Goal: Download file/media: Download file/media

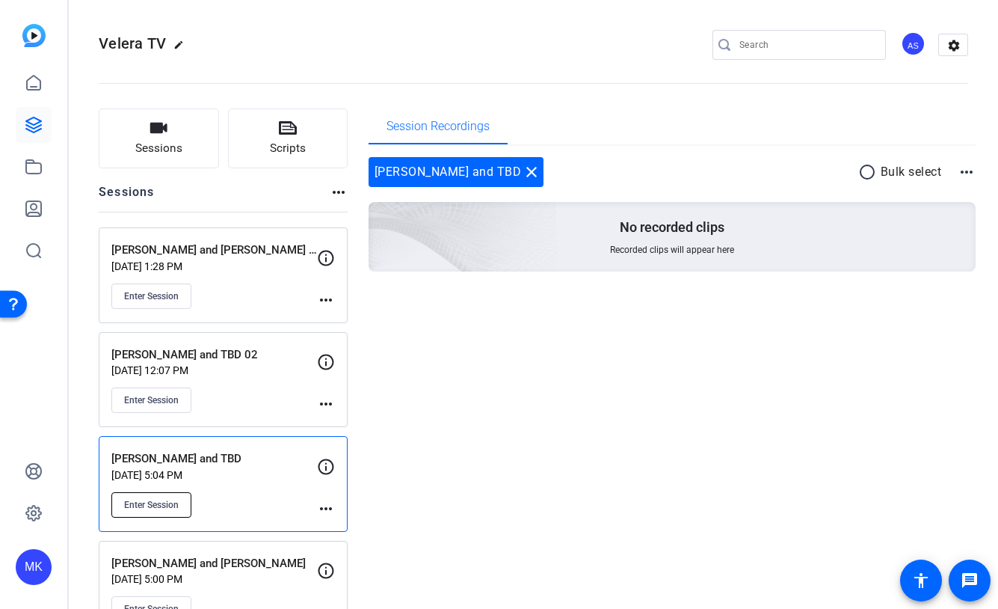
click at [147, 499] on span "Enter Session" at bounding box center [151, 505] width 55 height 12
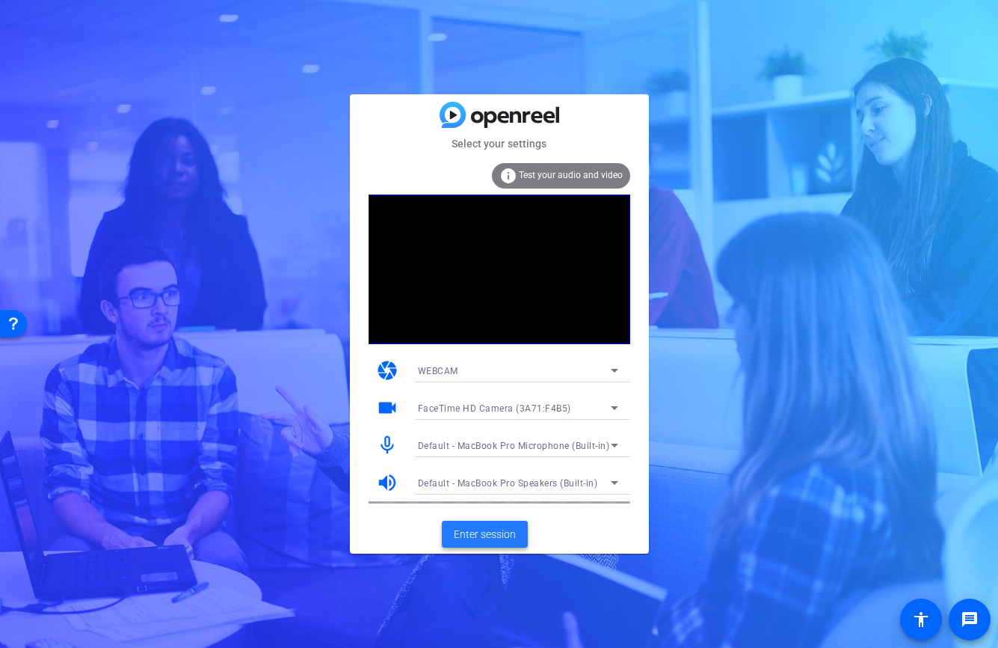
click at [482, 538] on span "Enter session" at bounding box center [485, 534] width 62 height 16
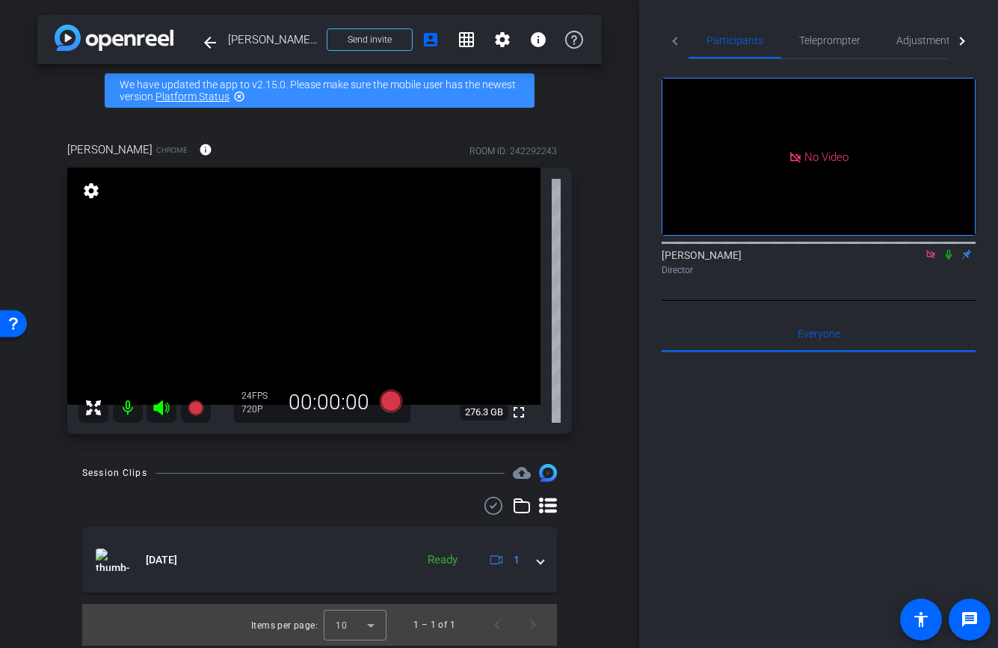
click at [951, 259] on icon at bounding box center [949, 254] width 12 height 10
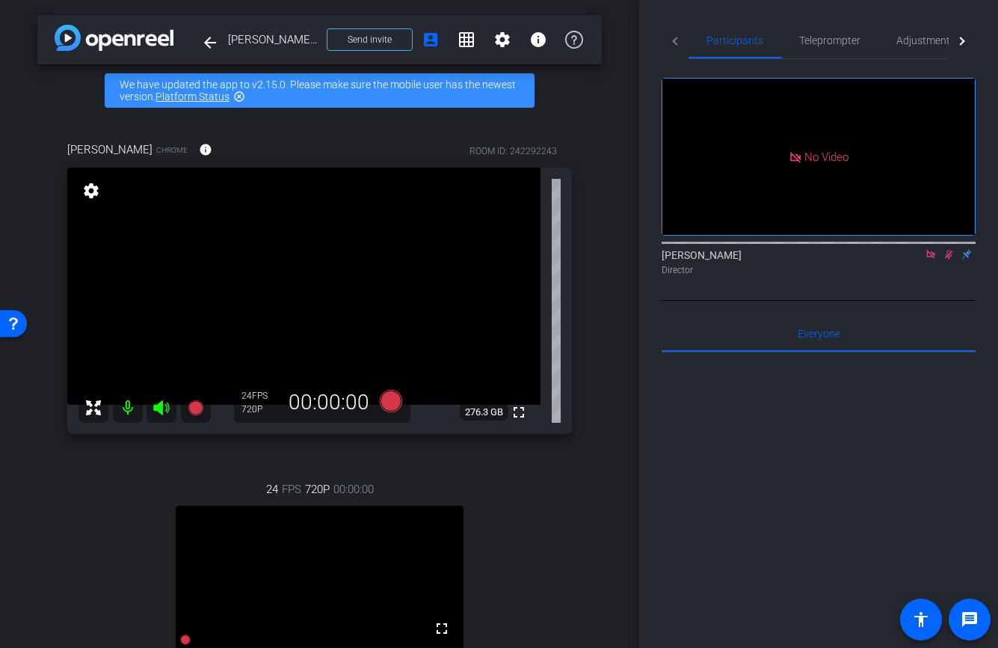
scroll to position [28, 0]
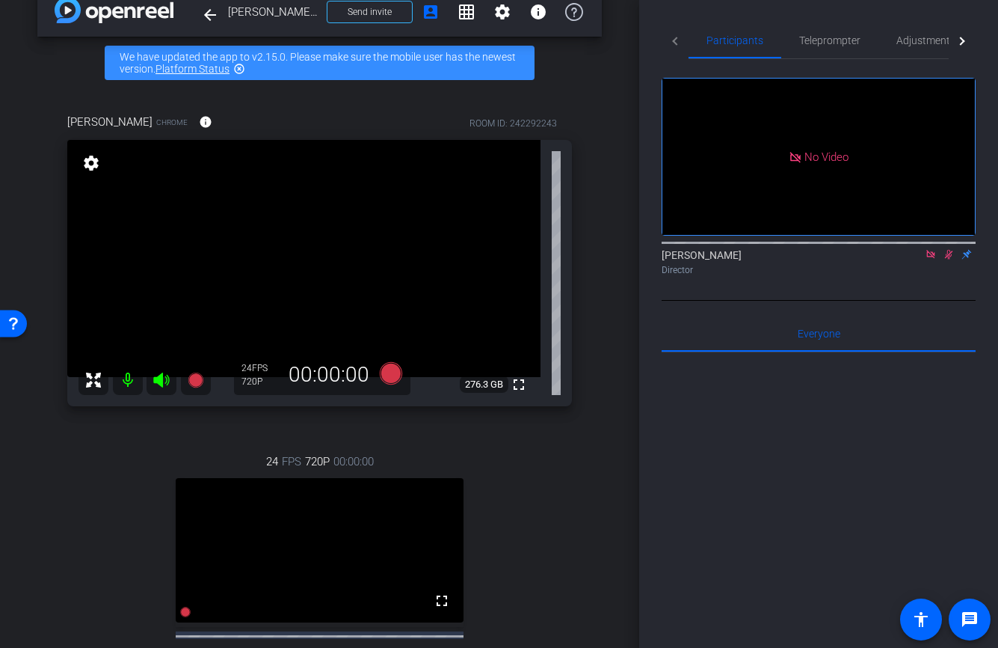
click at [93, 166] on mat-icon "settings" at bounding box center [91, 163] width 21 height 18
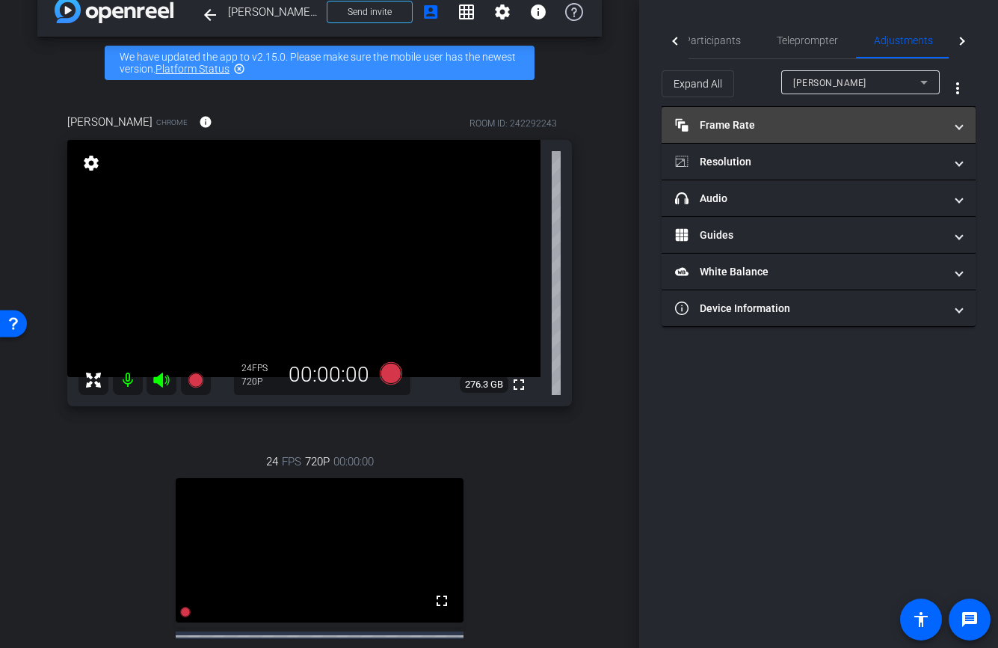
click at [814, 125] on mat-panel-title "Frame Rate Frame Rate" at bounding box center [809, 125] width 269 height 16
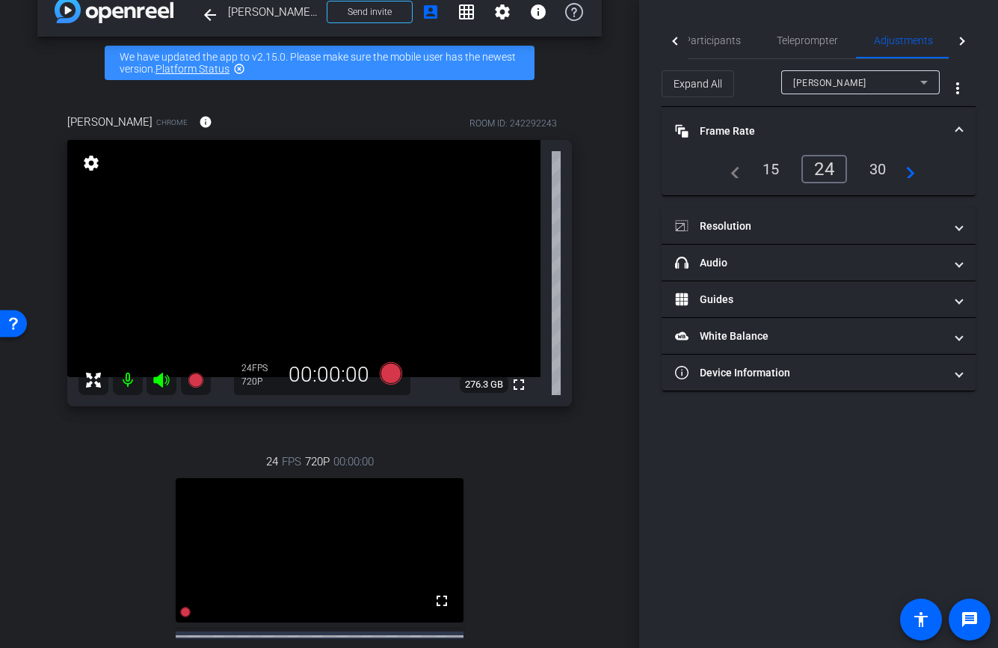
click at [879, 173] on div "30" at bounding box center [878, 168] width 40 height 25
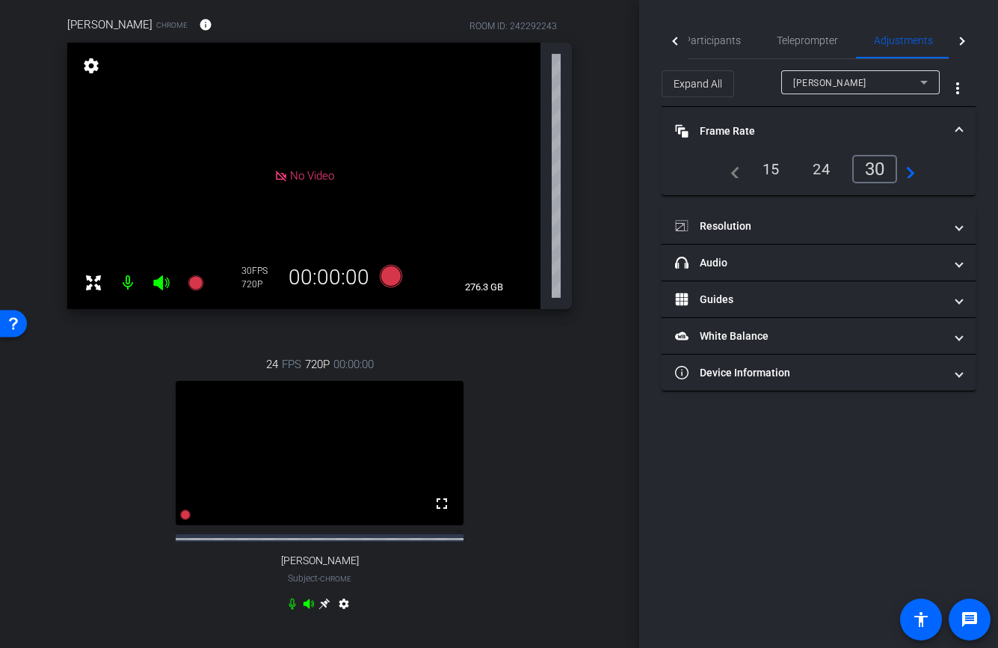
scroll to position [127, 0]
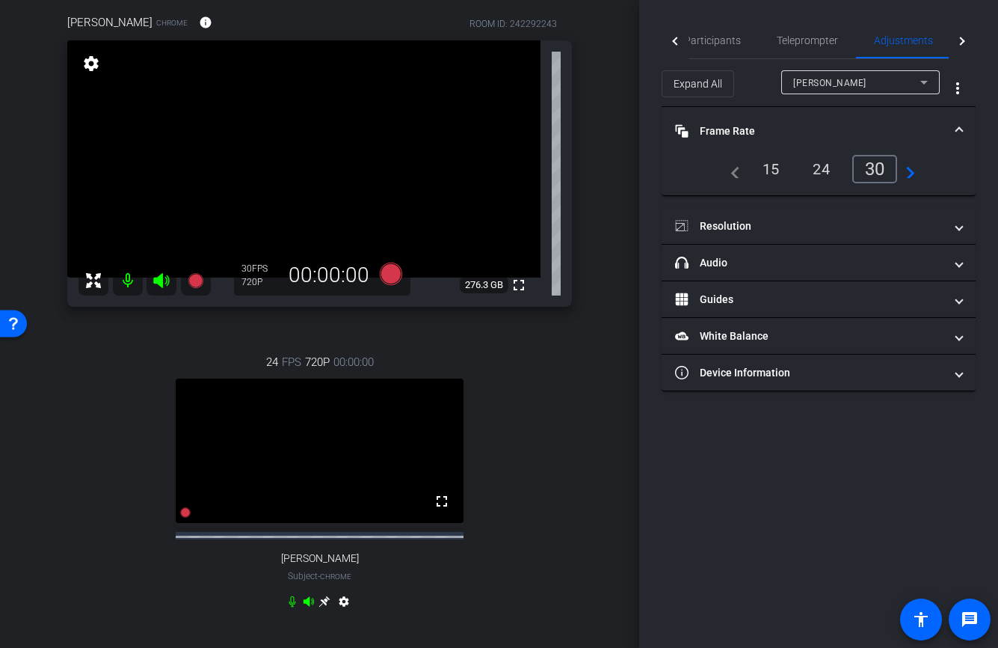
click at [344, 613] on mat-icon "settings" at bounding box center [344, 604] width 18 height 18
click at [877, 170] on div "30" at bounding box center [878, 168] width 40 height 25
click at [837, 463] on div "Participants Teleprompter Adjustments Live [PERSON_NAME] Director Everyone 0 Ma…" at bounding box center [818, 324] width 359 height 648
click at [721, 41] on span "Participants" at bounding box center [712, 40] width 57 height 10
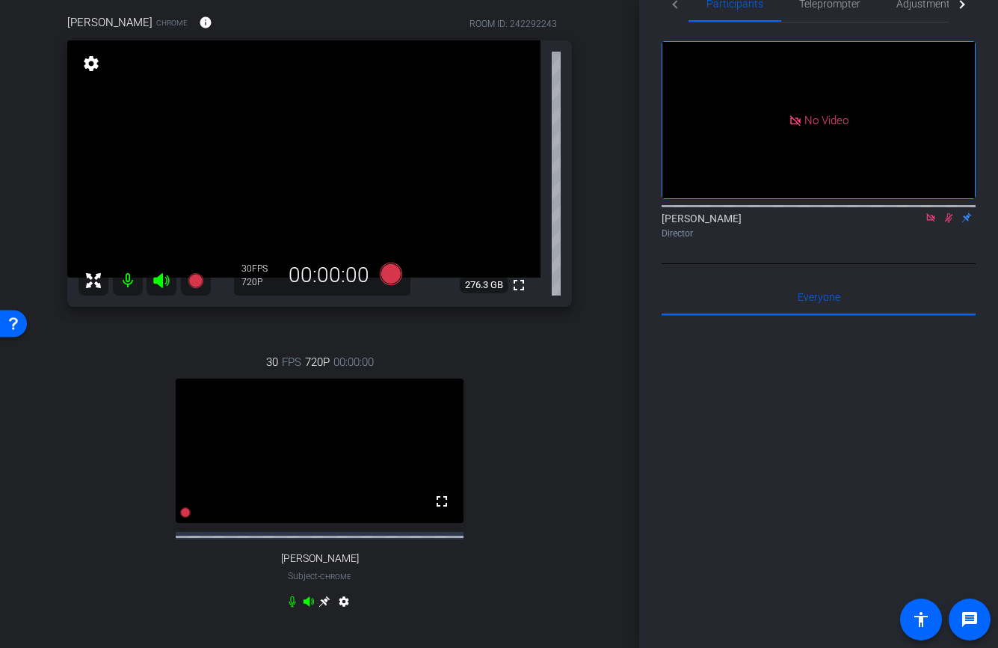
scroll to position [43, 0]
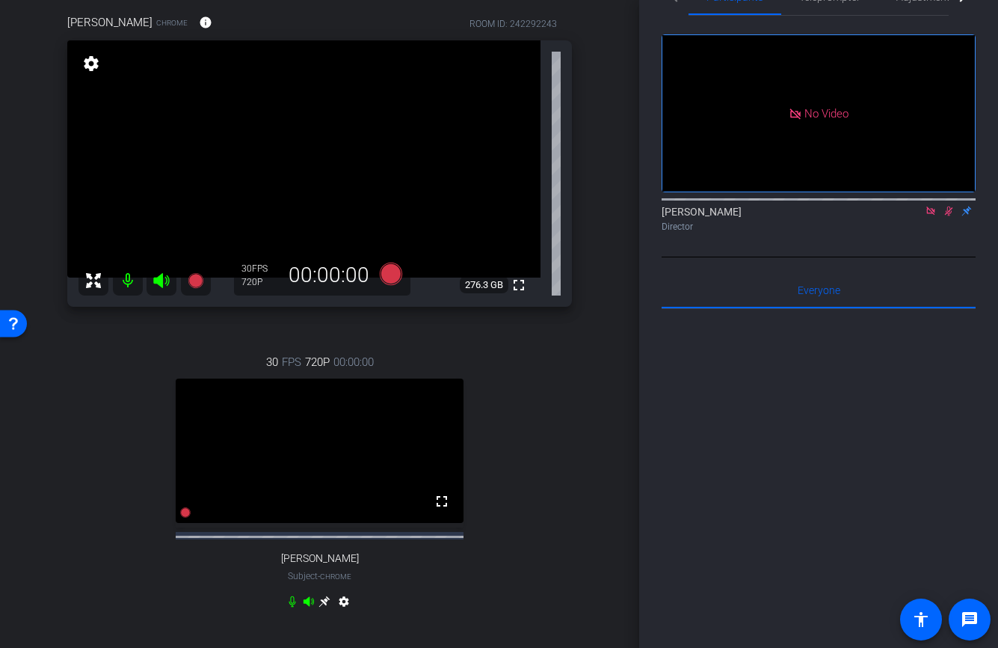
click at [950, 206] on icon at bounding box center [949, 211] width 8 height 10
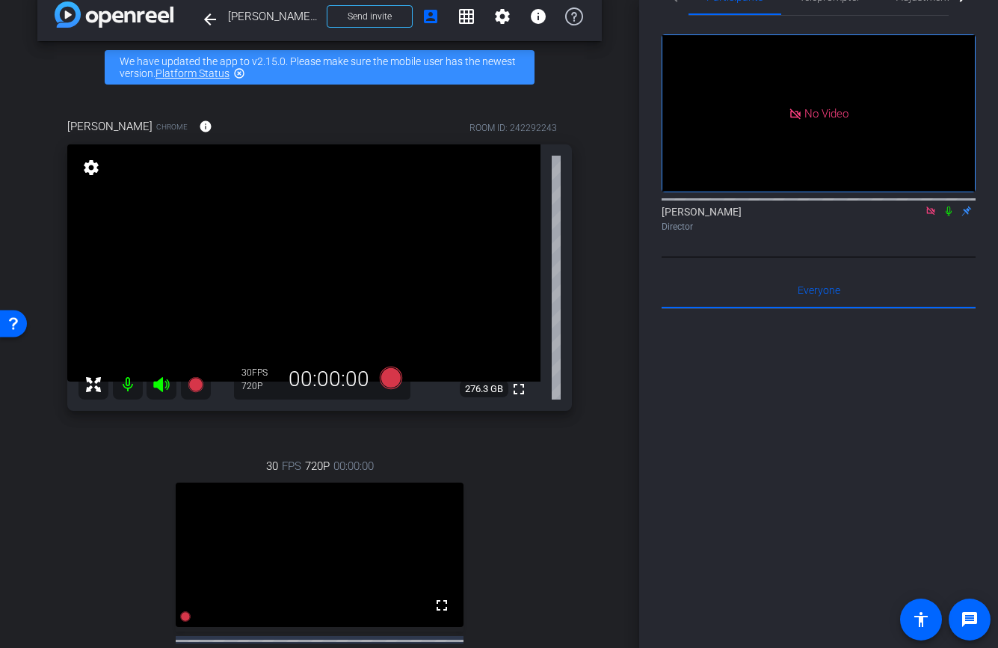
scroll to position [54, 0]
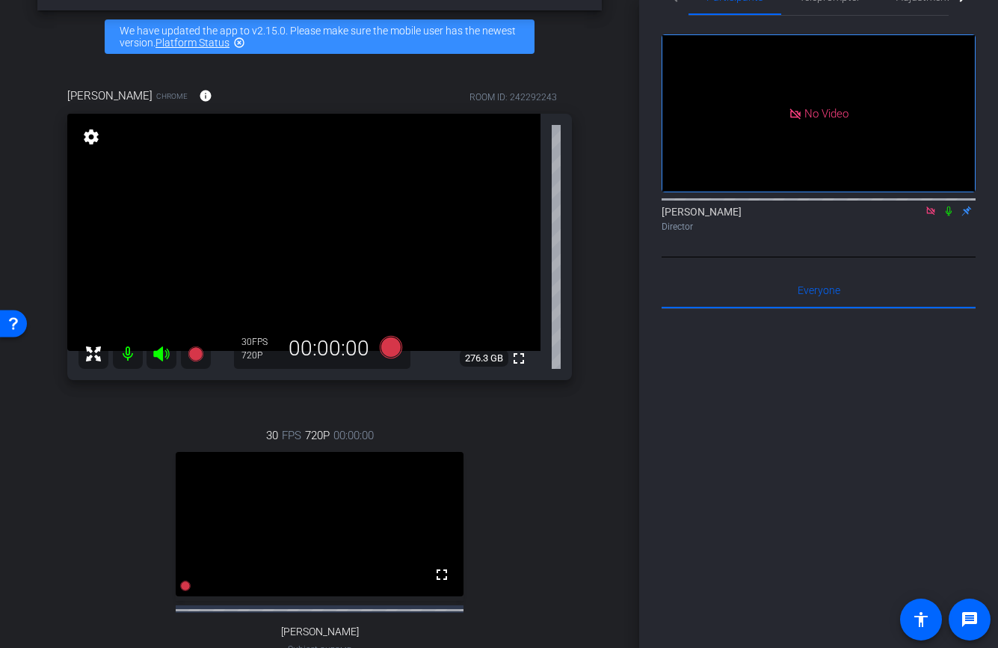
click at [951, 206] on icon at bounding box center [949, 211] width 12 height 10
click at [949, 206] on icon at bounding box center [949, 211] width 8 height 10
click at [935, 206] on icon at bounding box center [930, 210] width 8 height 8
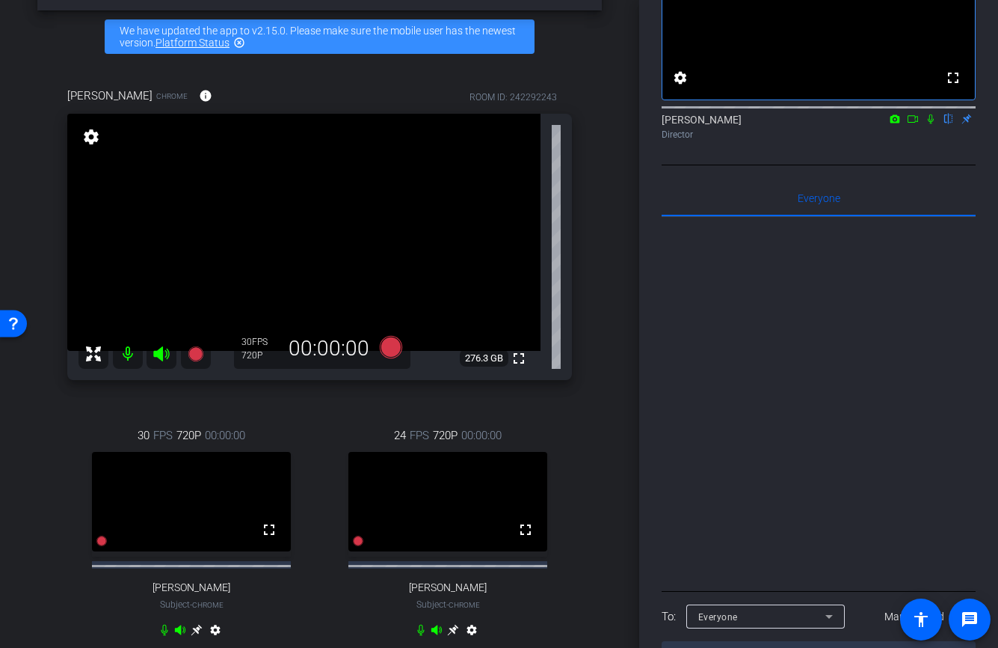
scroll to position [108, 0]
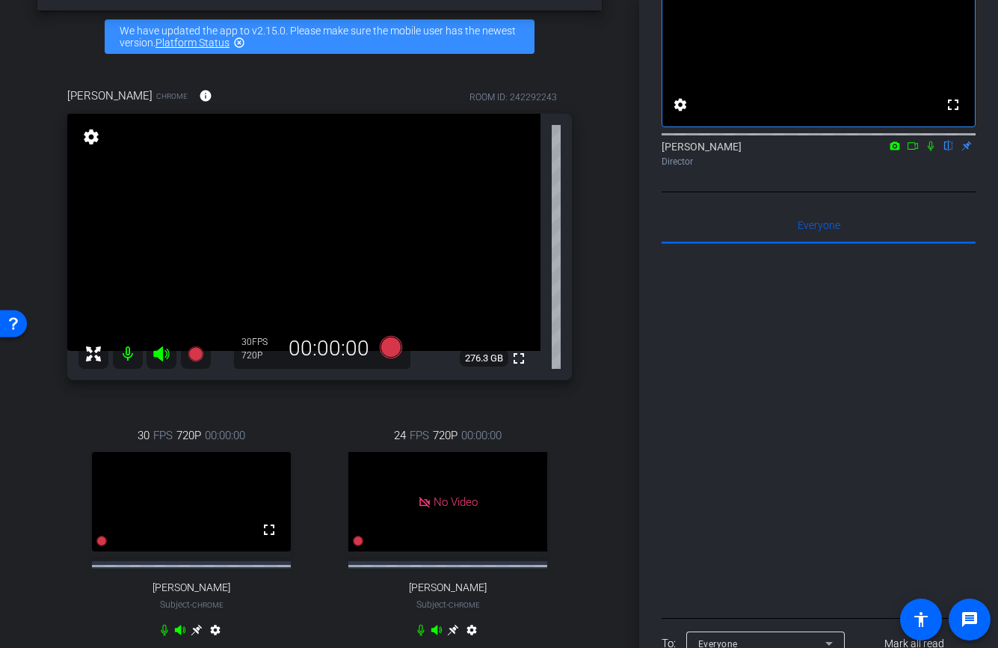
click at [929, 151] on icon at bounding box center [931, 146] width 6 height 10
click at [915, 151] on icon at bounding box center [913, 146] width 12 height 10
click at [948, 151] on icon at bounding box center [949, 146] width 8 height 10
click at [391, 351] on icon at bounding box center [390, 347] width 22 height 22
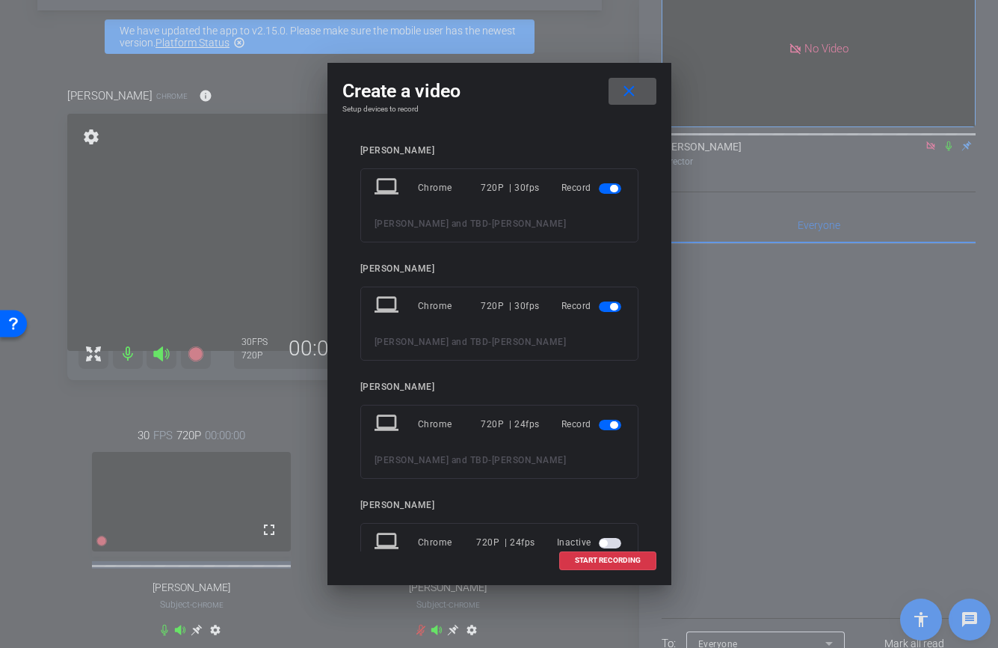
click at [616, 427] on span "button" at bounding box center [613, 424] width 7 height 7
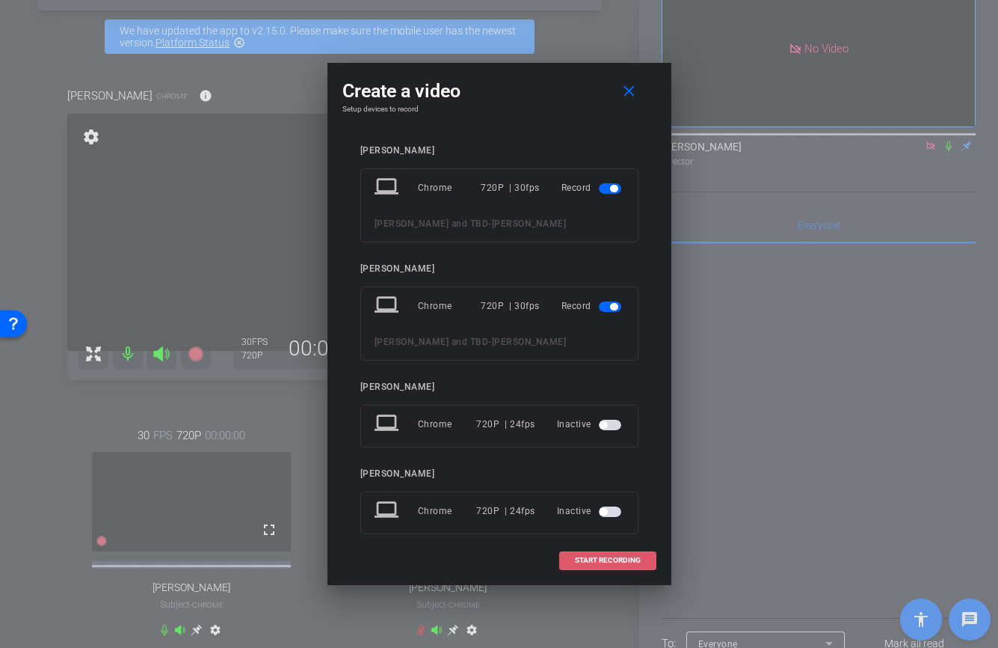
click at [604, 559] on span "START RECORDING" at bounding box center [608, 559] width 66 height 7
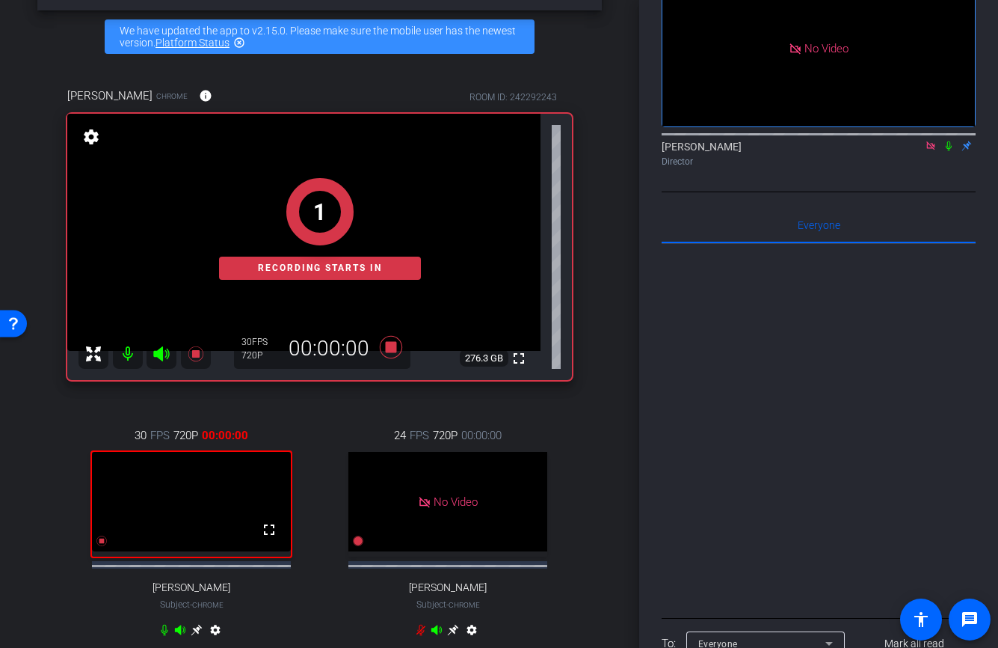
click at [949, 151] on icon at bounding box center [949, 146] width 12 height 10
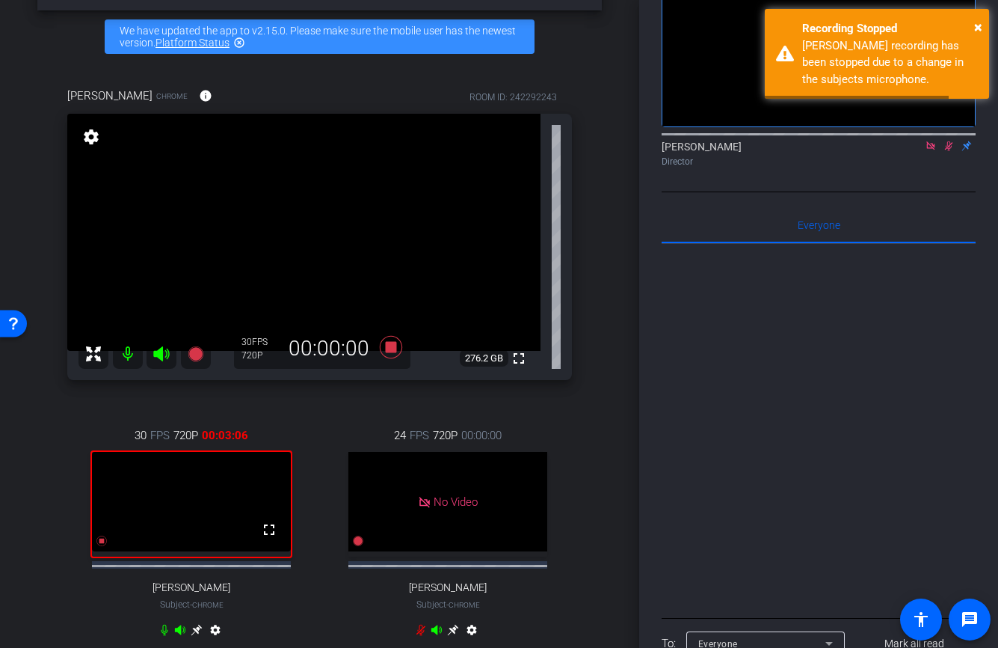
click at [950, 151] on icon at bounding box center [949, 146] width 12 height 10
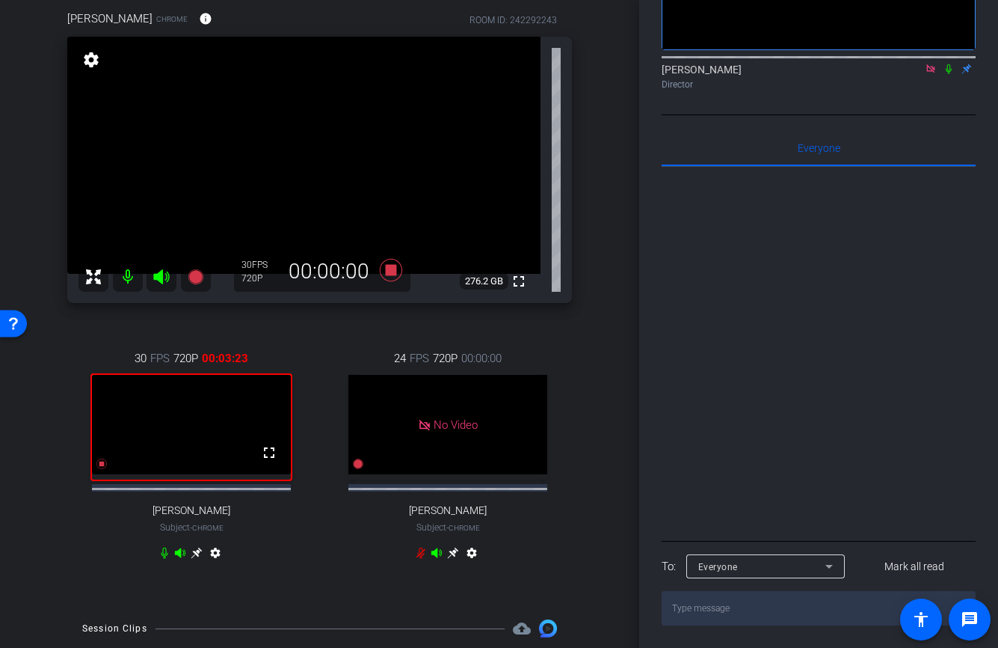
scroll to position [132, 0]
click at [98, 469] on icon at bounding box center [102, 463] width 12 height 12
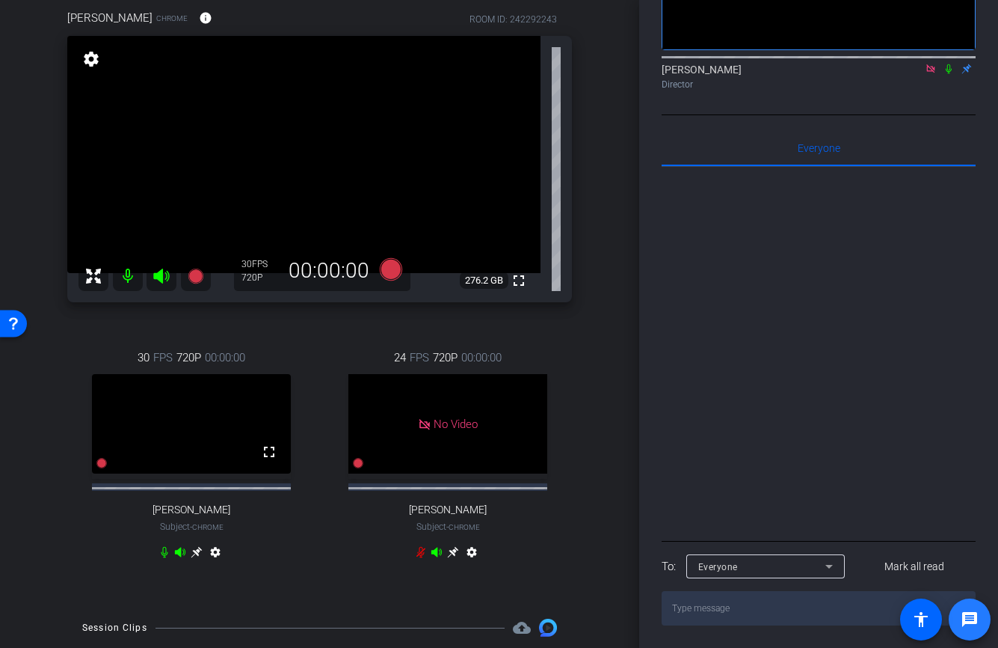
click at [974, 625] on mat-icon "message" at bounding box center [970, 619] width 18 height 18
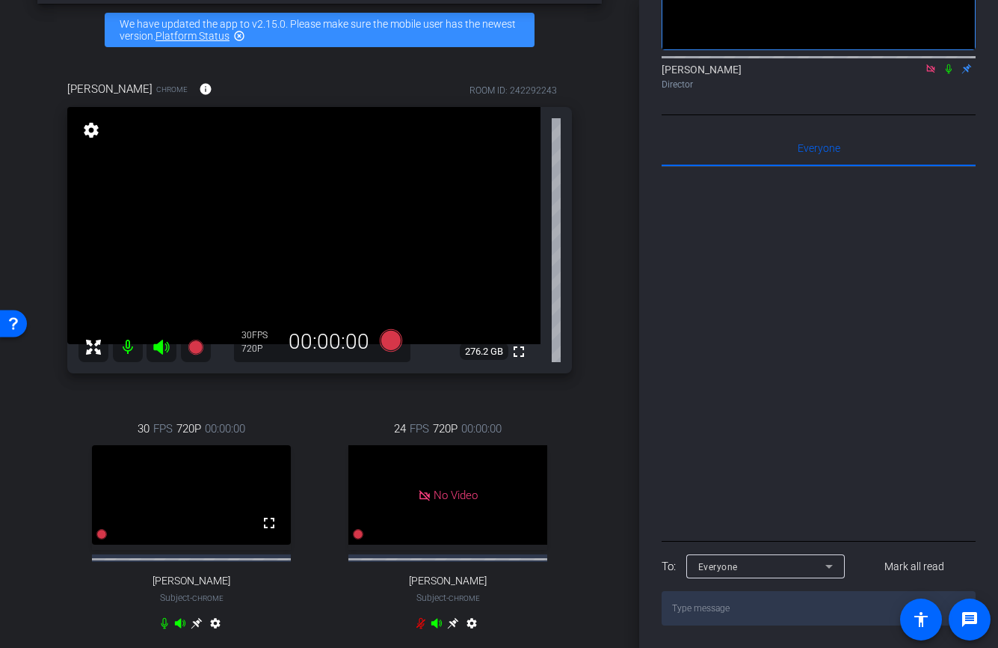
scroll to position [0, 0]
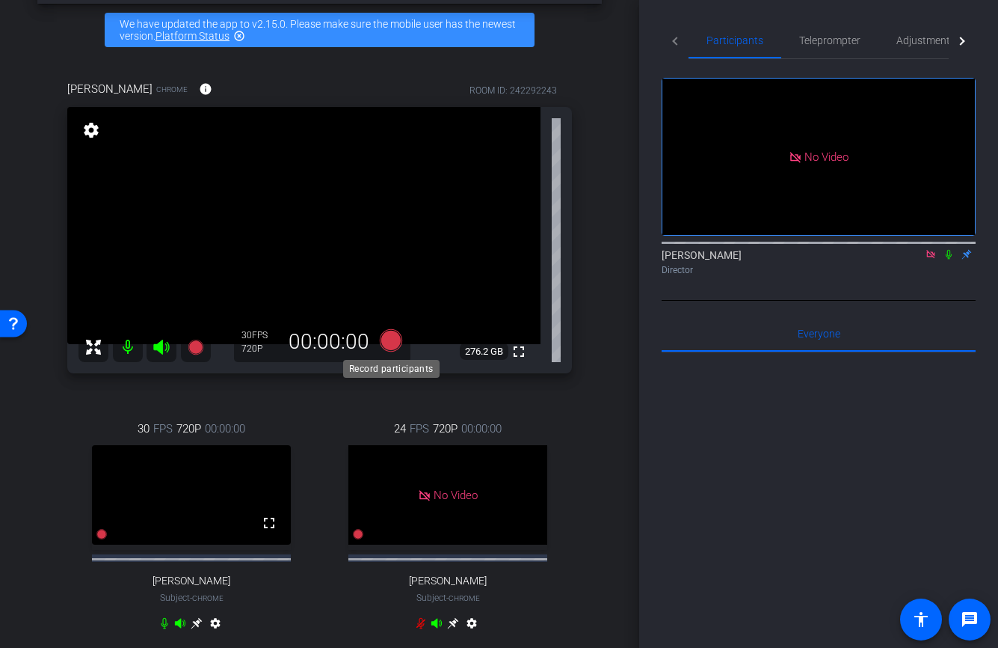
click at [387, 335] on icon at bounding box center [390, 340] width 22 height 22
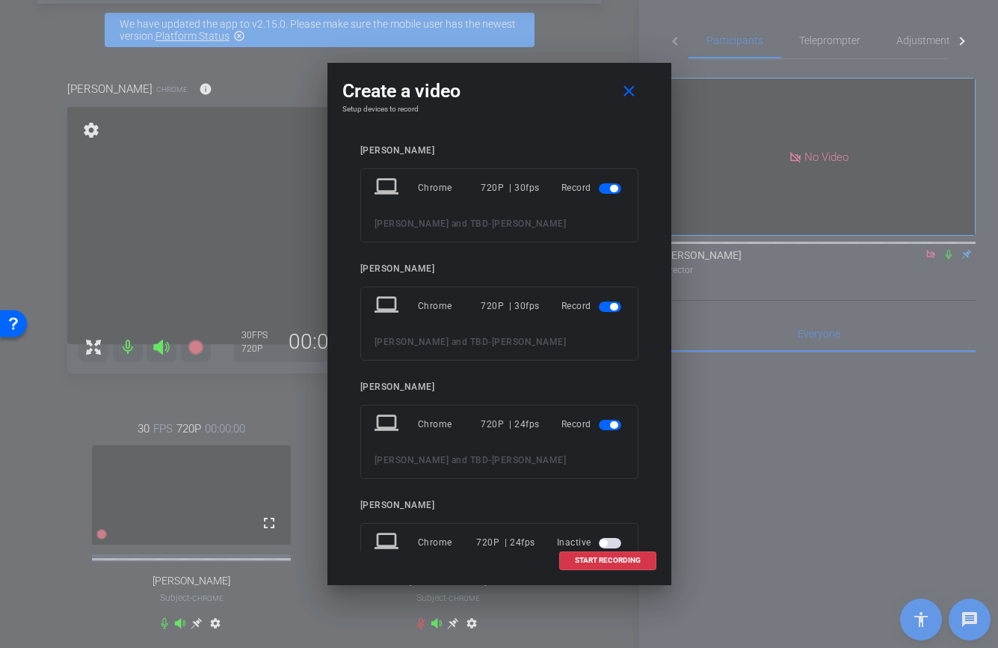
click at [617, 427] on span "button" at bounding box center [610, 424] width 22 height 10
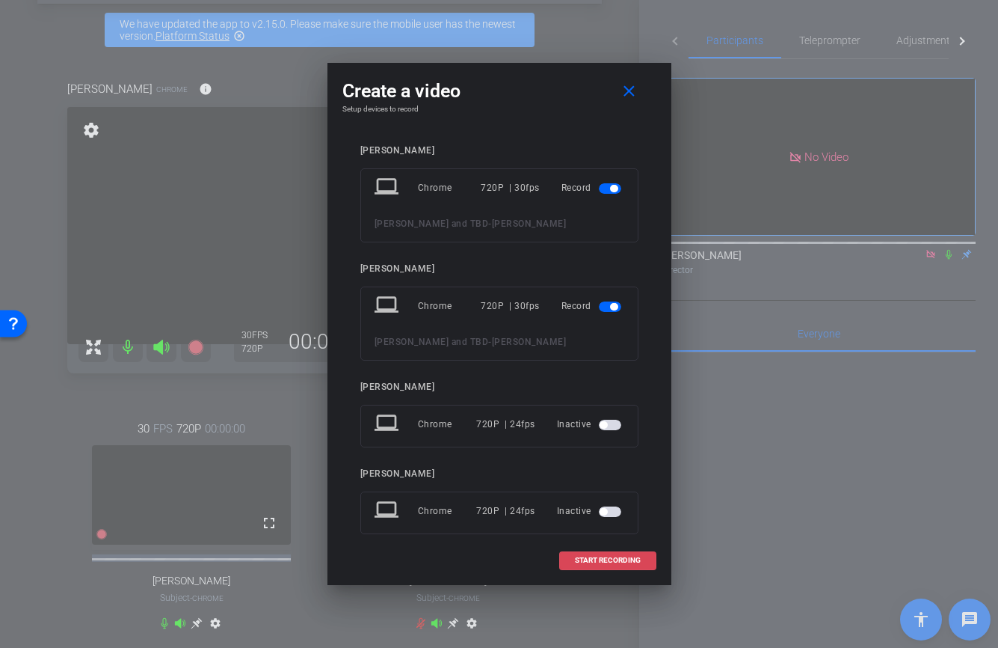
click at [603, 562] on span "START RECORDING" at bounding box center [608, 559] width 66 height 7
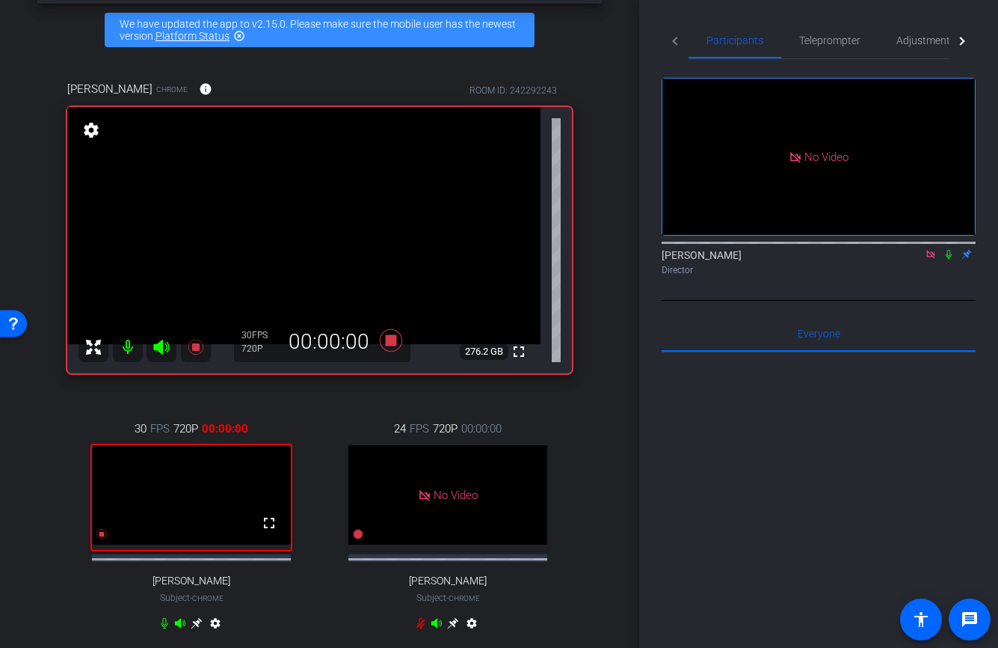
click at [949, 259] on icon at bounding box center [949, 254] width 12 height 10
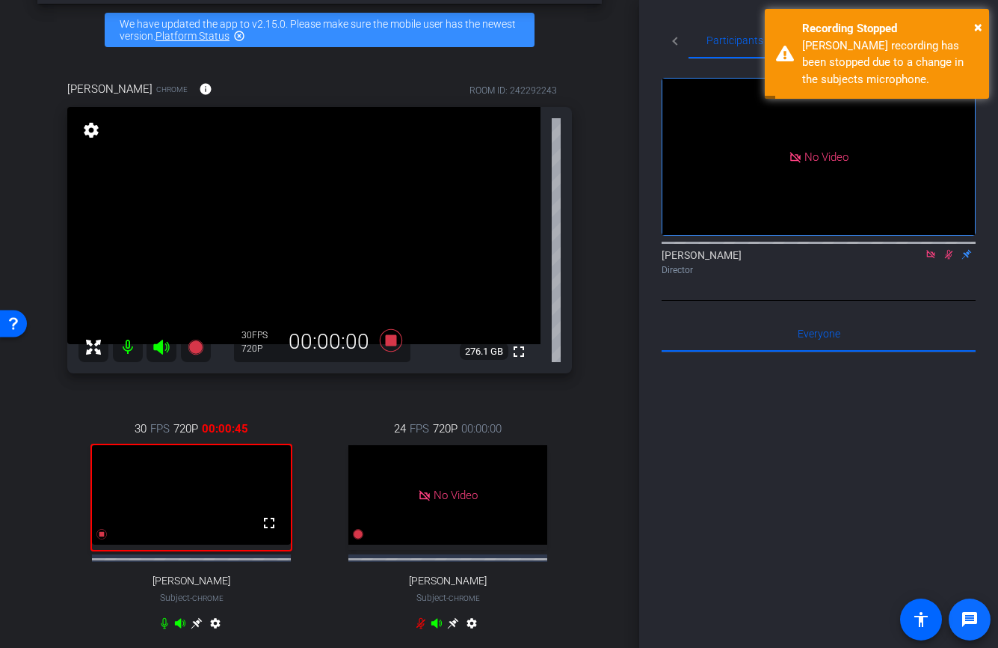
click at [972, 616] on mat-icon "message" at bounding box center [970, 619] width 18 height 18
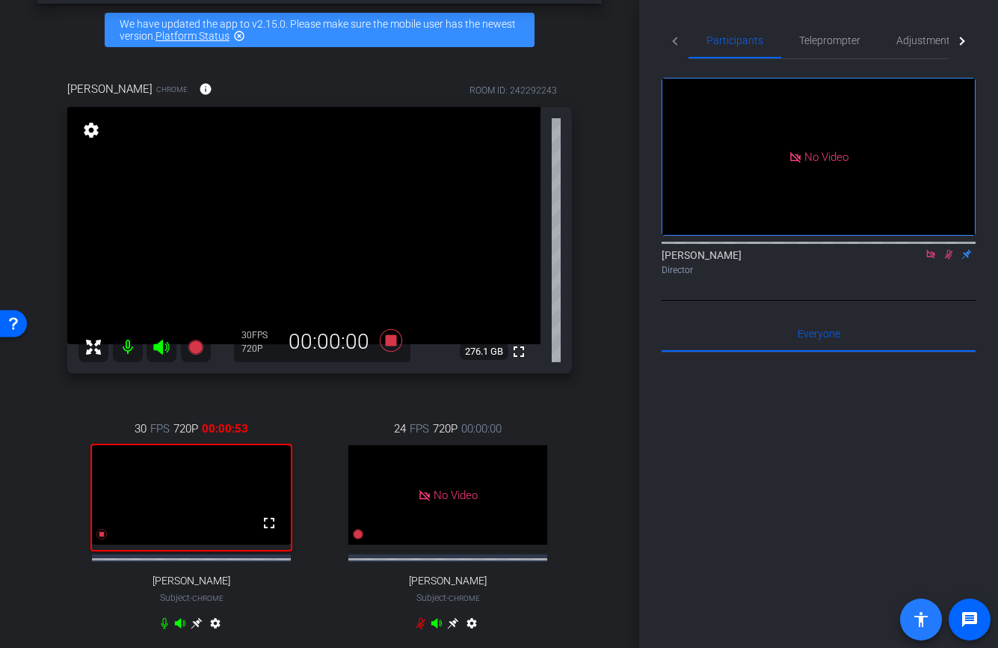
click at [923, 627] on mat-icon "accessibility" at bounding box center [921, 619] width 18 height 18
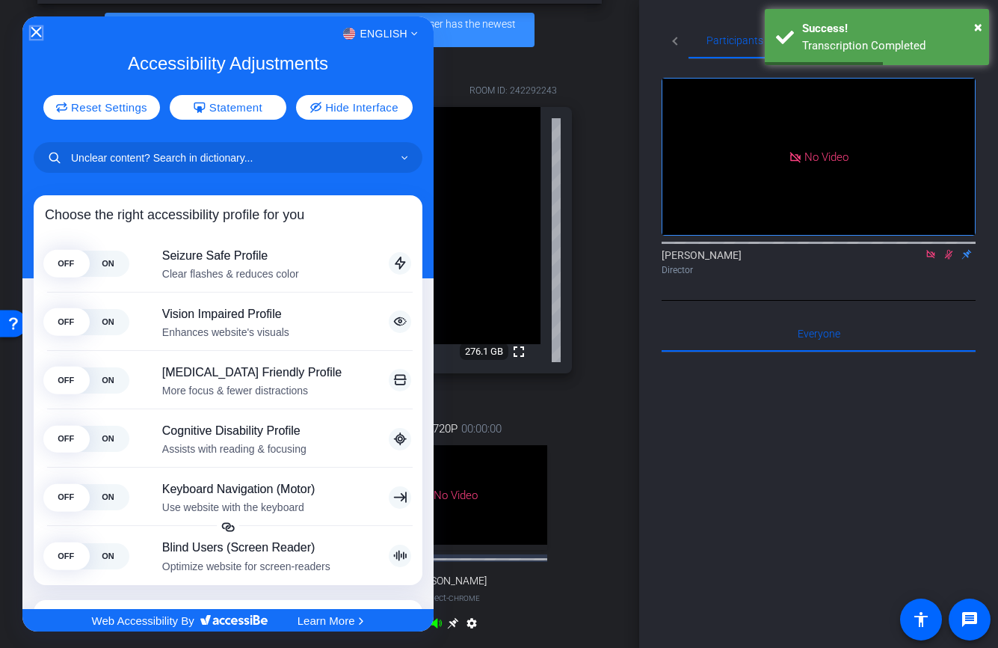
click at [36, 31] on icon "Close Accessibility Interface" at bounding box center [36, 32] width 10 height 10
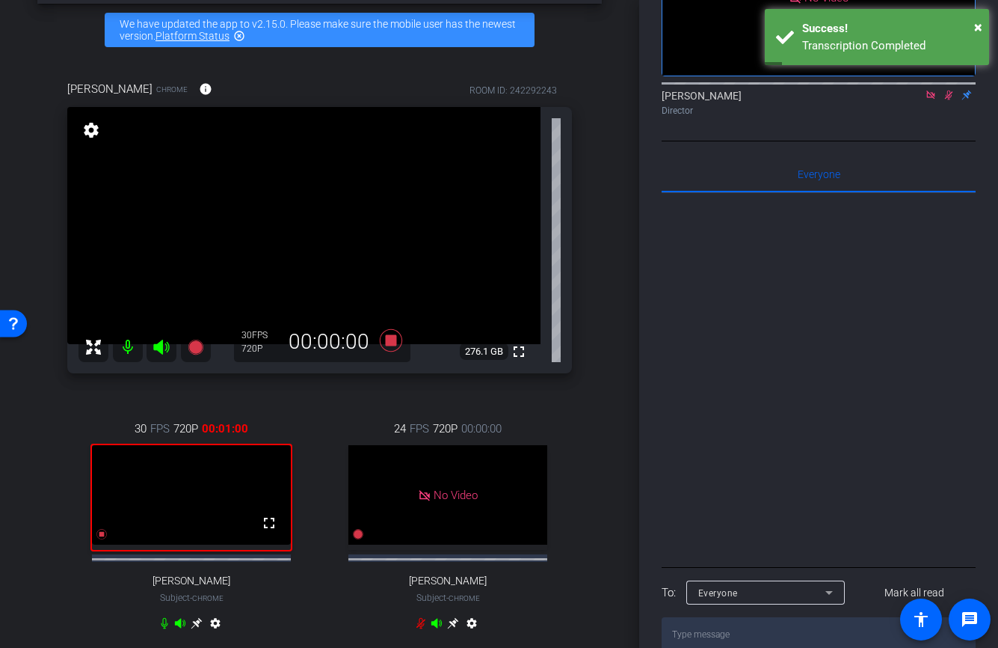
scroll to position [205, 0]
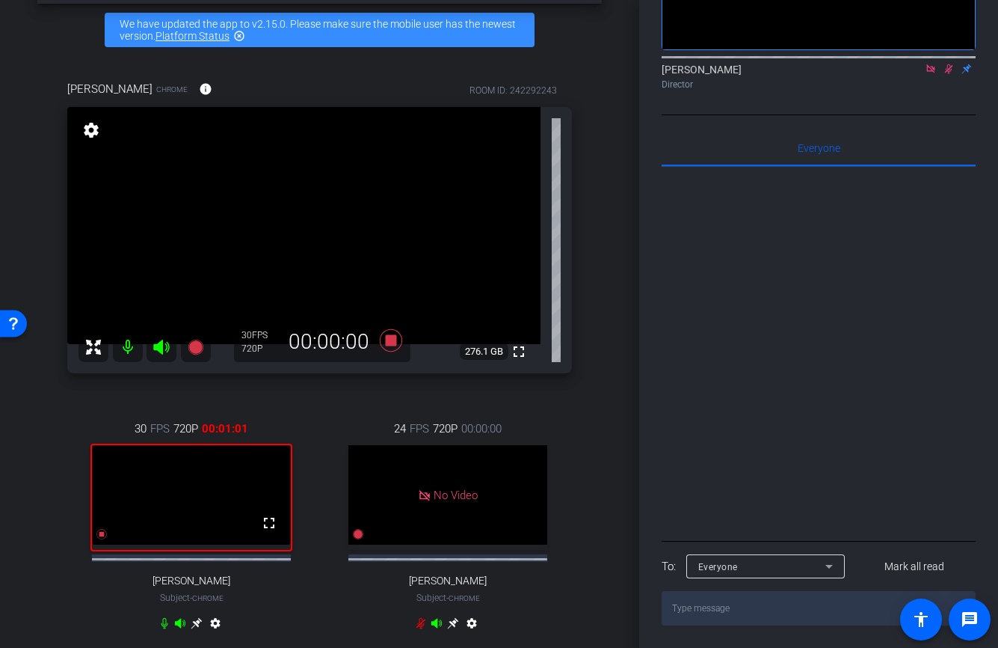
click at [752, 606] on textarea at bounding box center [819, 608] width 314 height 34
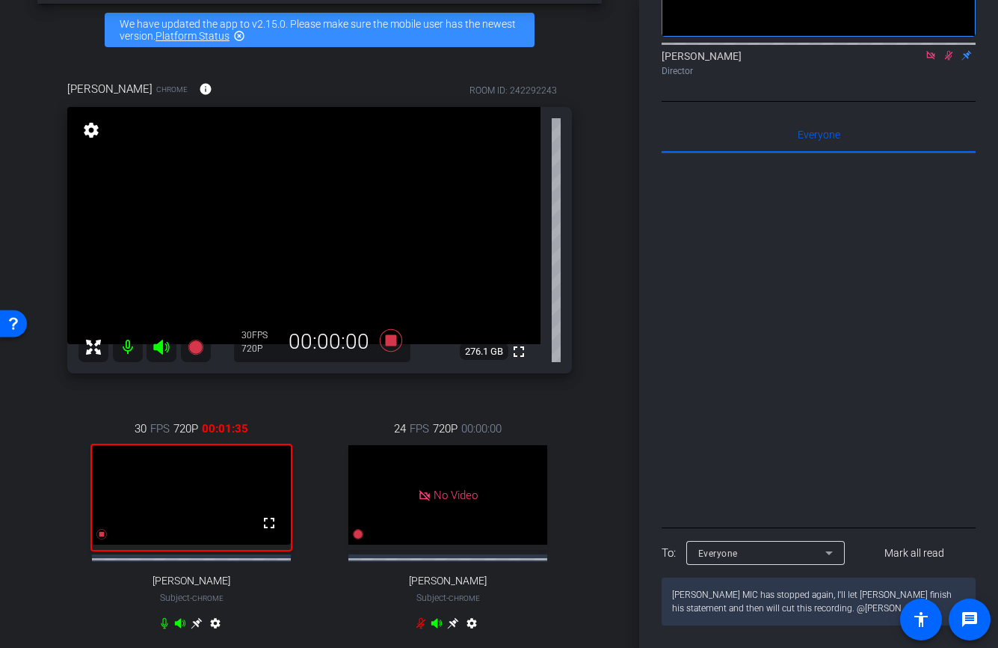
type textarea "[PERSON_NAME] MIC has stopped again, I'll let [PERSON_NAME] finish his statemen…"
drag, startPoint x: 500, startPoint y: 333, endPoint x: 657, endPoint y: 304, distance: 160.4
click at [511, 333] on div "fullscreen" at bounding box center [303, 240] width 473 height 266
click at [949, 61] on icon at bounding box center [949, 55] width 12 height 10
drag, startPoint x: 787, startPoint y: 630, endPoint x: 666, endPoint y: 597, distance: 125.3
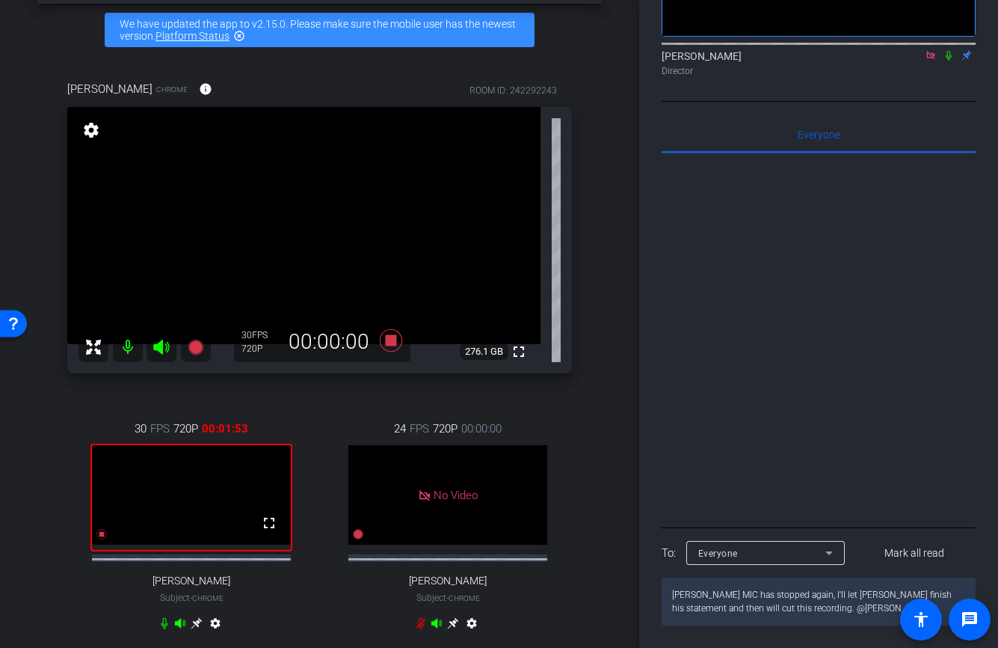
click at [666, 597] on textarea "[PERSON_NAME] MIC has stopped again, I'll let [PERSON_NAME] finish his statemen…" at bounding box center [819, 601] width 314 height 48
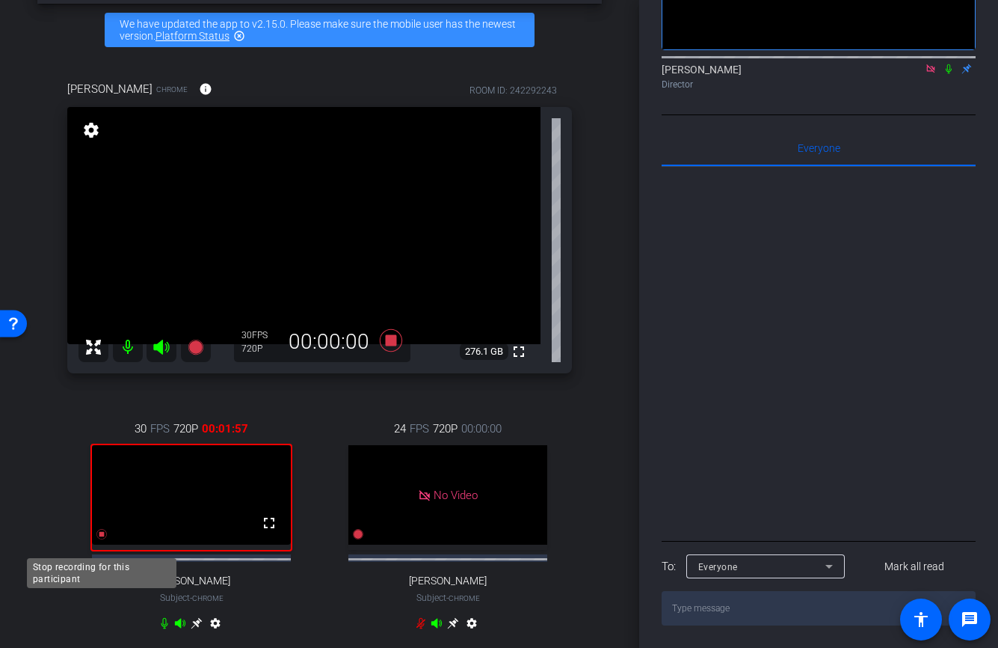
click at [102, 539] on icon at bounding box center [101, 534] width 10 height 10
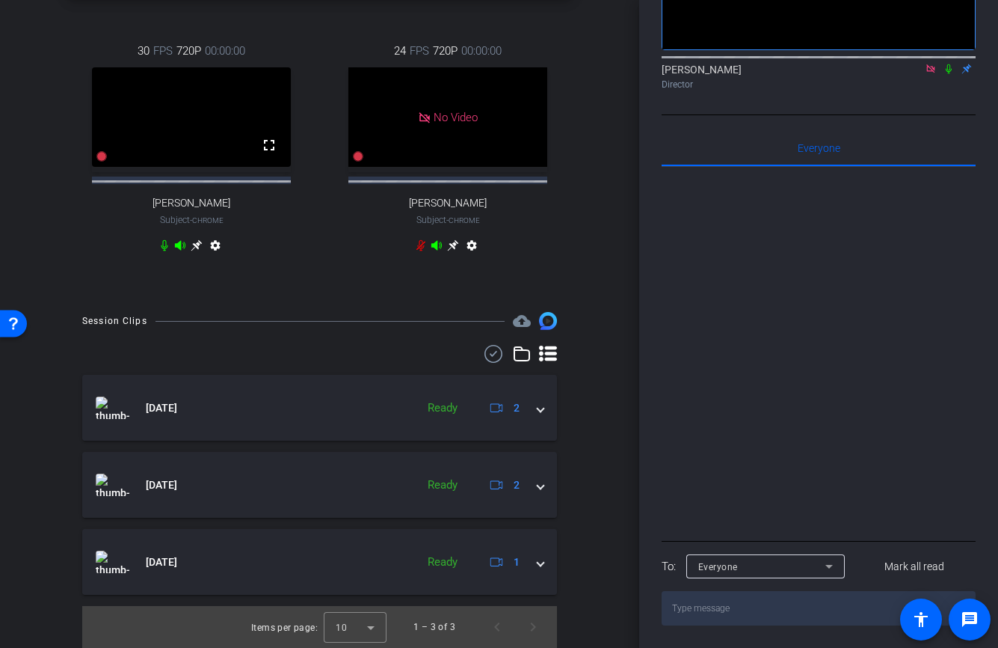
scroll to position [451, 0]
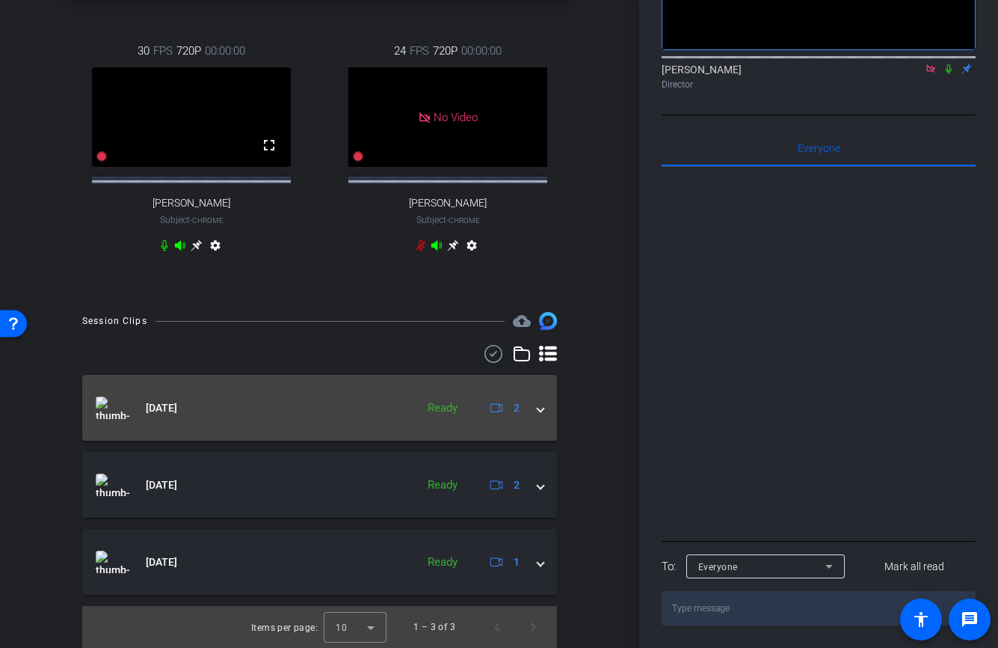
click at [542, 402] on span at bounding box center [541, 408] width 6 height 16
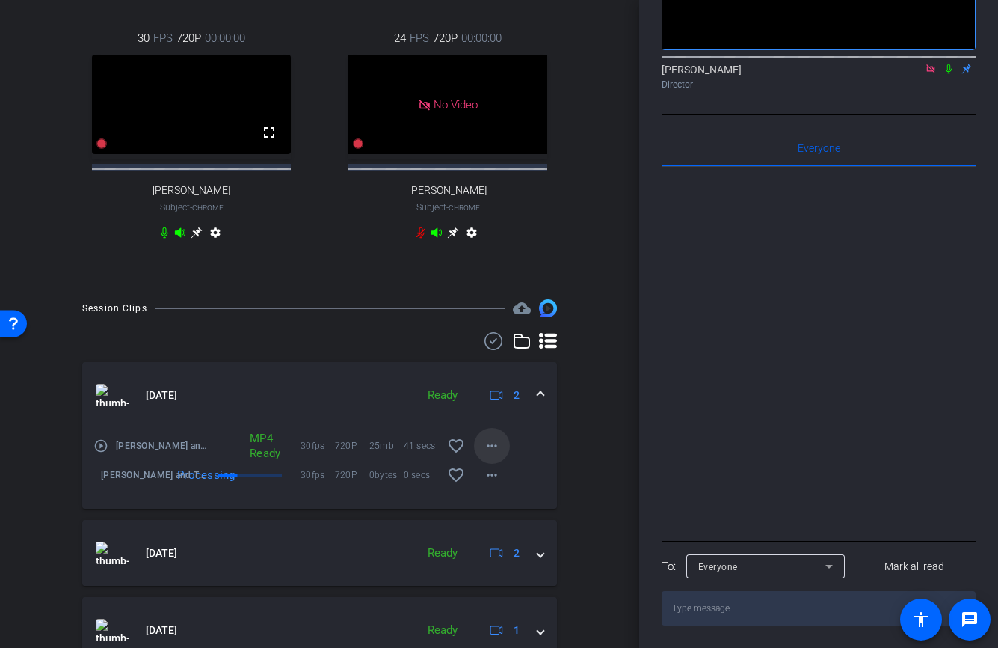
click at [491, 455] on mat-icon "more_horiz" at bounding box center [492, 446] width 18 height 18
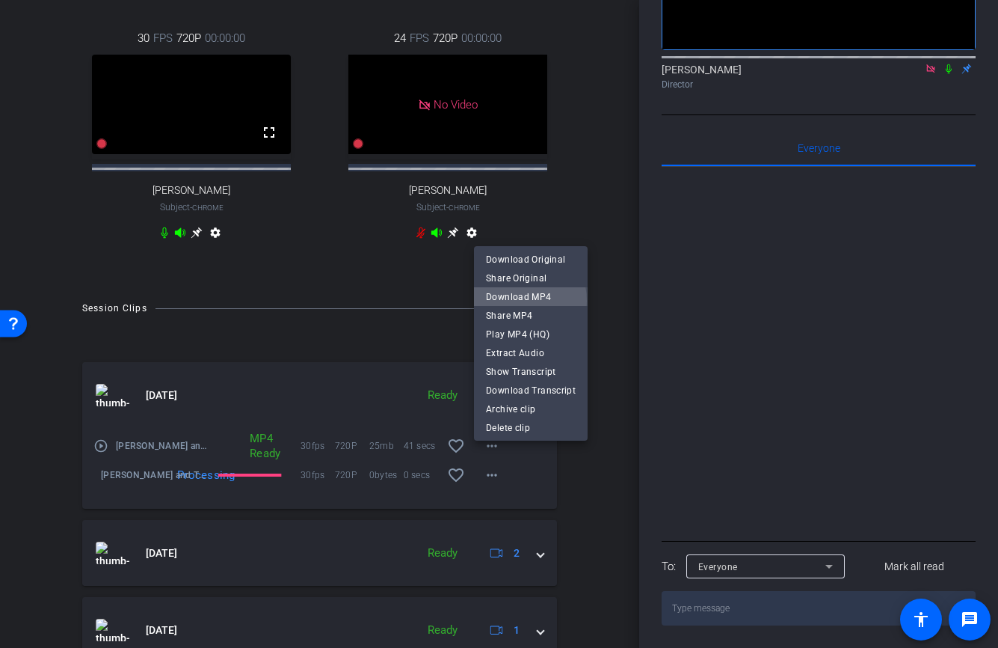
click at [507, 301] on span "Download MP4" at bounding box center [531, 296] width 90 height 18
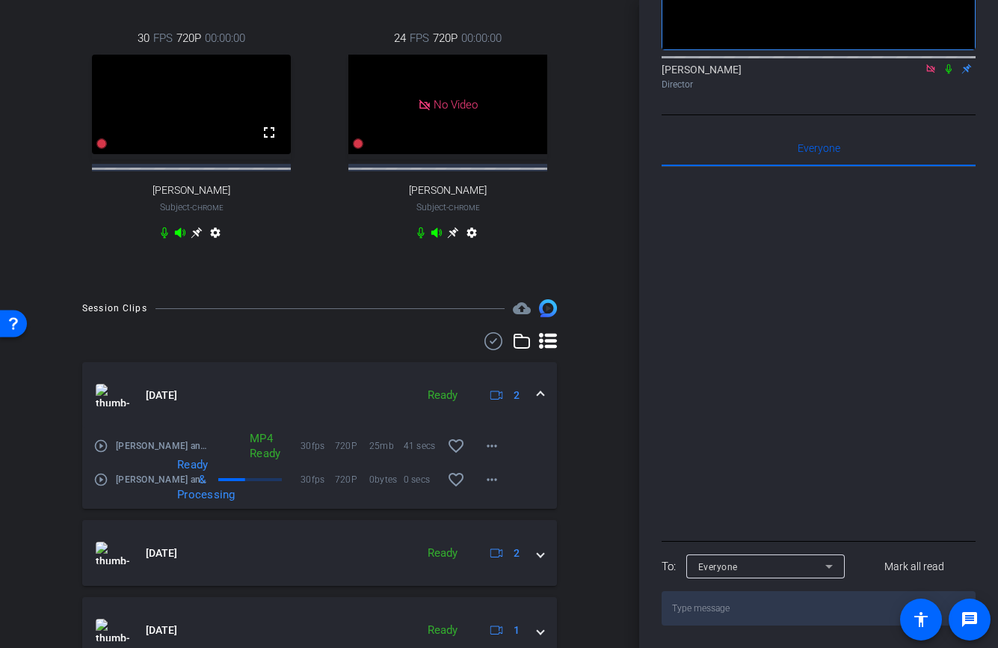
click at [936, 396] on div at bounding box center [819, 352] width 314 height 370
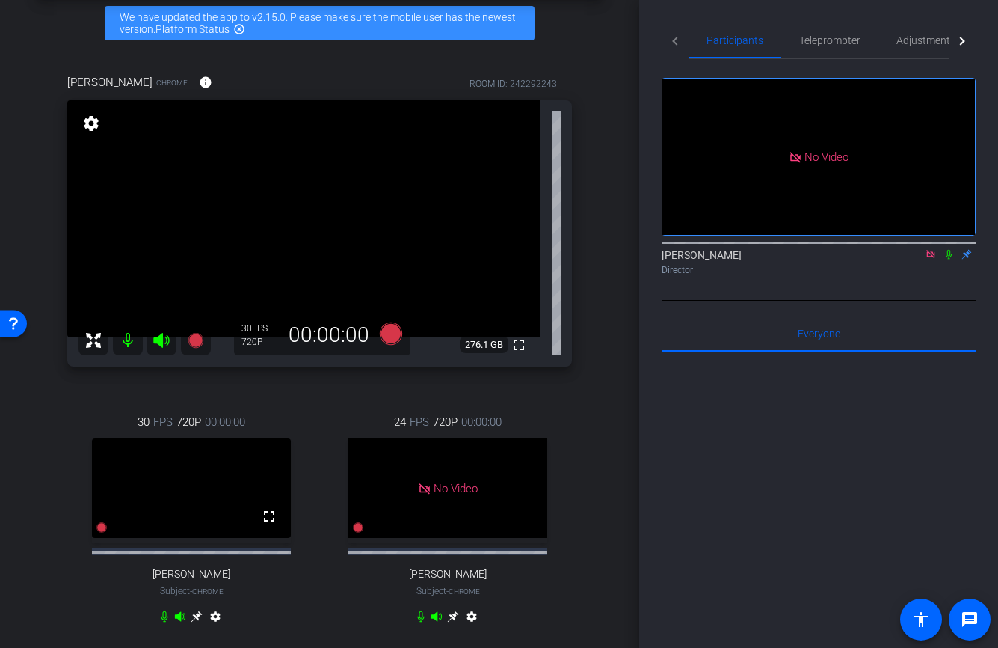
scroll to position [66, 0]
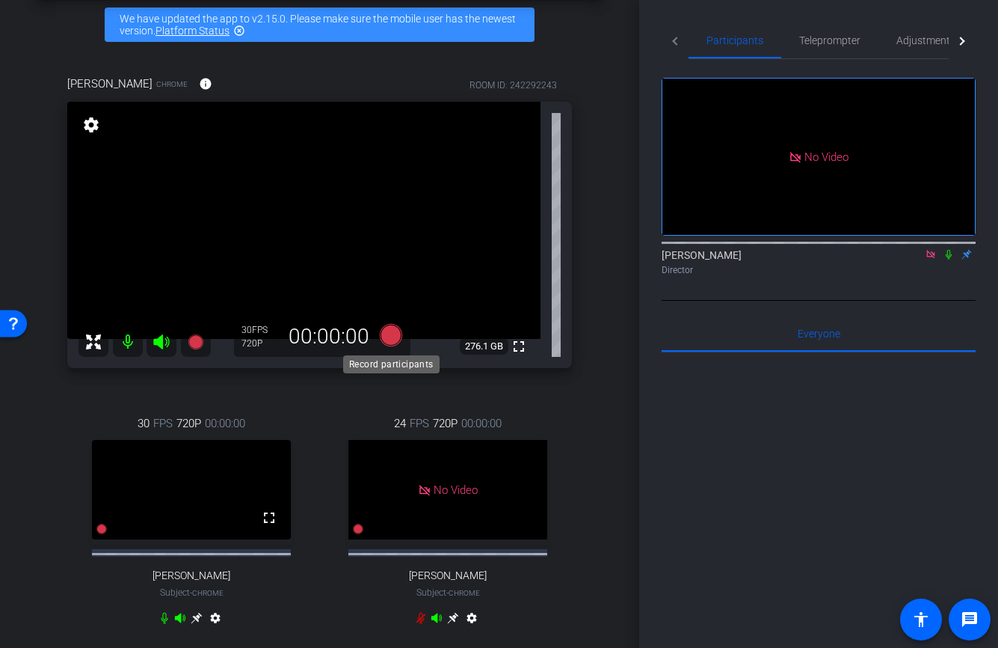
click at [393, 337] on icon at bounding box center [390, 335] width 22 height 22
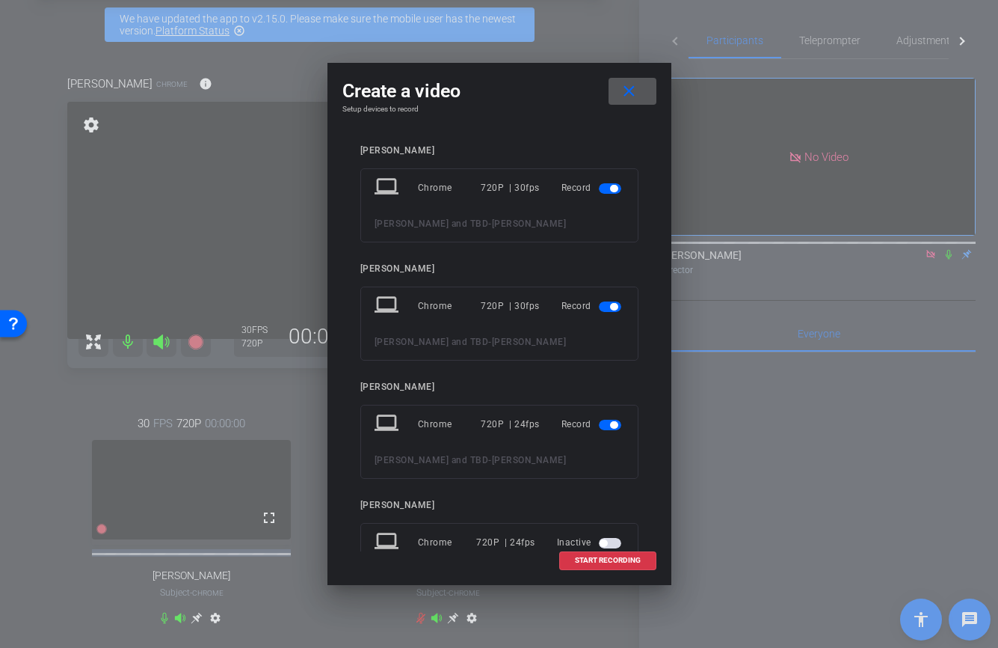
click at [612, 425] on span "button" at bounding box center [613, 424] width 7 height 7
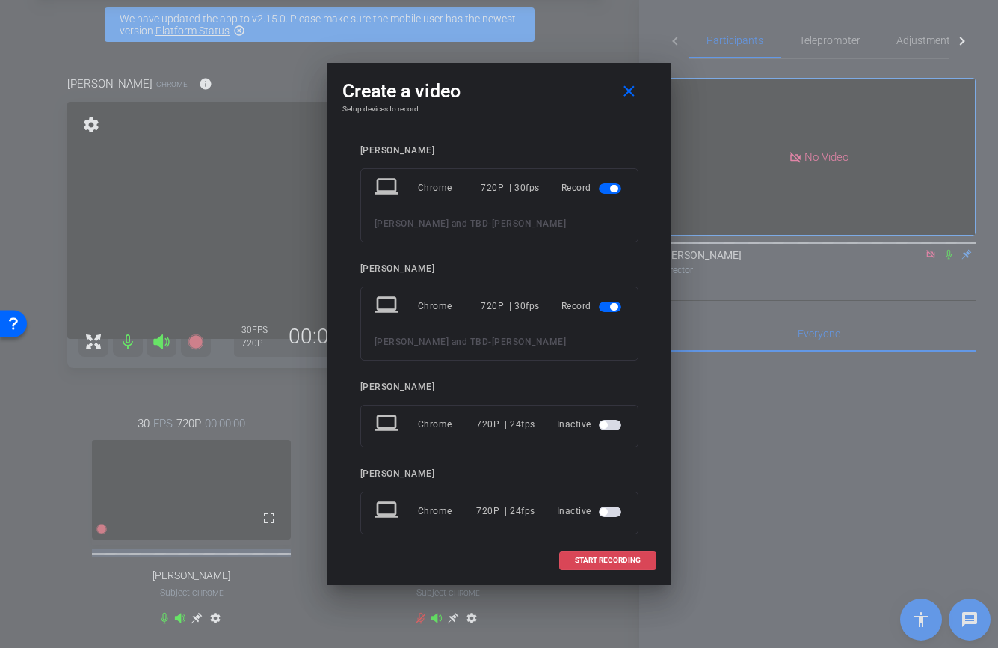
click at [612, 562] on span "START RECORDING" at bounding box center [608, 559] width 66 height 7
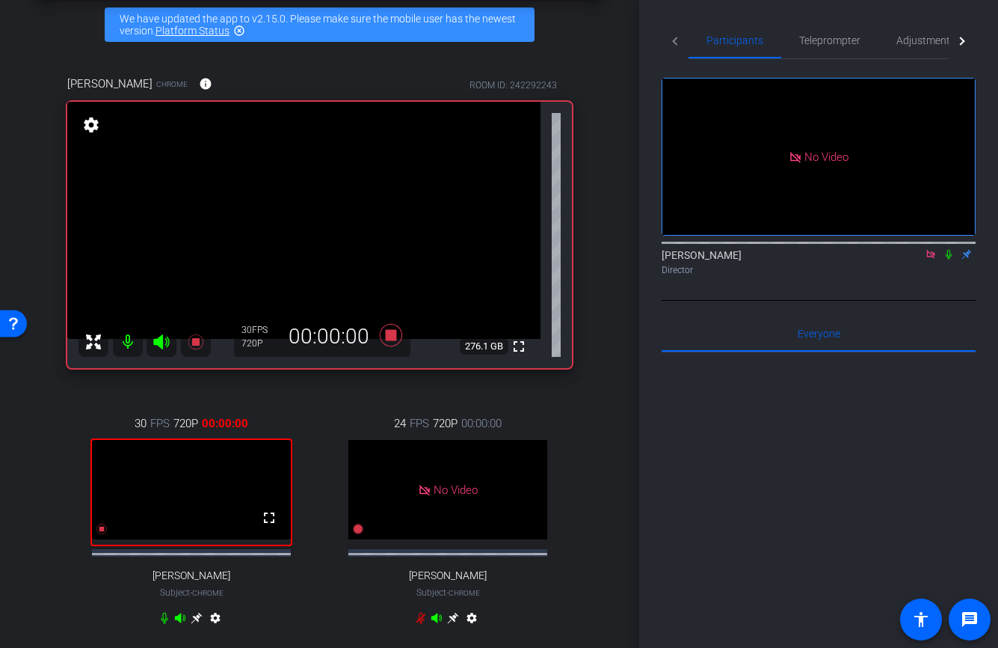
click at [947, 259] on icon at bounding box center [949, 255] width 6 height 10
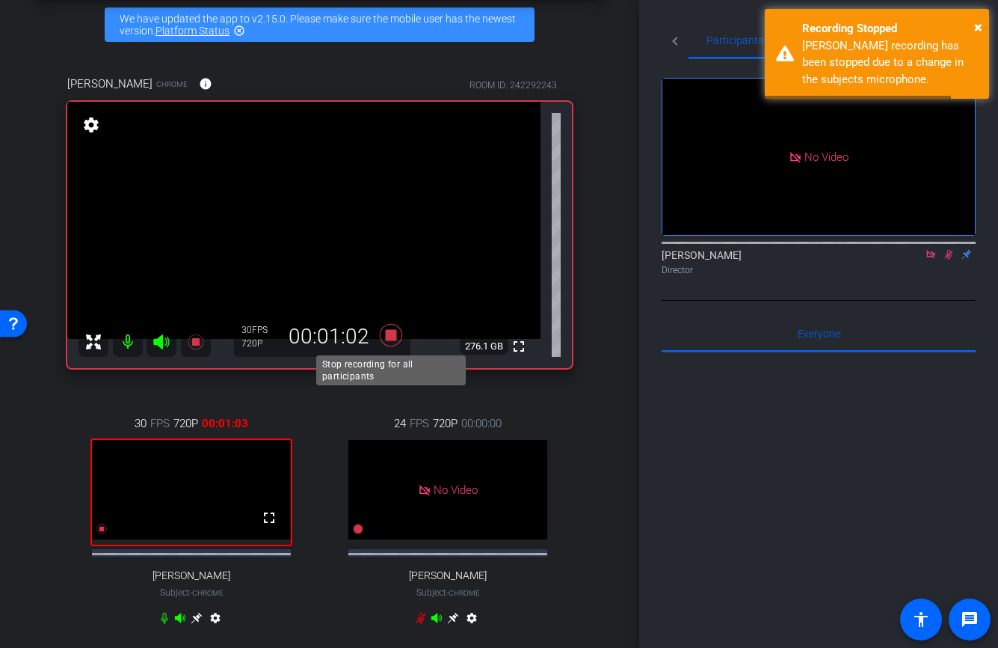
click at [389, 336] on icon at bounding box center [390, 335] width 22 height 22
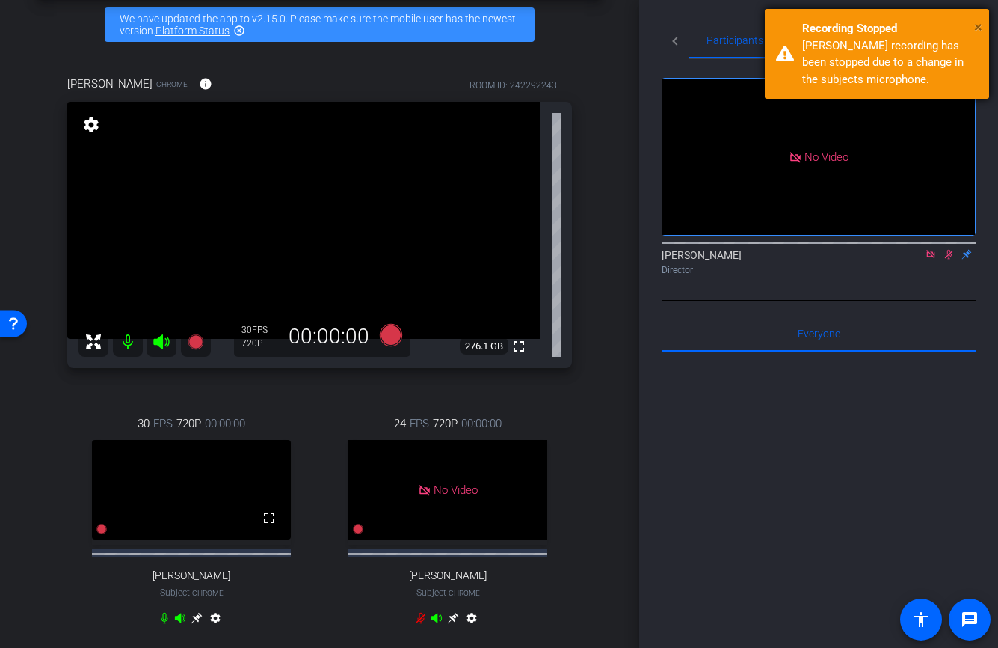
click at [978, 25] on span "×" at bounding box center [978, 27] width 8 height 18
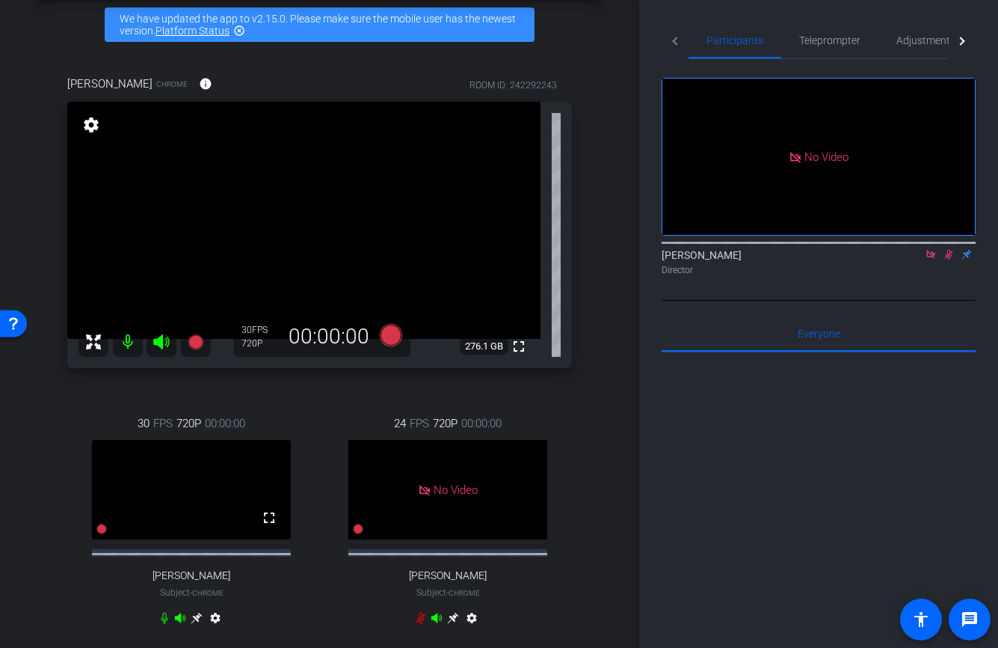
click at [944, 259] on icon at bounding box center [949, 254] width 12 height 10
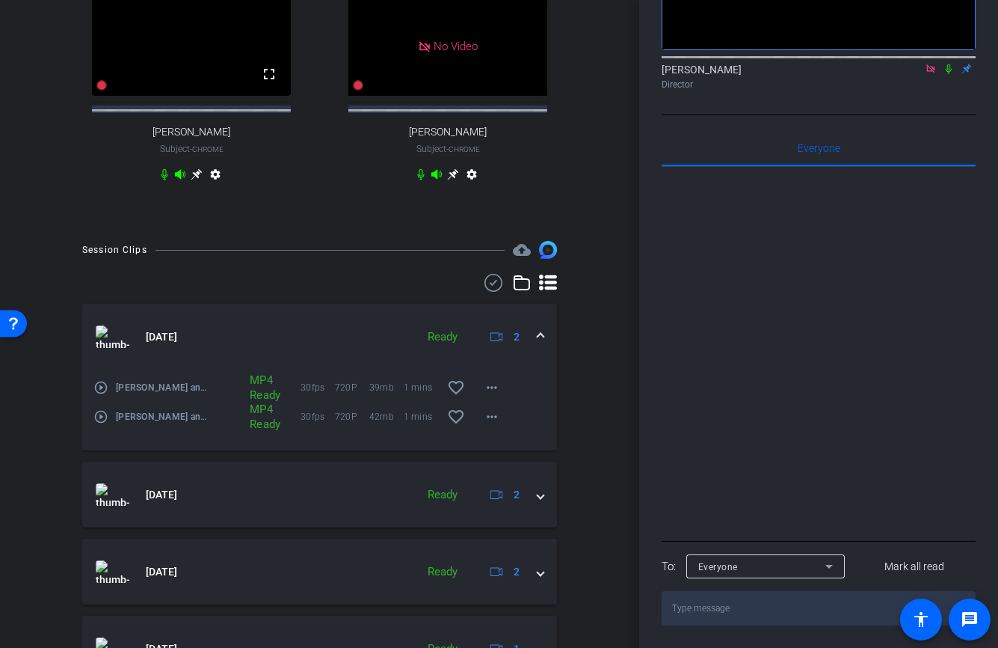
scroll to position [510, 0]
click at [494, 396] on mat-icon "more_horiz" at bounding box center [492, 387] width 18 height 18
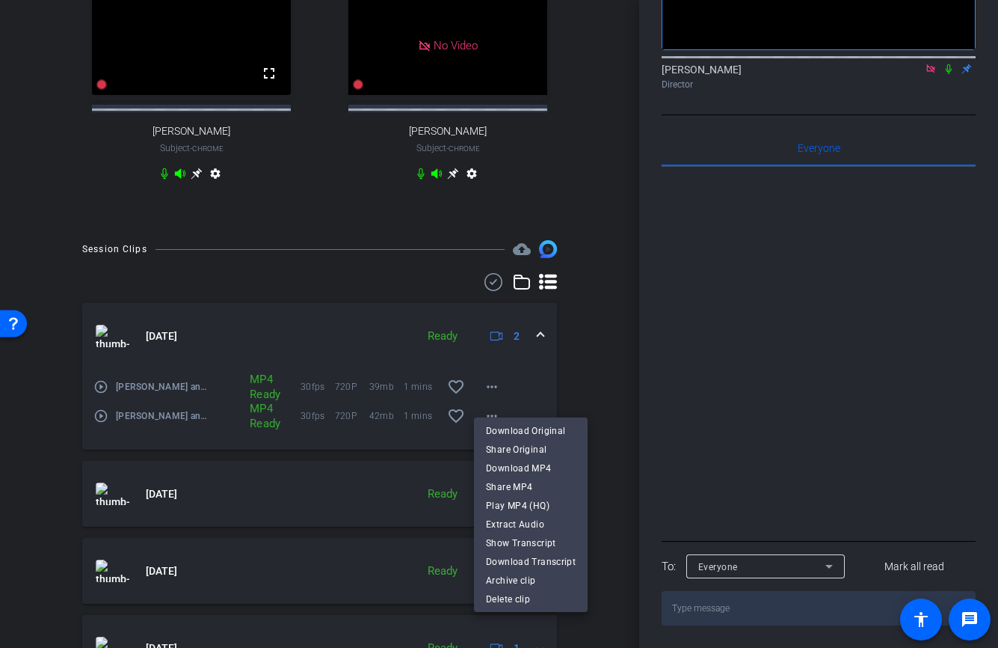
click at [735, 355] on div at bounding box center [499, 324] width 998 height 648
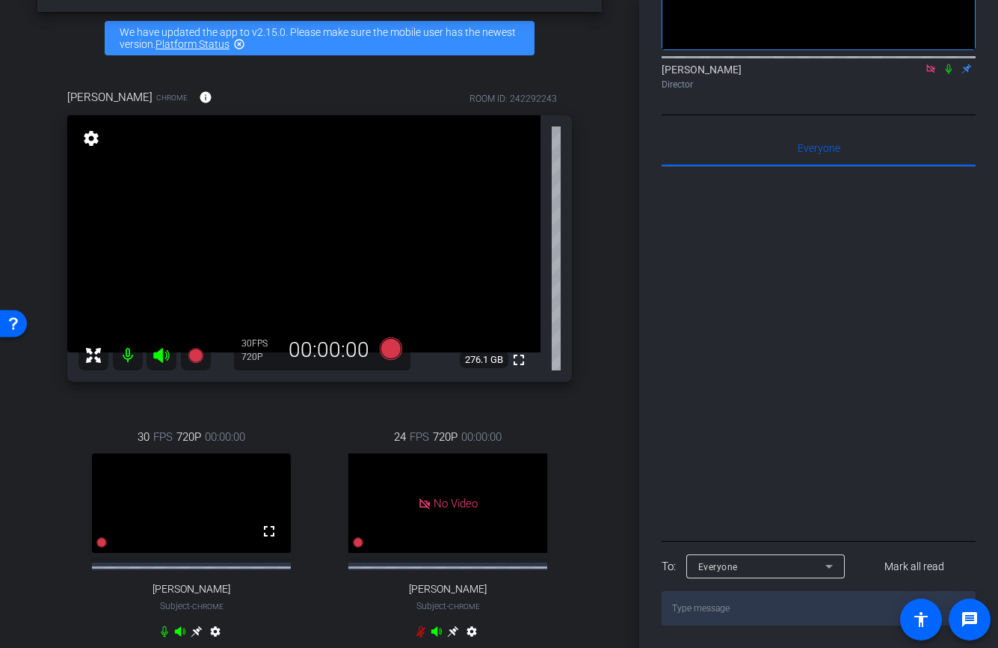
scroll to position [59, 0]
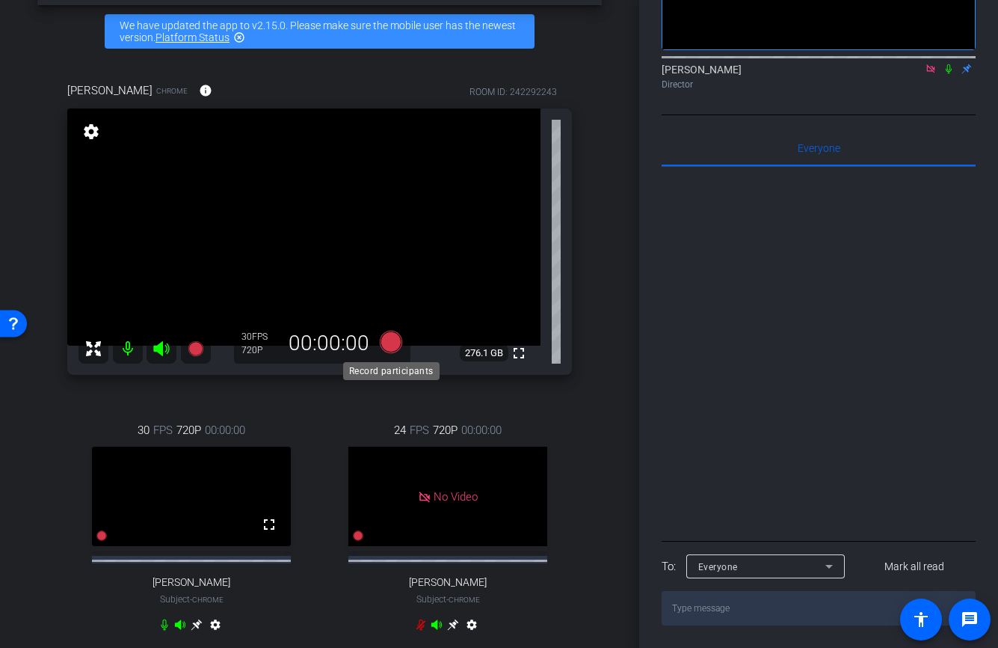
click at [389, 339] on icon at bounding box center [390, 342] width 22 height 22
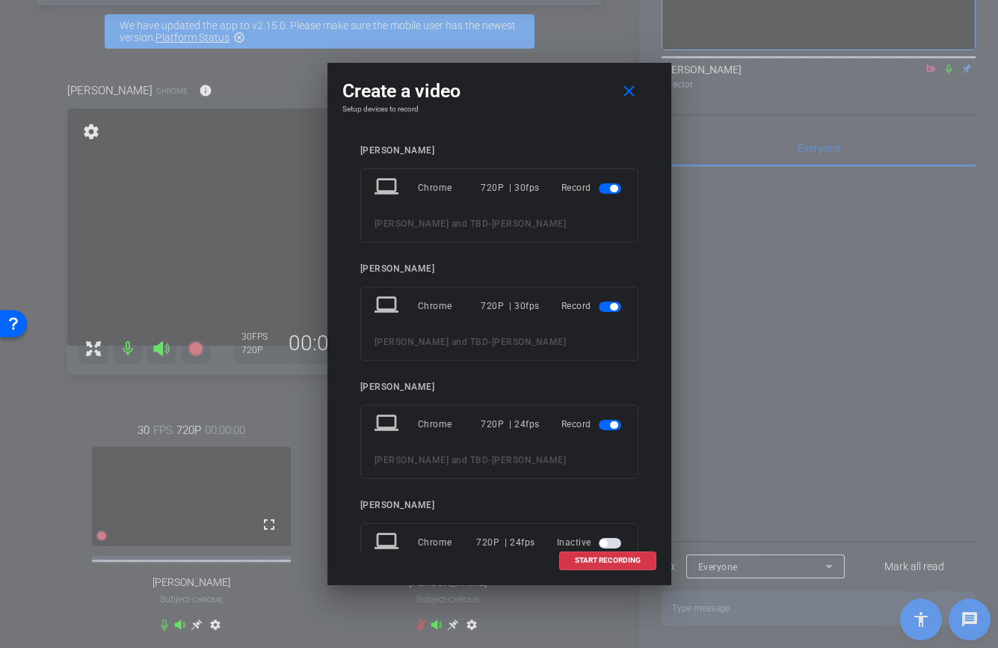
click at [615, 422] on span "button" at bounding box center [613, 424] width 7 height 7
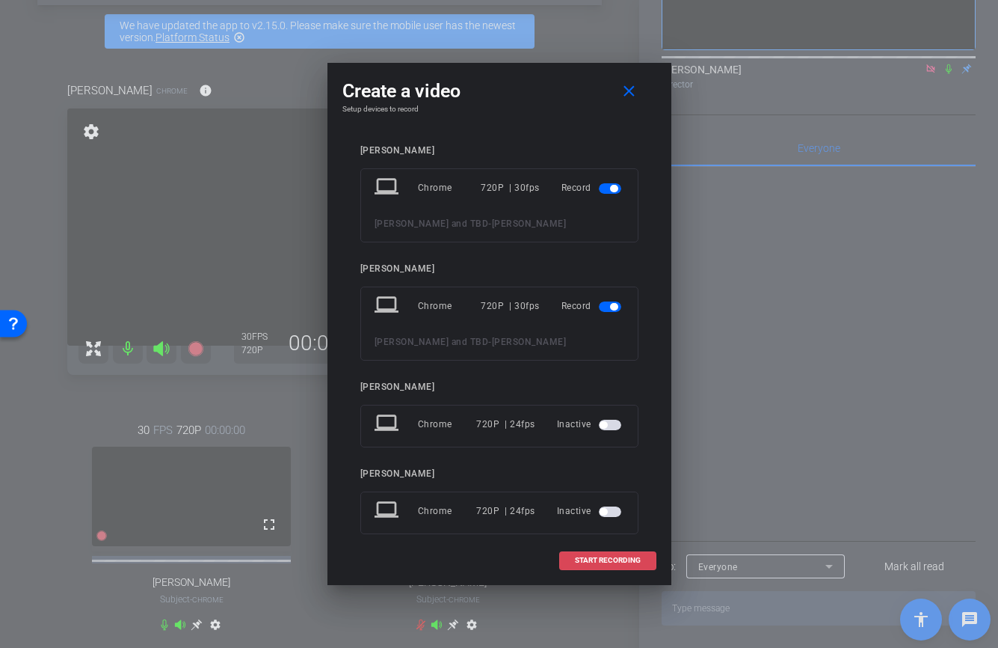
click at [596, 559] on span "START RECORDING" at bounding box center [608, 559] width 66 height 7
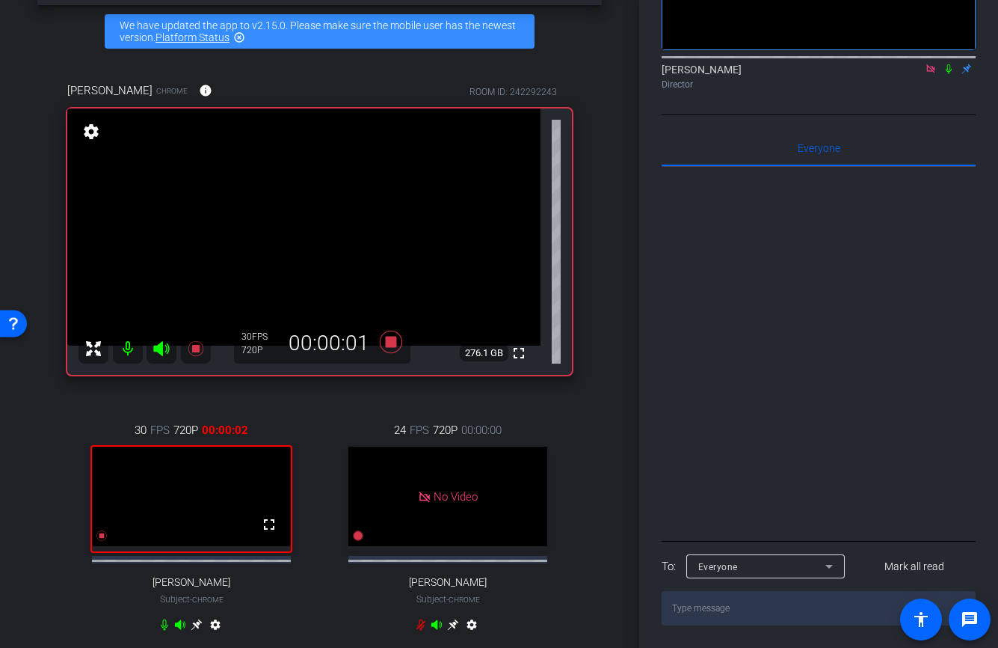
click at [950, 70] on icon at bounding box center [949, 69] width 6 height 10
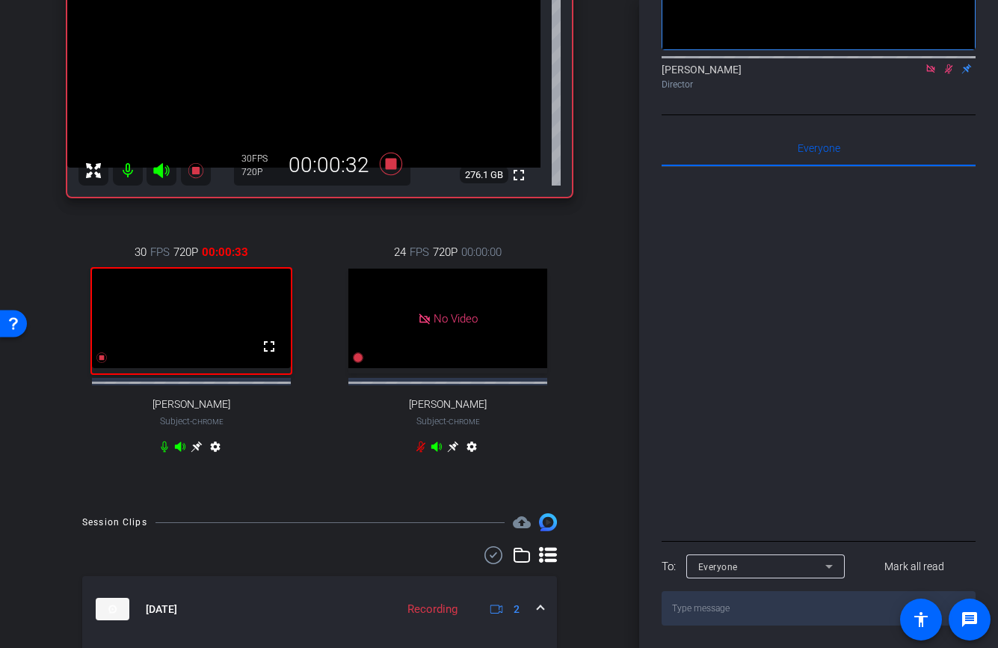
scroll to position [231, 0]
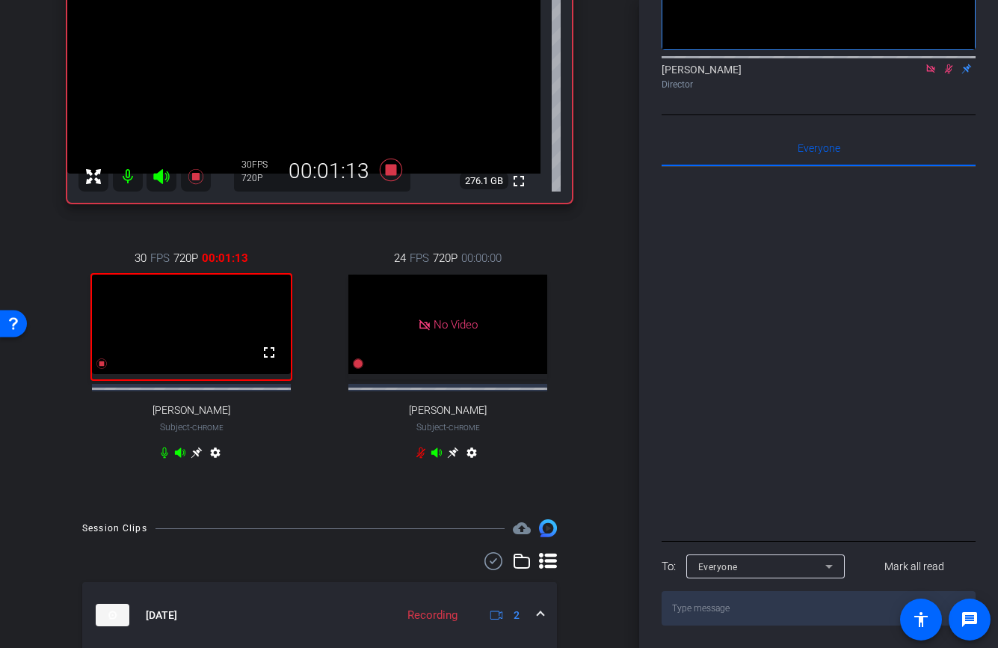
click at [950, 70] on icon at bounding box center [949, 69] width 8 height 10
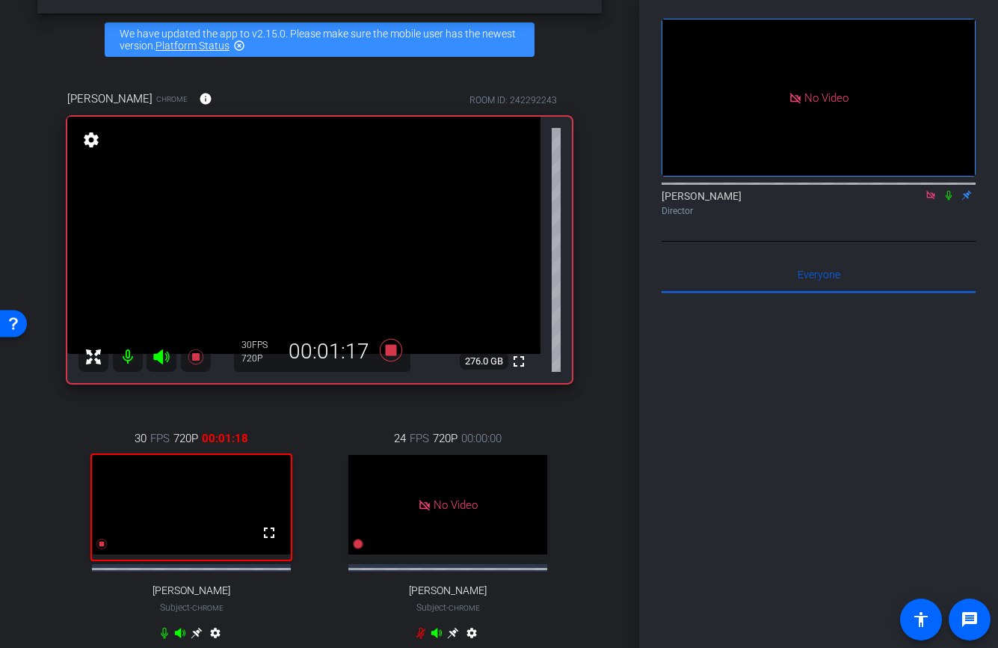
scroll to position [78, 0]
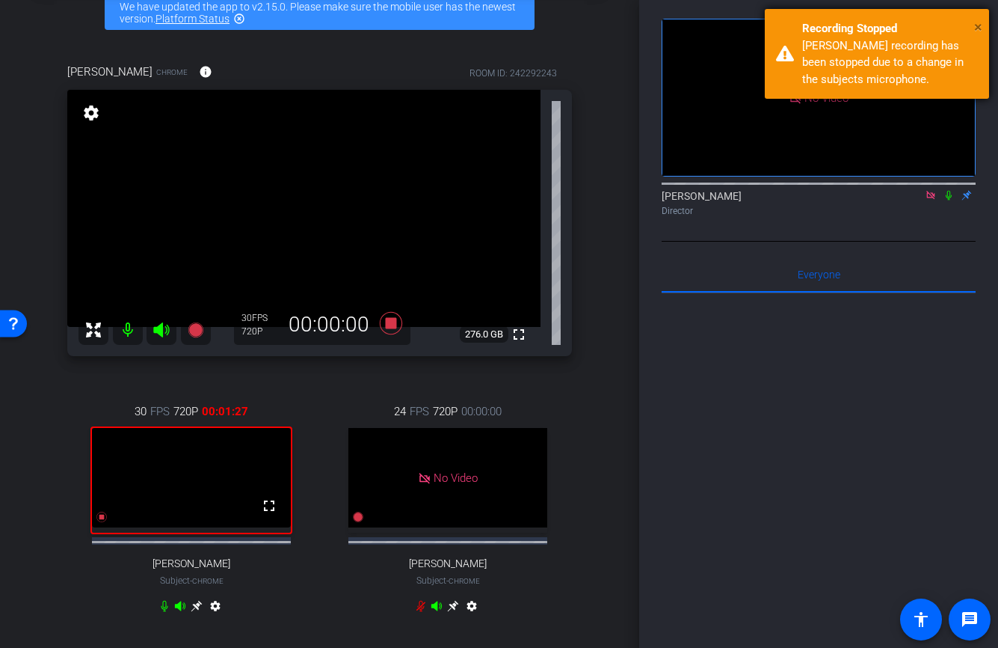
click at [977, 28] on span "×" at bounding box center [978, 27] width 8 height 18
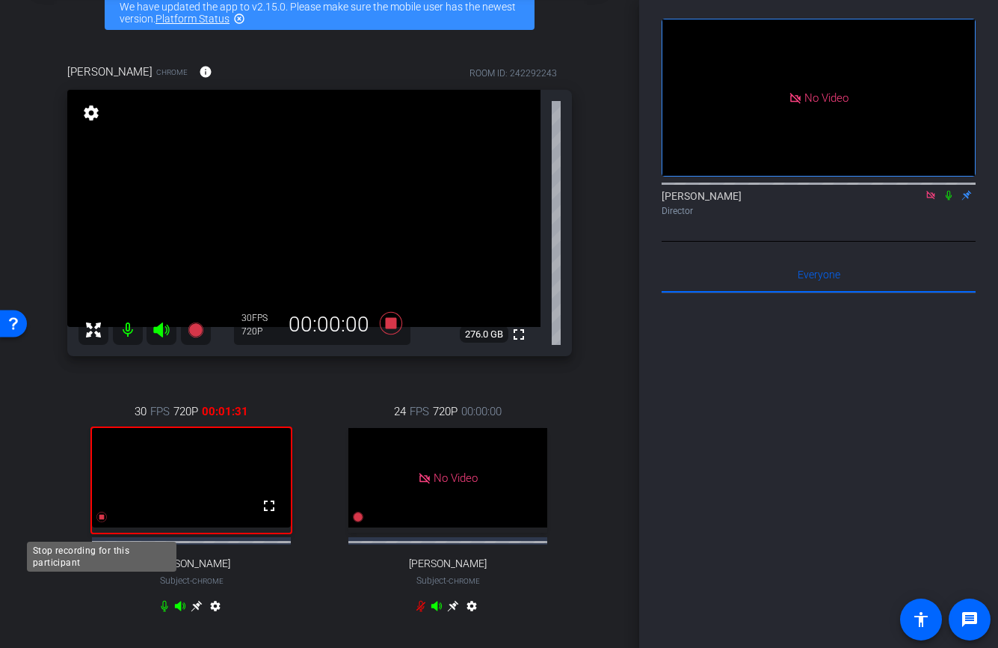
click at [102, 522] on icon at bounding box center [101, 516] width 10 height 10
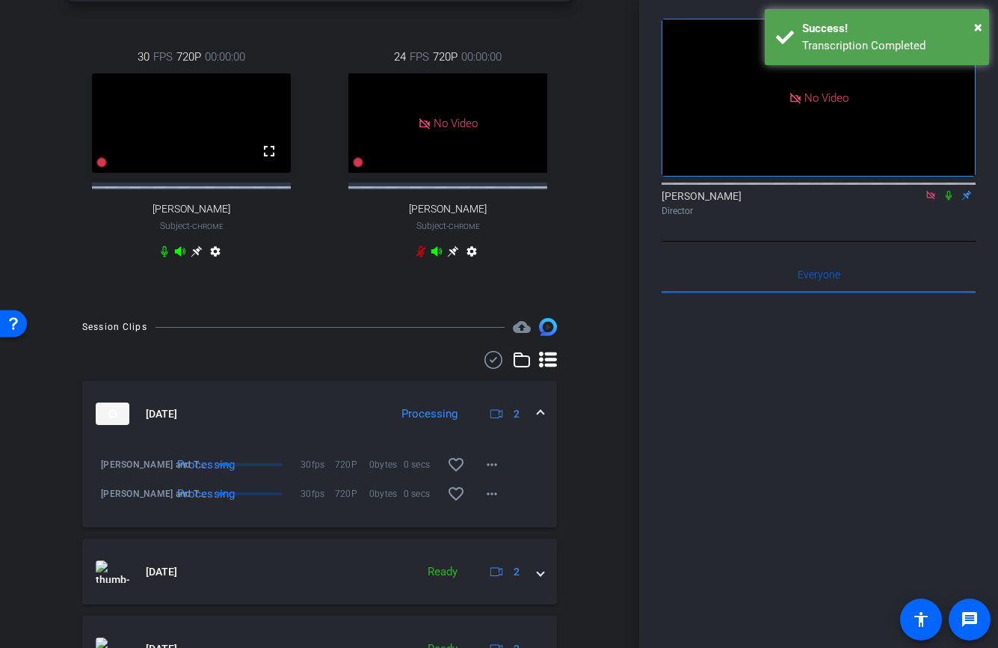
scroll to position [448, 0]
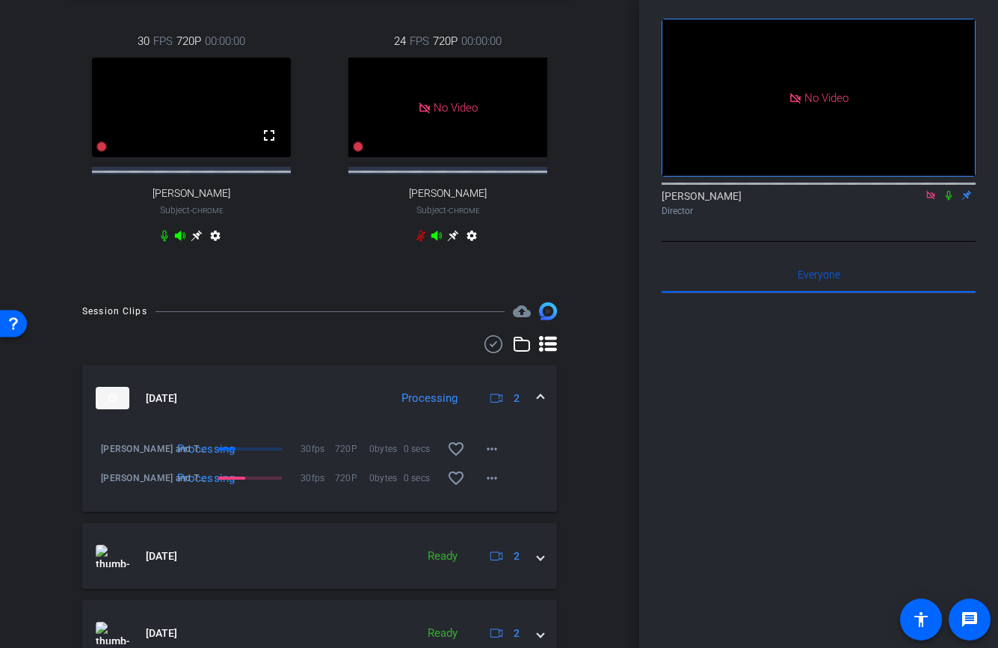
click at [540, 406] on span at bounding box center [541, 398] width 6 height 16
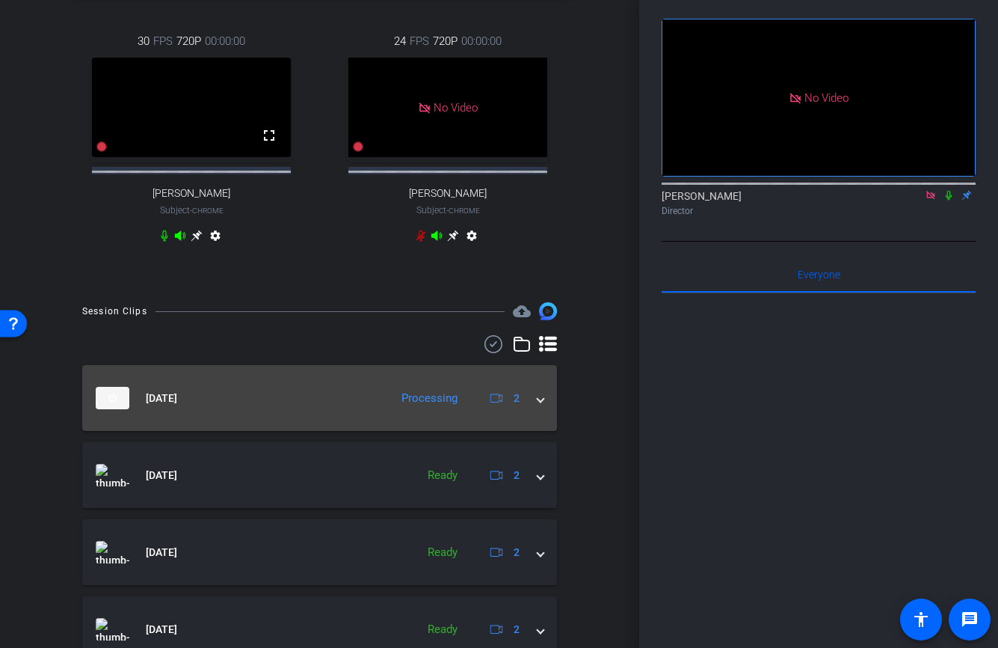
click at [540, 406] on span at bounding box center [541, 398] width 6 height 16
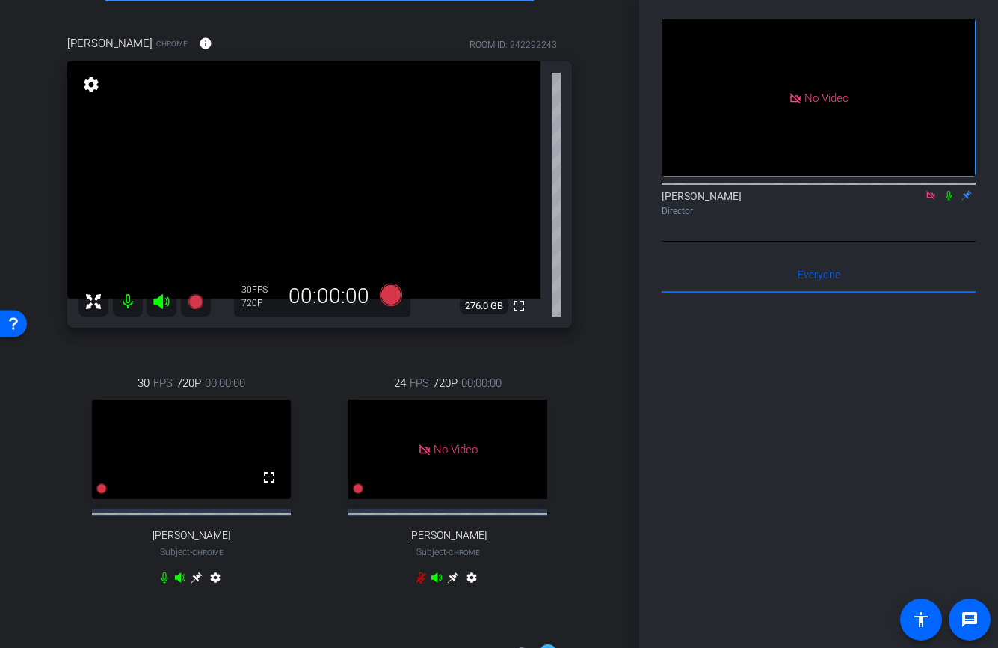
scroll to position [99, 0]
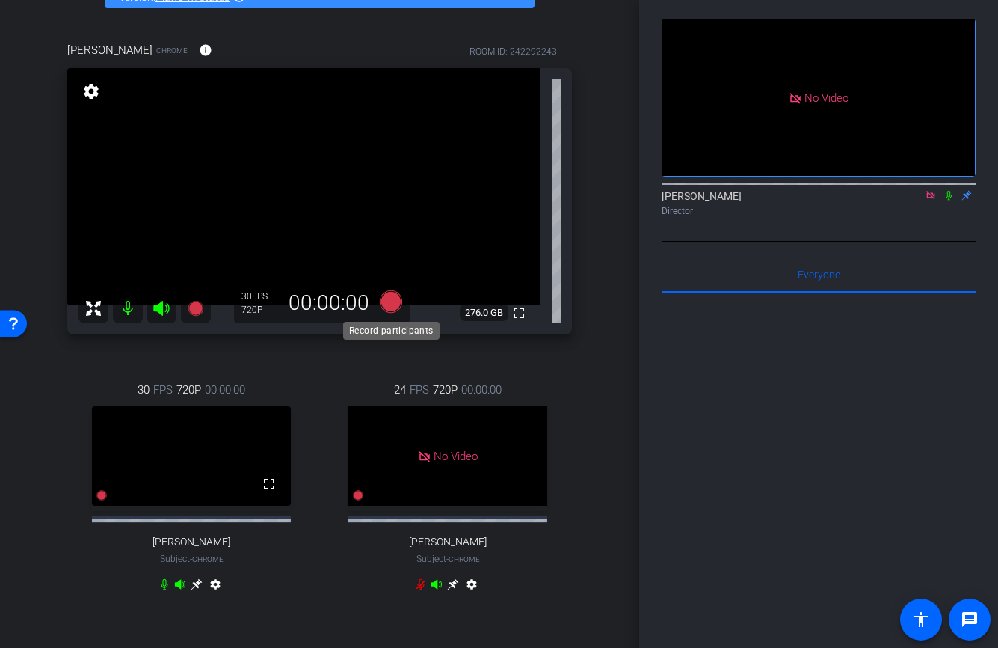
click at [390, 304] on icon at bounding box center [390, 301] width 22 height 22
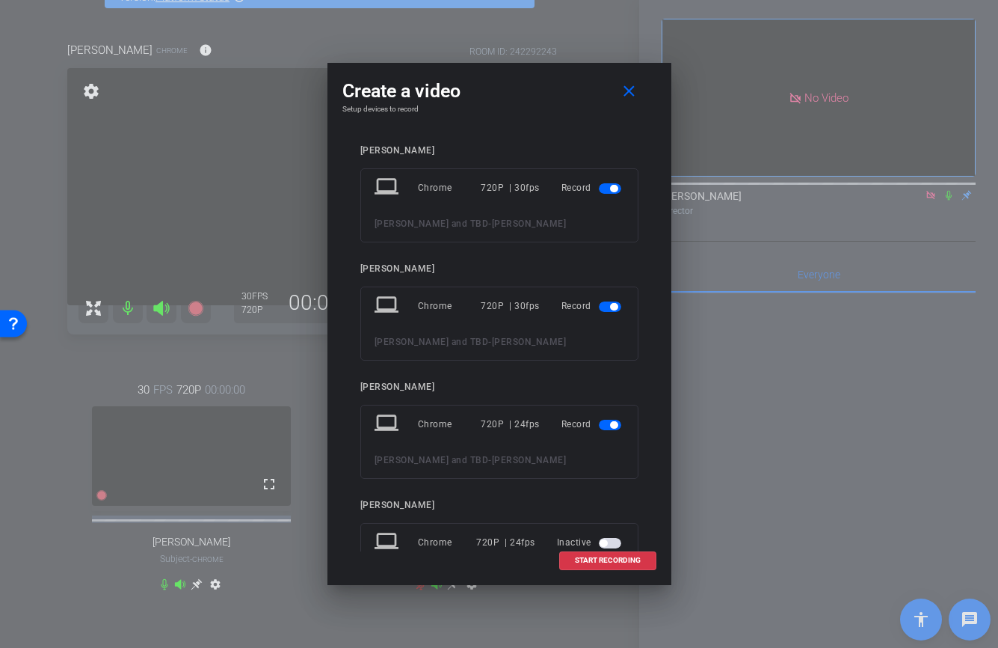
click at [610, 419] on span "button" at bounding box center [610, 424] width 22 height 10
click at [612, 310] on span "button" at bounding box center [613, 306] width 7 height 7
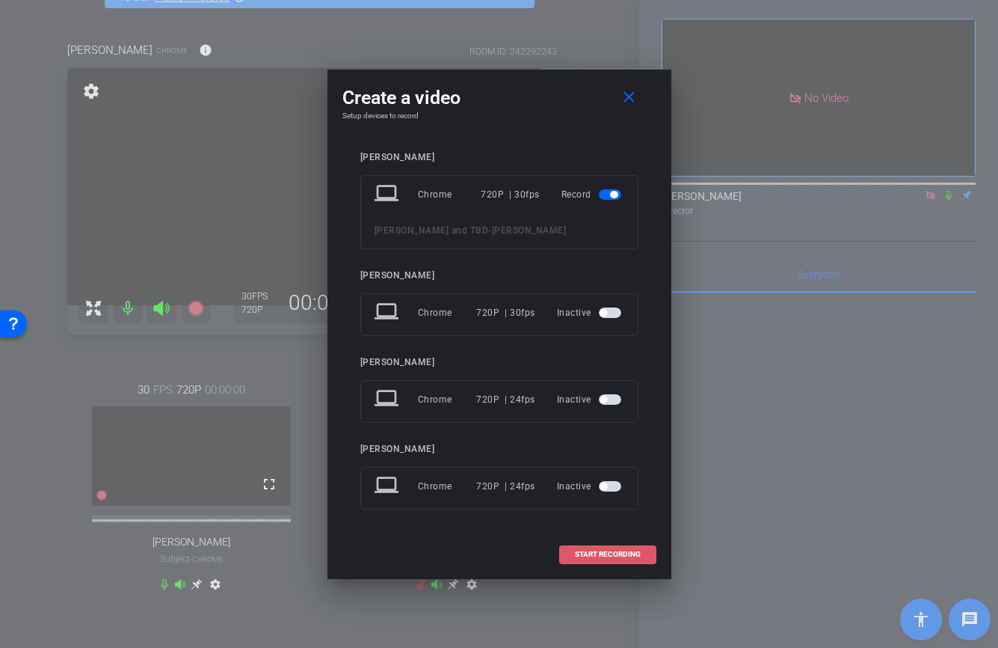
click at [616, 557] on span "START RECORDING" at bounding box center [608, 553] width 66 height 7
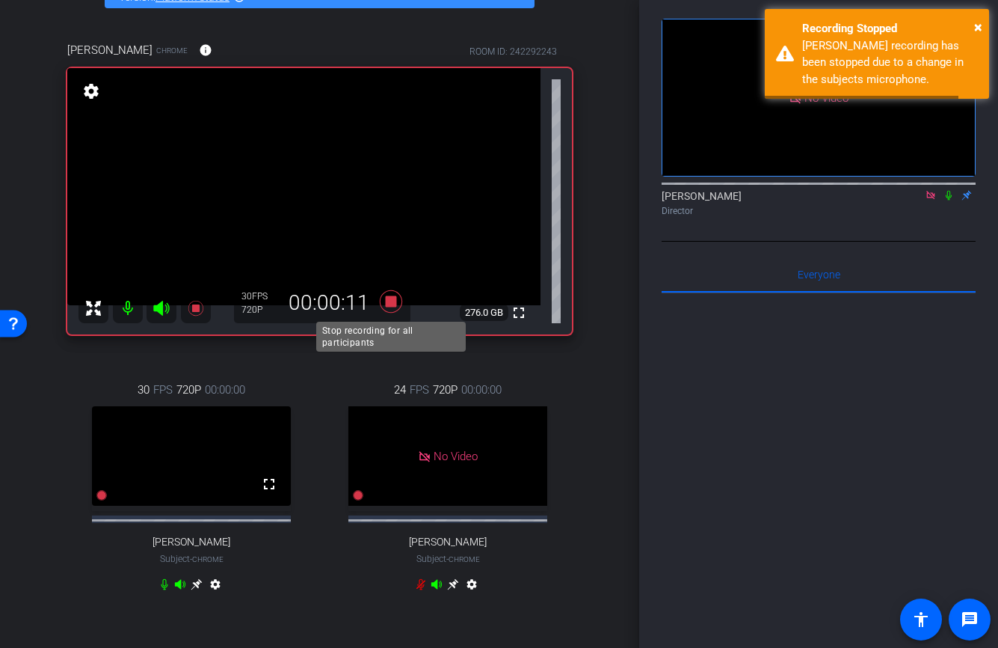
click at [396, 300] on icon at bounding box center [390, 301] width 22 height 22
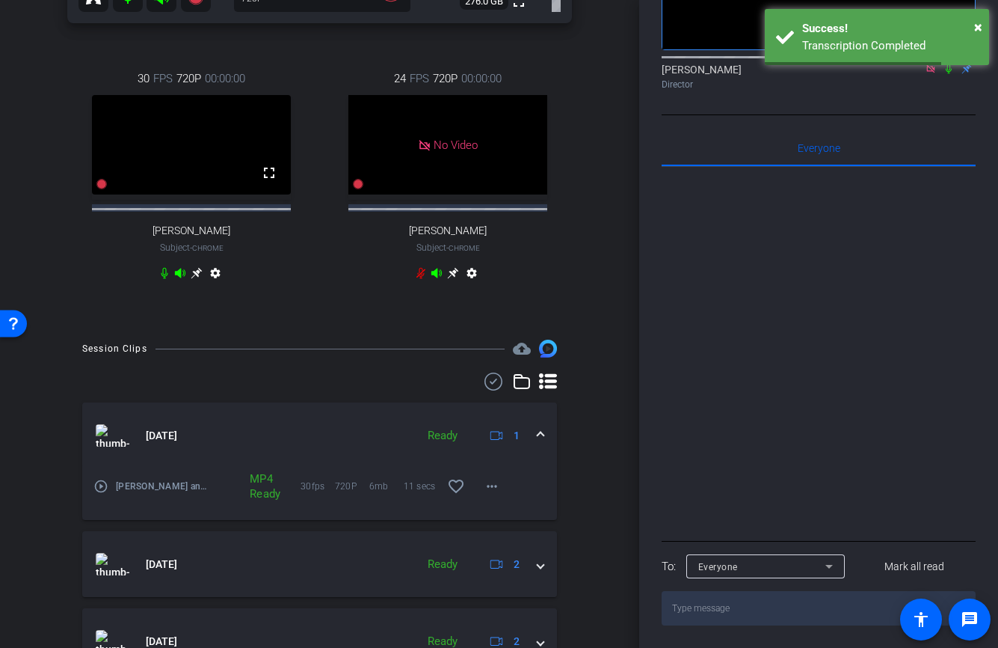
scroll to position [438, 0]
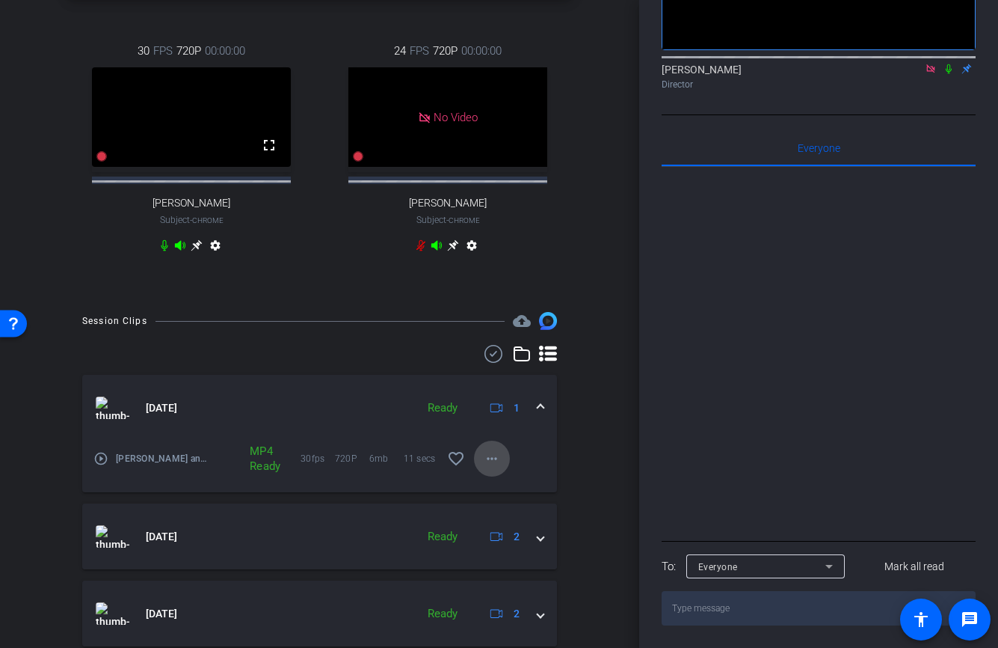
click at [488, 467] on mat-icon "more_horiz" at bounding box center [492, 458] width 18 height 18
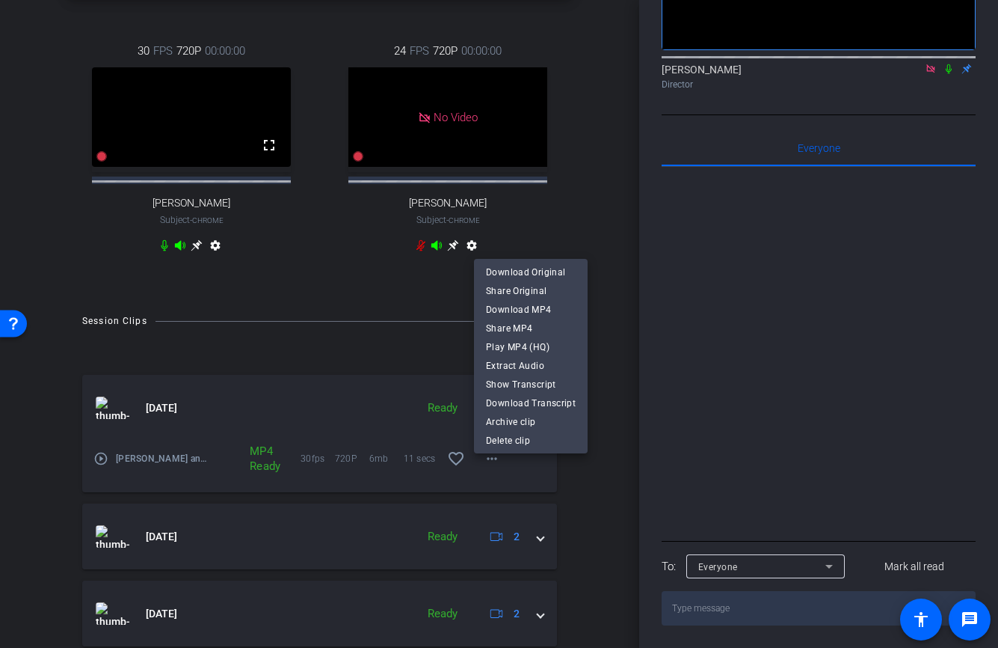
click at [614, 487] on div at bounding box center [499, 324] width 998 height 648
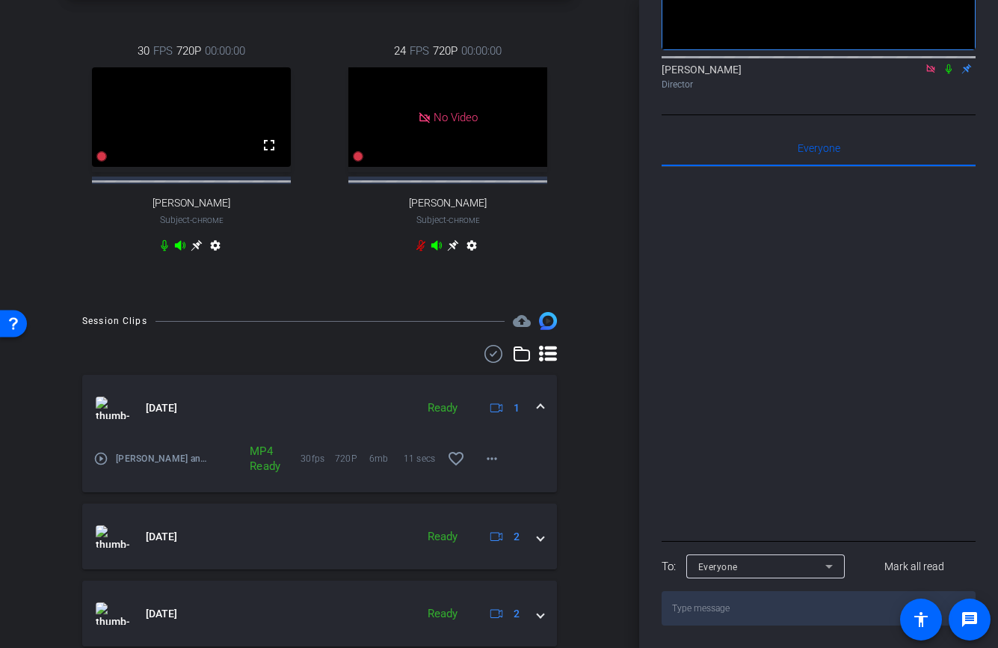
click at [535, 417] on div "[DATE] Ready 1" at bounding box center [317, 407] width 442 height 22
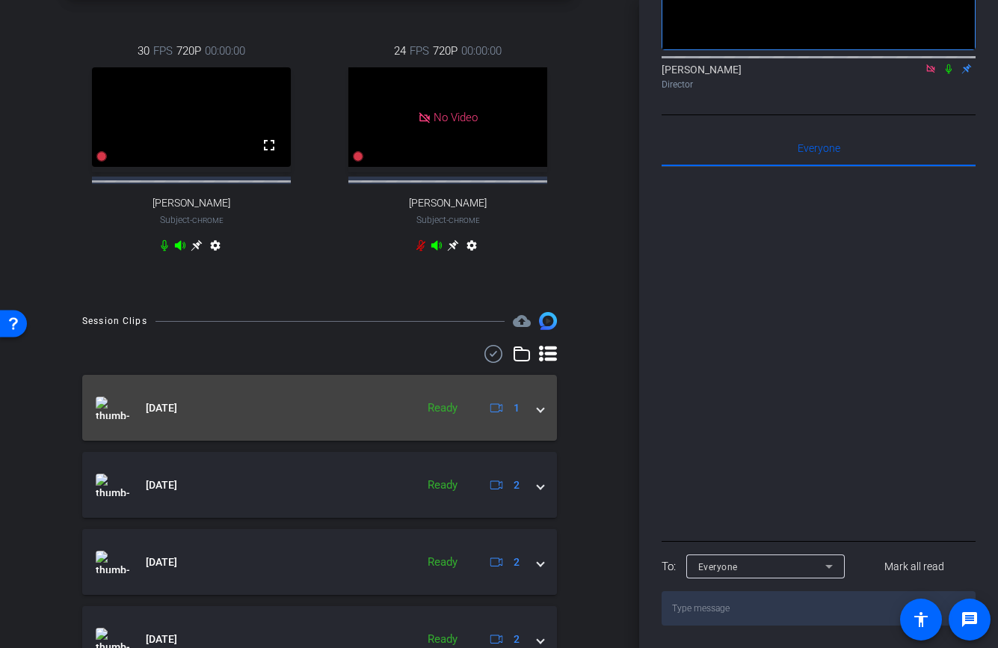
click at [535, 417] on div "[DATE] Ready 1" at bounding box center [317, 407] width 442 height 22
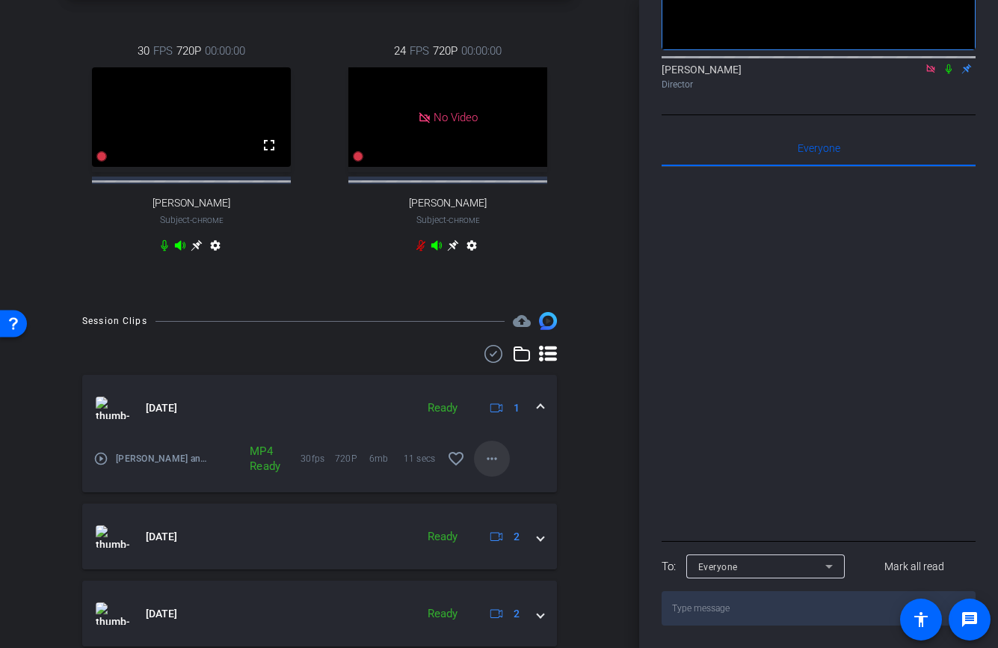
click at [491, 467] on mat-icon "more_horiz" at bounding box center [492, 458] width 18 height 18
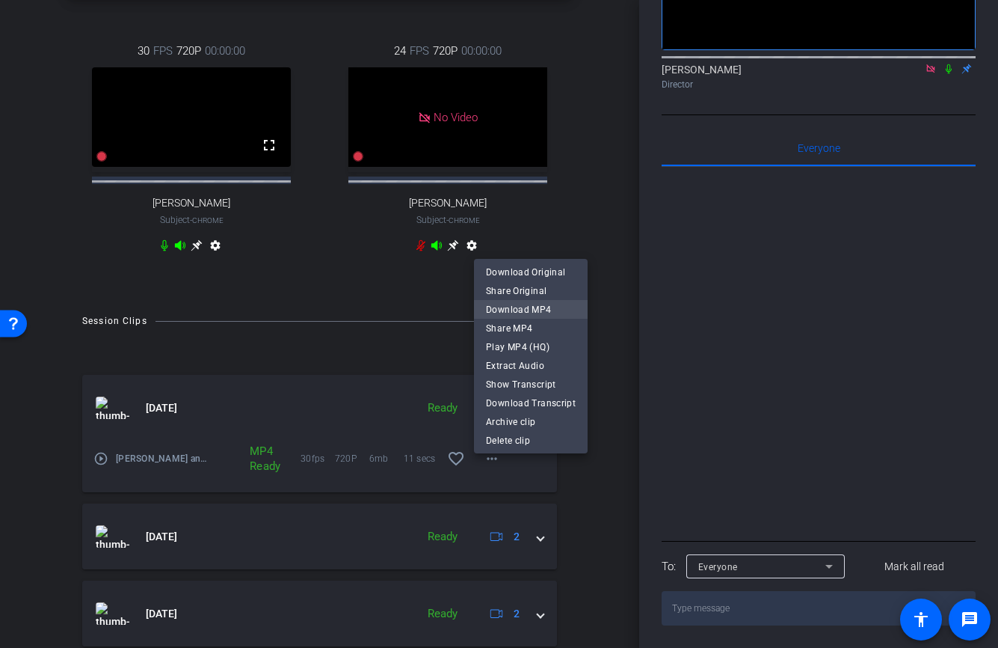
click at [528, 314] on span "Download MP4" at bounding box center [531, 310] width 90 height 18
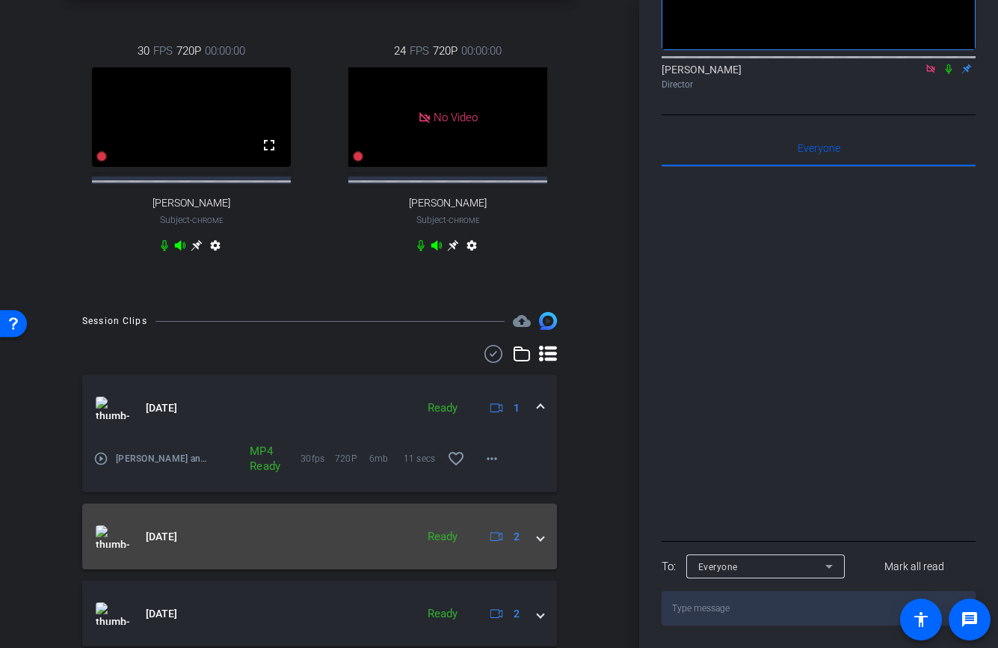
click at [541, 544] on span at bounding box center [541, 537] width 6 height 16
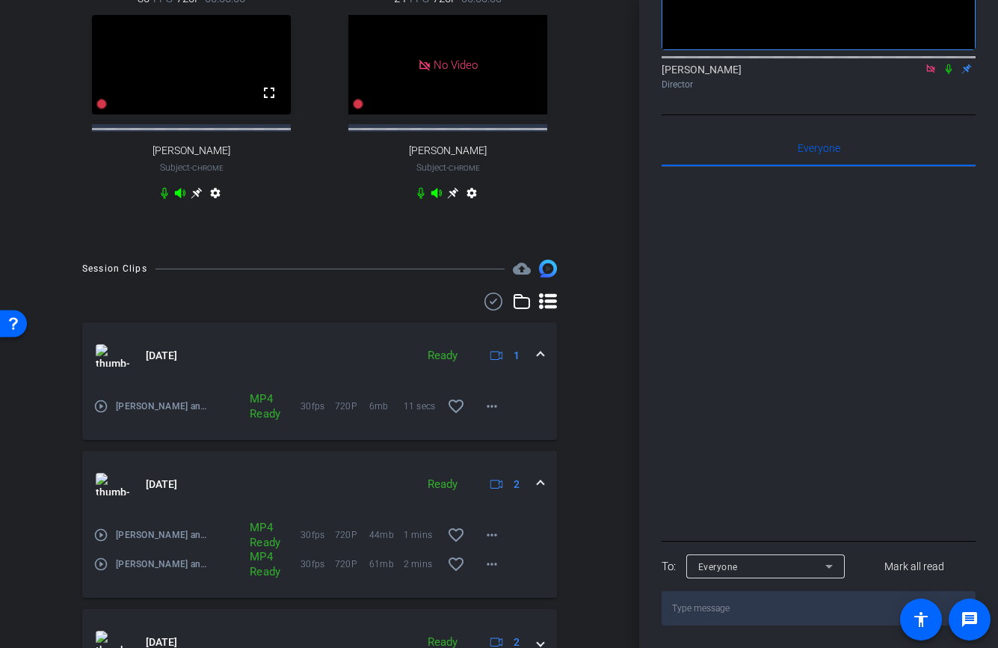
scroll to position [493, 0]
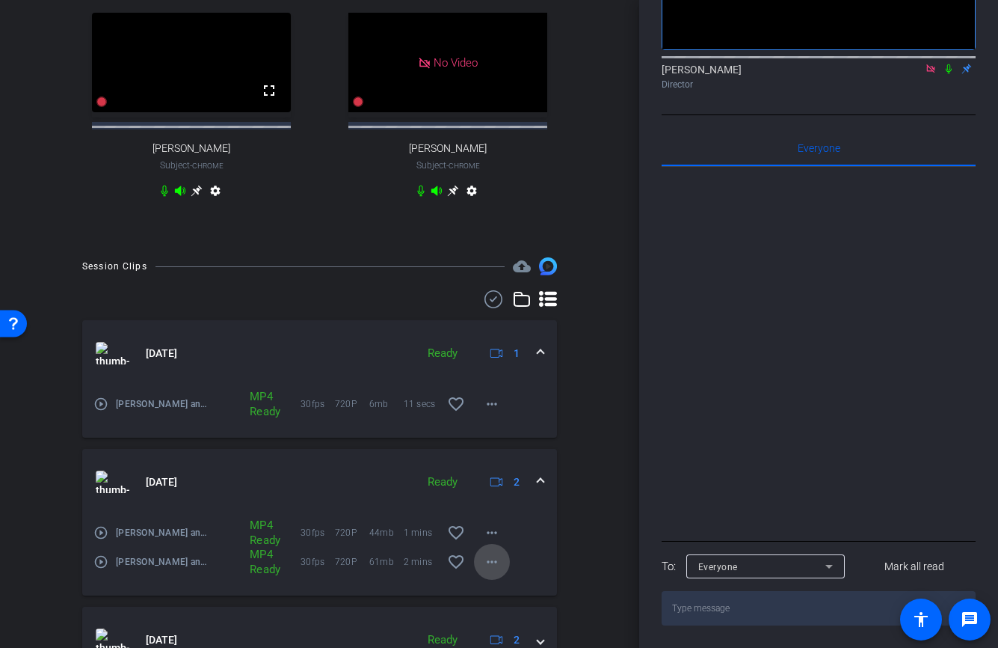
click at [490, 564] on span at bounding box center [492, 562] width 36 height 36
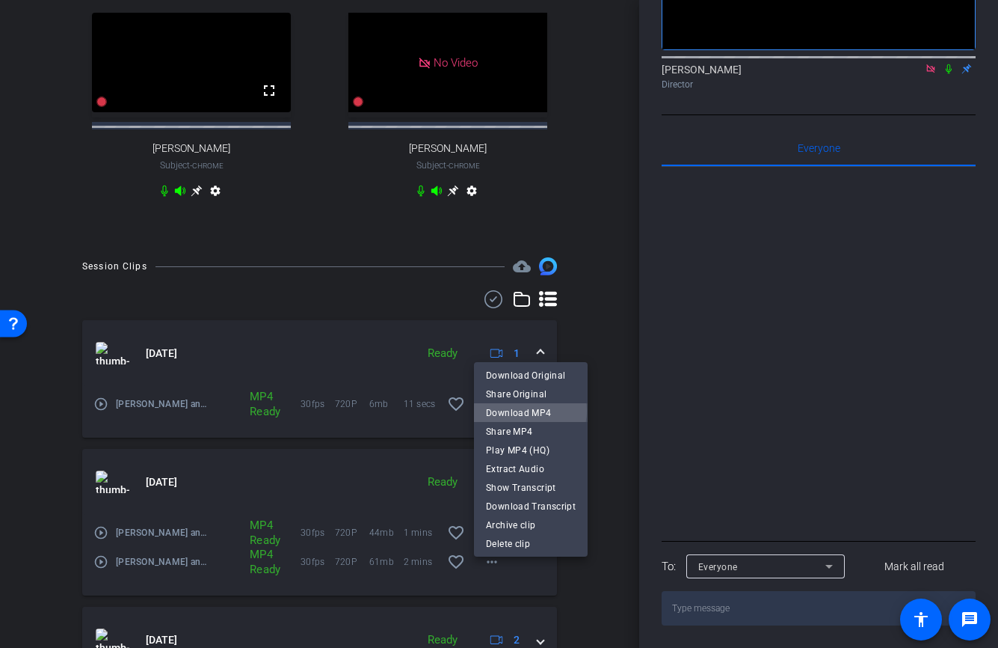
click at [523, 411] on span "Download MP4" at bounding box center [531, 413] width 90 height 18
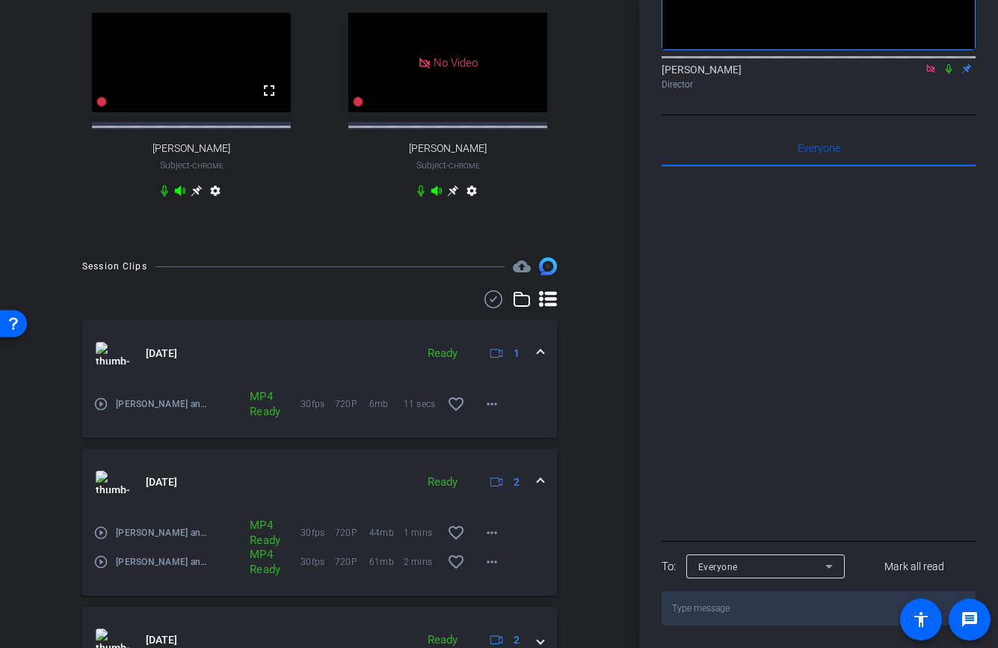
click at [948, 70] on icon at bounding box center [949, 69] width 6 height 10
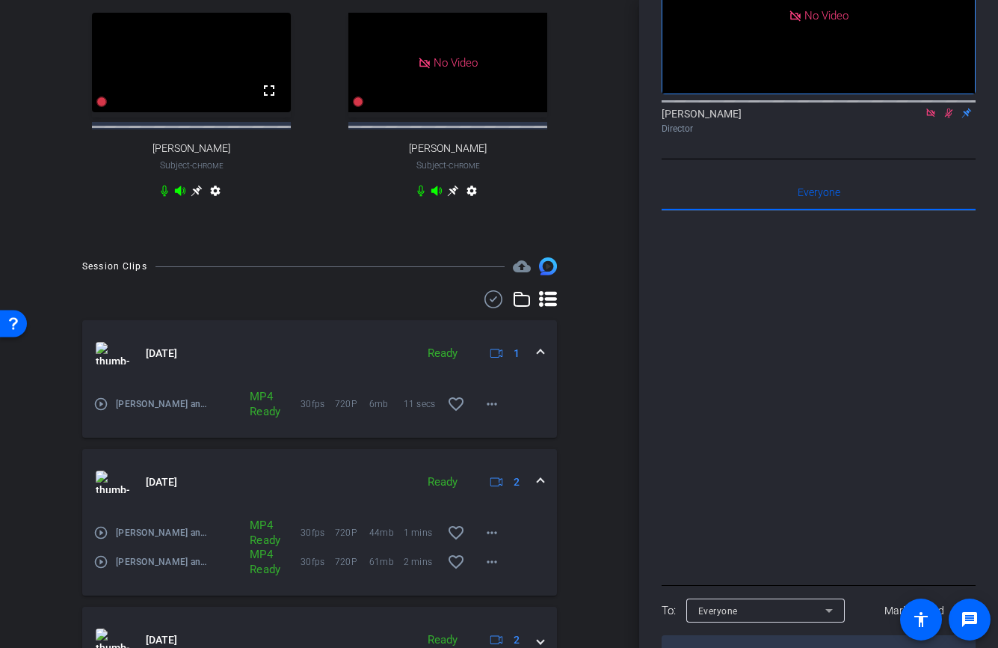
scroll to position [140, 0]
click at [948, 120] on icon at bounding box center [949, 114] width 12 height 10
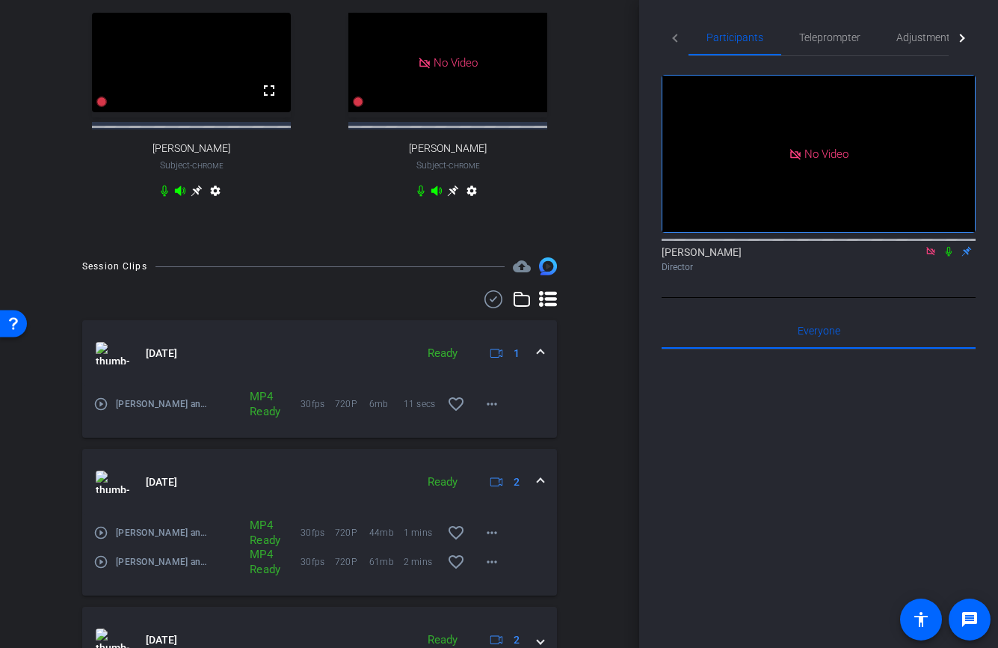
scroll to position [0, 0]
click at [947, 259] on icon at bounding box center [949, 254] width 12 height 10
click at [951, 259] on icon at bounding box center [949, 254] width 12 height 10
click at [954, 277] on div "Director" at bounding box center [819, 269] width 314 height 13
click at [948, 259] on icon at bounding box center [949, 255] width 6 height 10
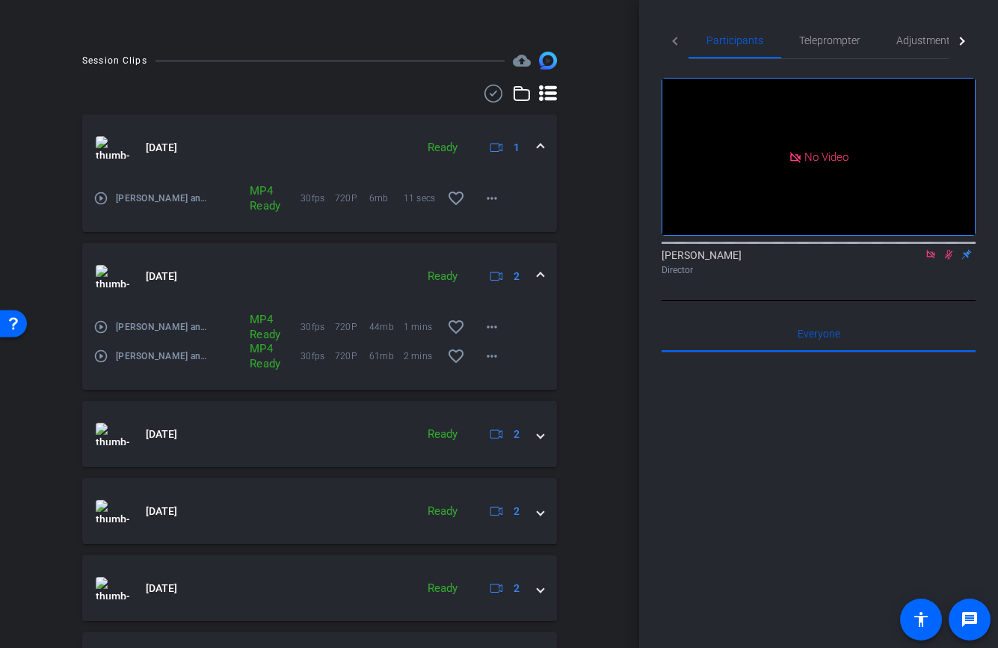
scroll to position [707, 0]
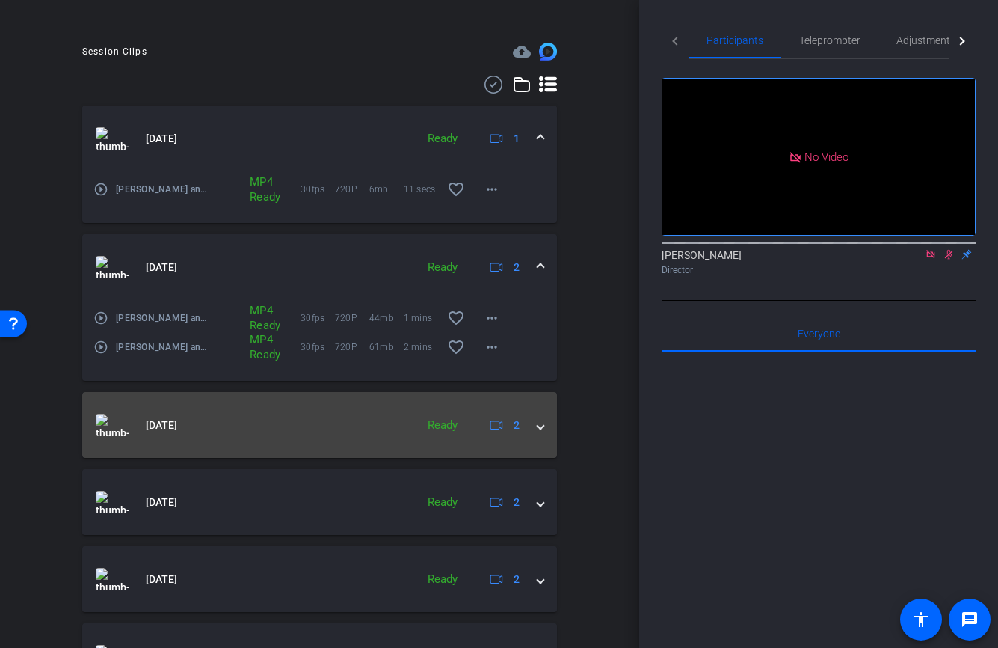
click at [541, 433] on span at bounding box center [541, 425] width 6 height 16
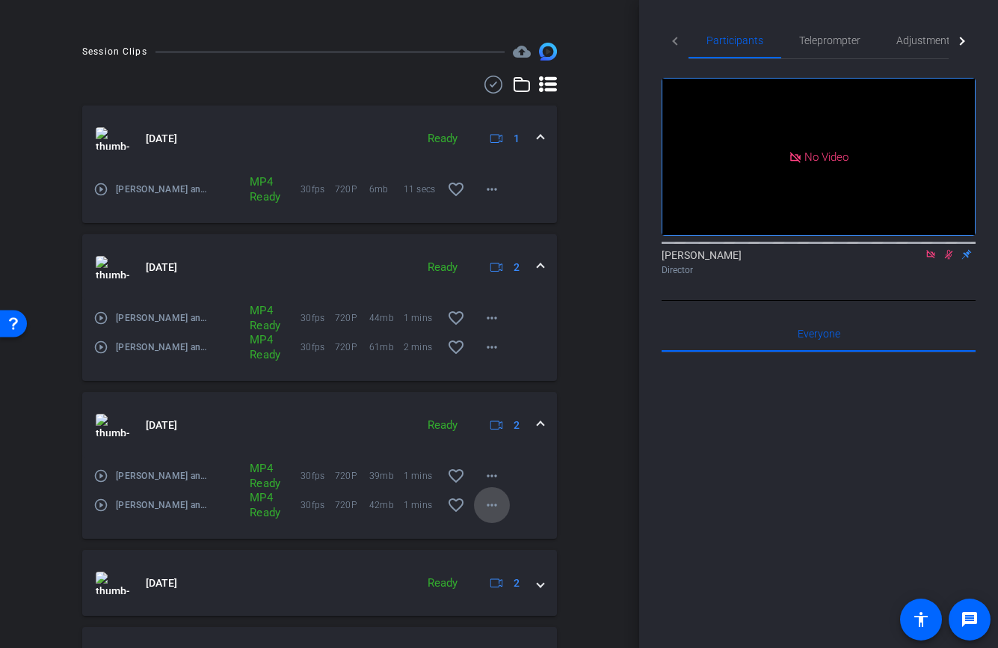
click at [491, 514] on mat-icon "more_horiz" at bounding box center [492, 505] width 18 height 18
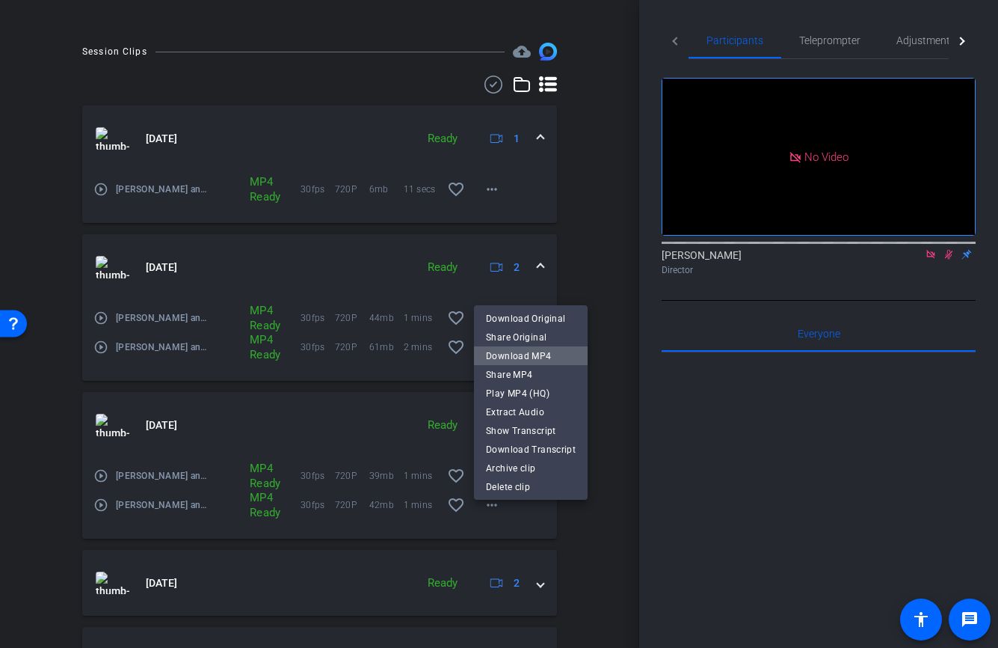
click at [537, 359] on span "Download MP4" at bounding box center [531, 356] width 90 height 18
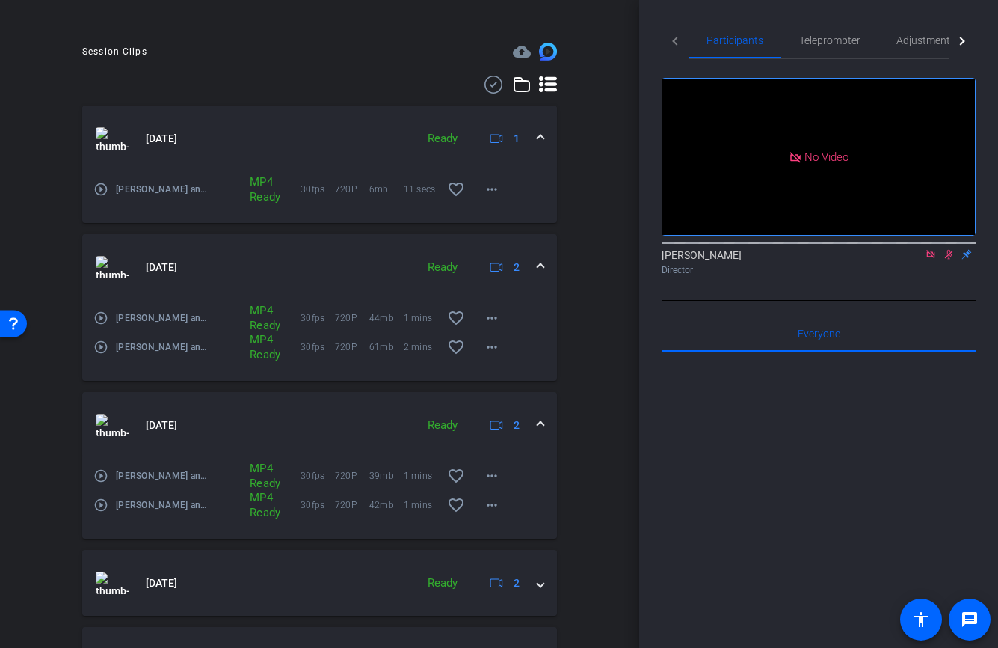
click at [948, 259] on icon at bounding box center [949, 255] width 8 height 10
click at [867, 408] on div at bounding box center [819, 537] width 314 height 370
click at [950, 259] on icon at bounding box center [949, 254] width 12 height 10
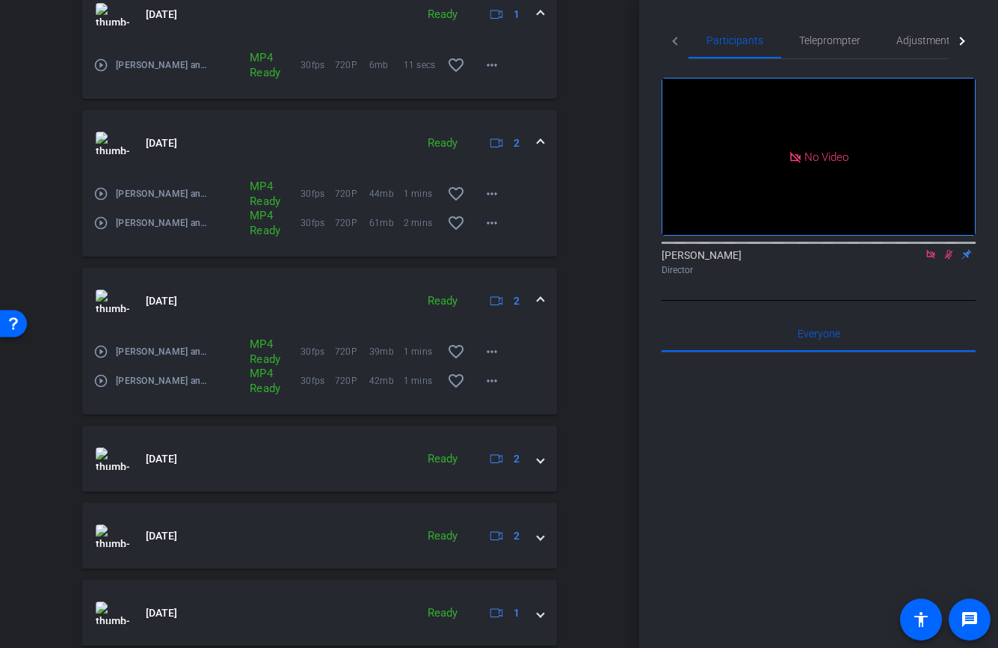
scroll to position [841, 0]
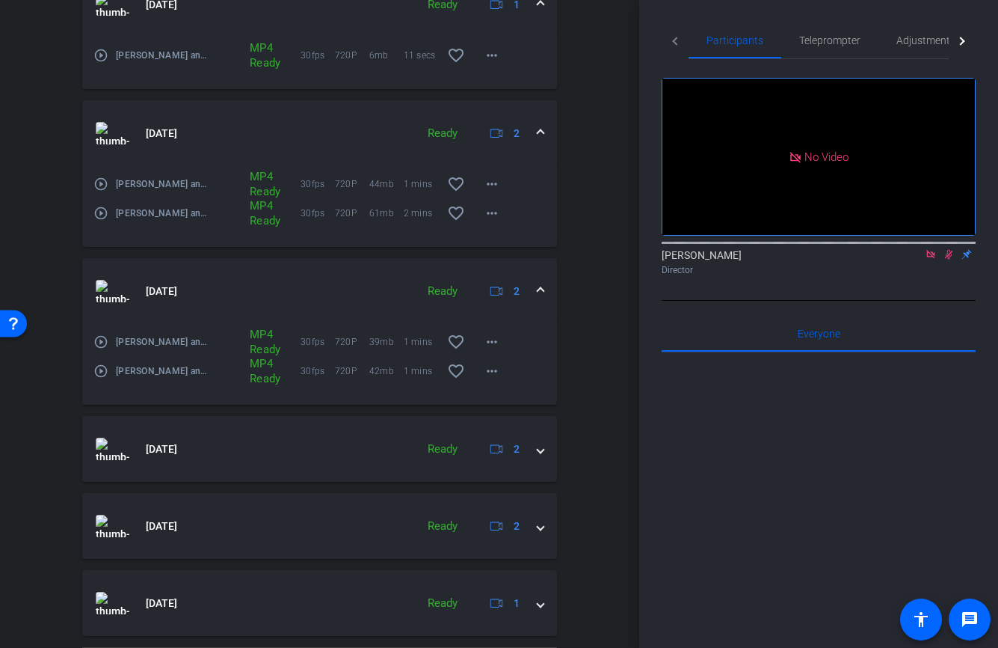
click at [943, 259] on icon at bounding box center [949, 254] width 12 height 10
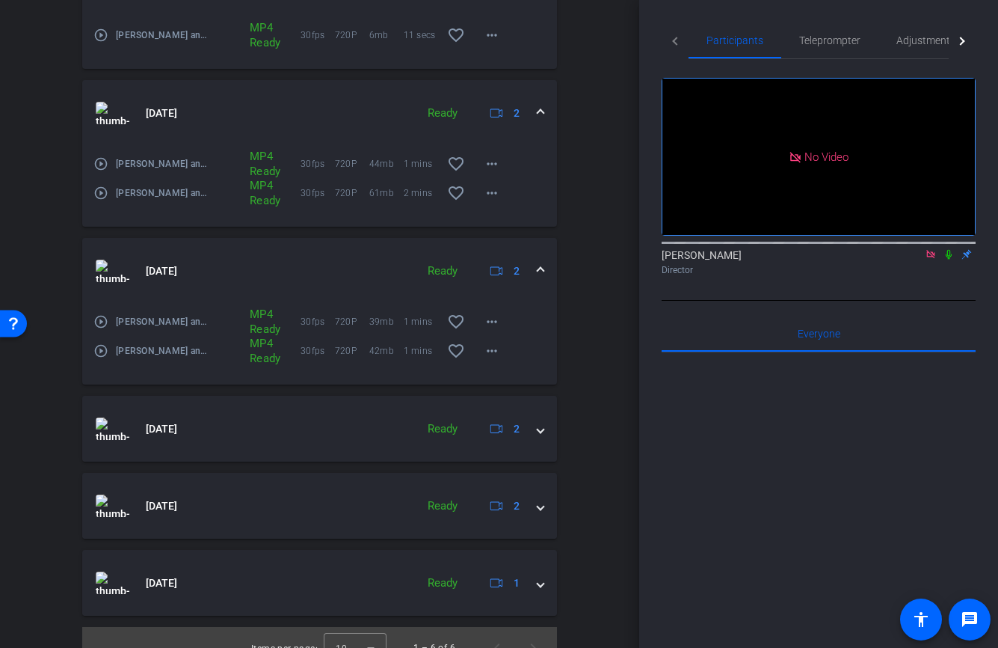
scroll to position [867, 0]
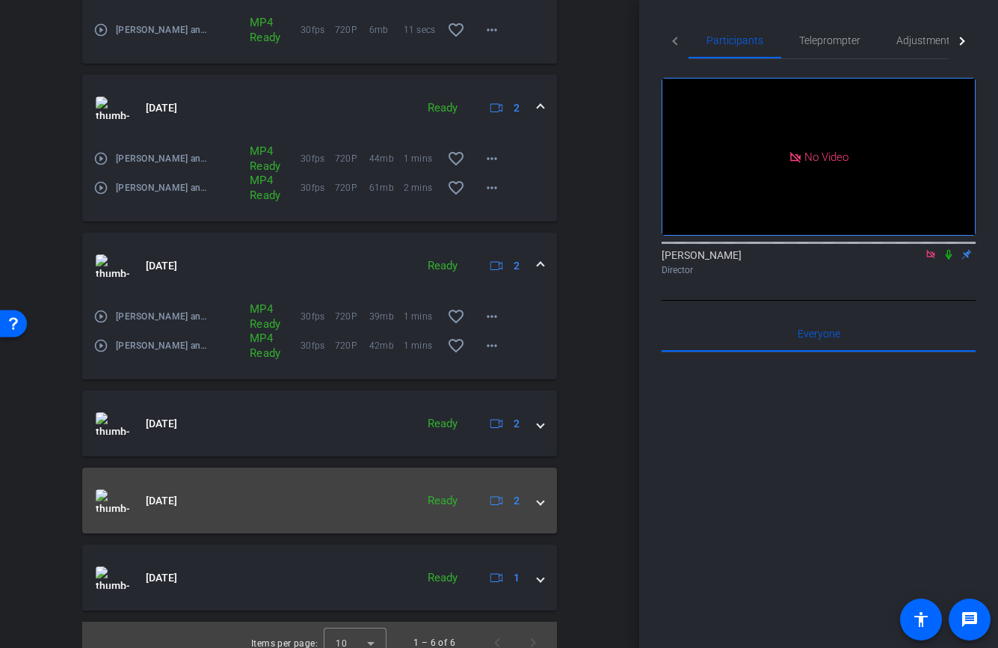
click at [542, 508] on span at bounding box center [541, 501] width 6 height 16
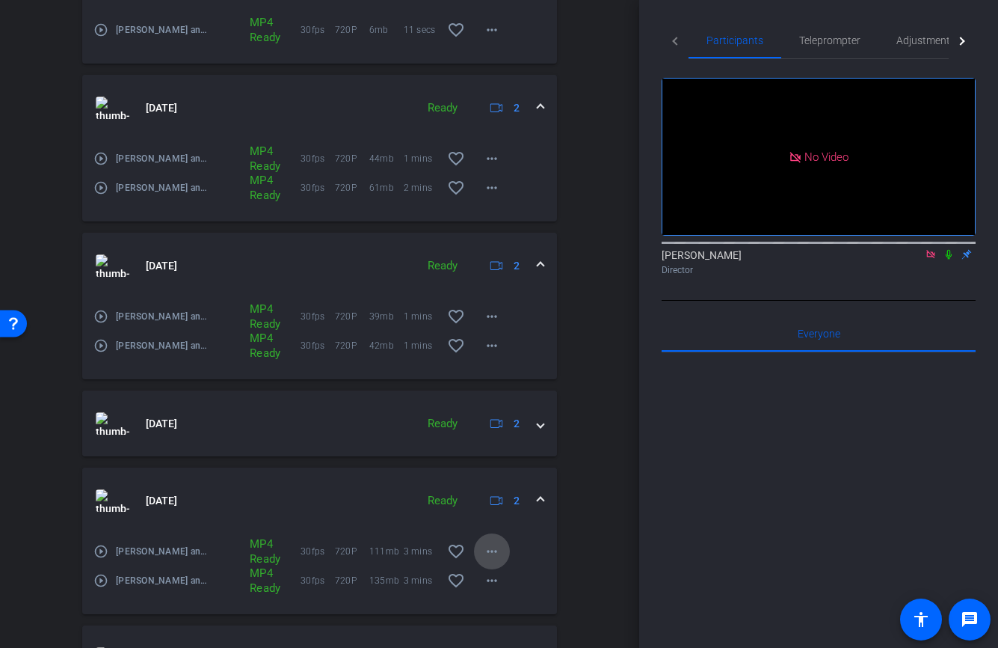
click at [494, 560] on mat-icon "more_horiz" at bounding box center [492, 551] width 18 height 18
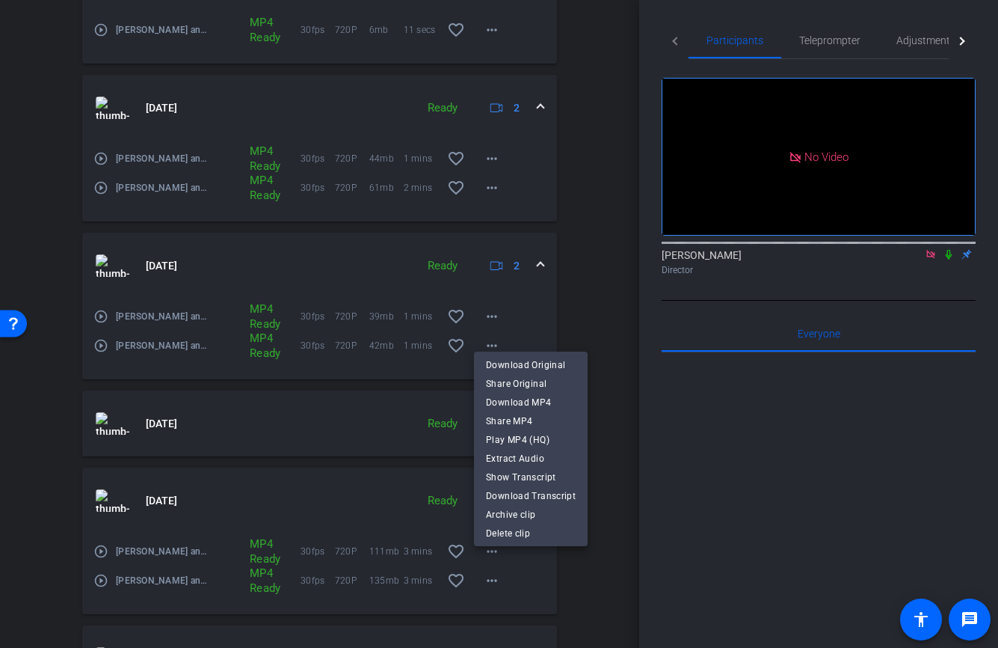
click at [542, 585] on div at bounding box center [499, 324] width 998 height 648
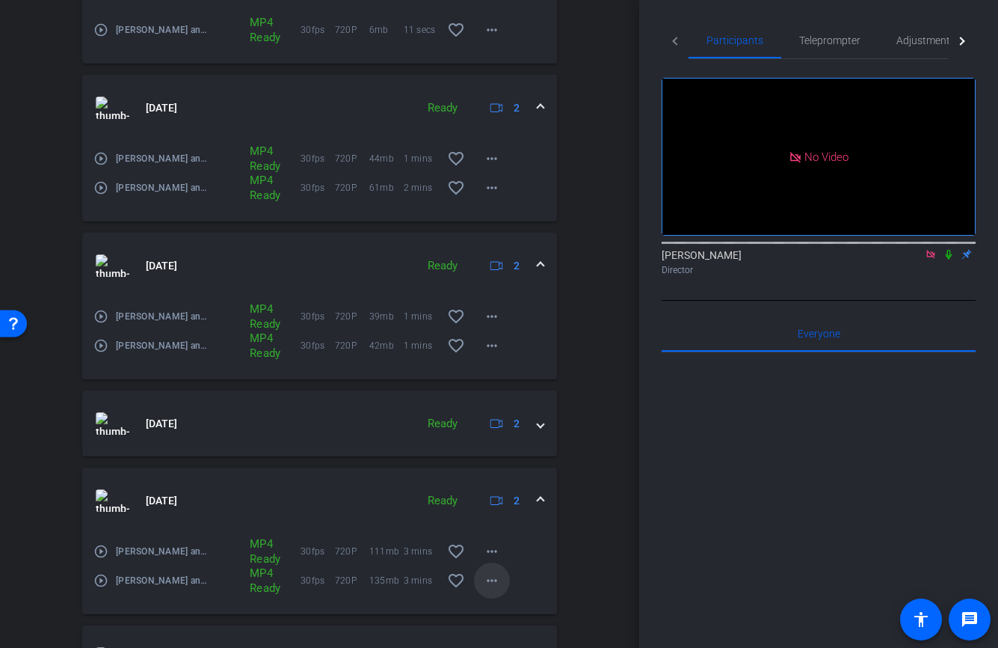
click at [496, 585] on mat-icon "more_horiz" at bounding box center [492, 580] width 18 height 18
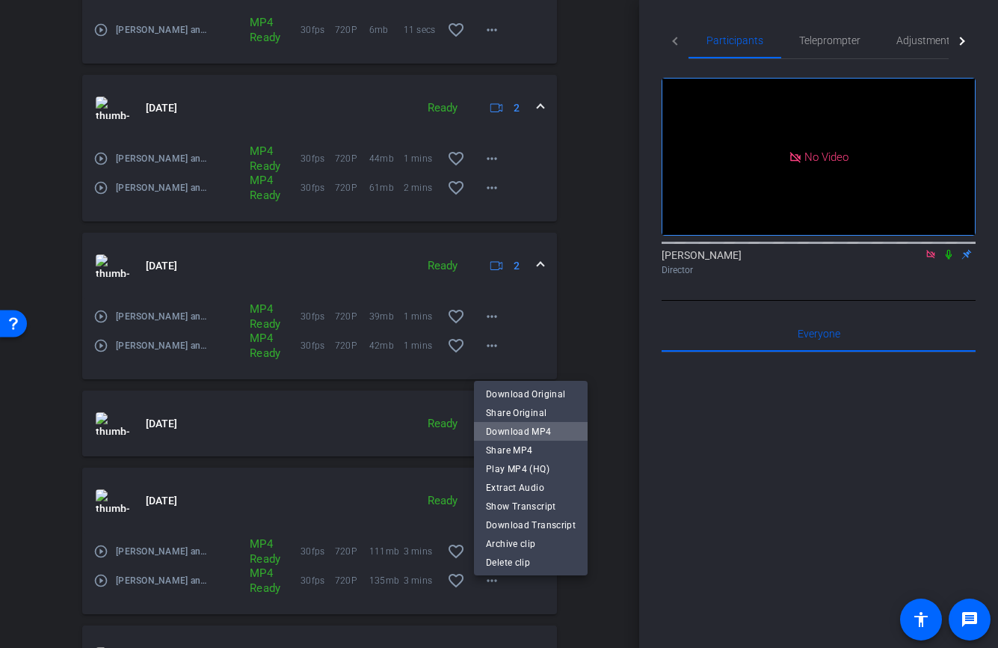
click at [541, 431] on span "Download MP4" at bounding box center [531, 431] width 90 height 18
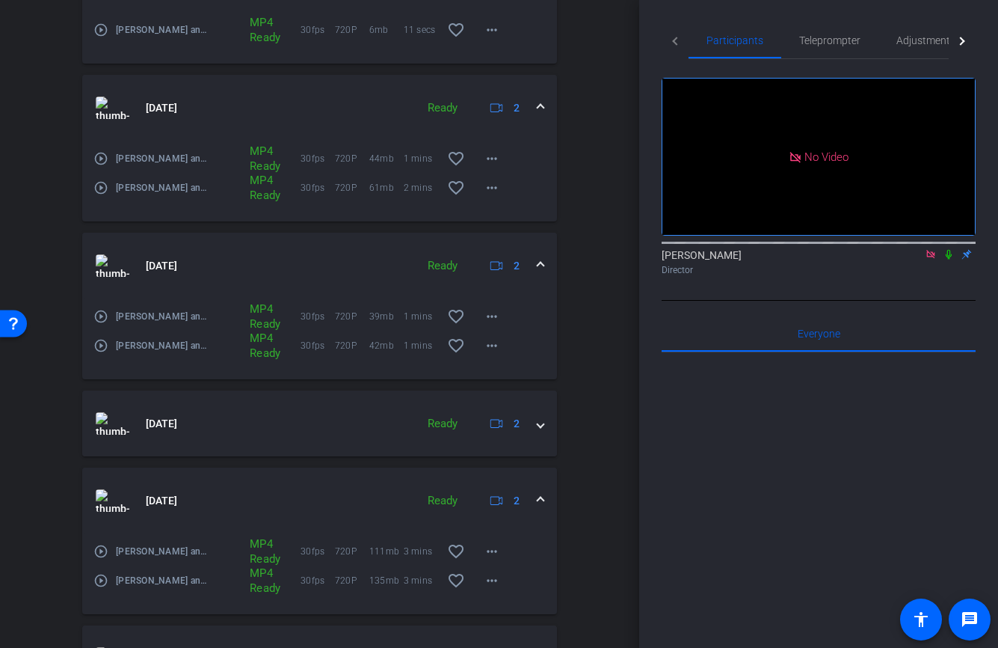
click at [950, 259] on icon at bounding box center [949, 254] width 12 height 10
click at [947, 259] on icon at bounding box center [949, 255] width 8 height 10
click at [944, 259] on icon at bounding box center [949, 254] width 12 height 10
click at [948, 259] on icon at bounding box center [949, 254] width 12 height 10
click at [953, 259] on icon at bounding box center [949, 254] width 12 height 10
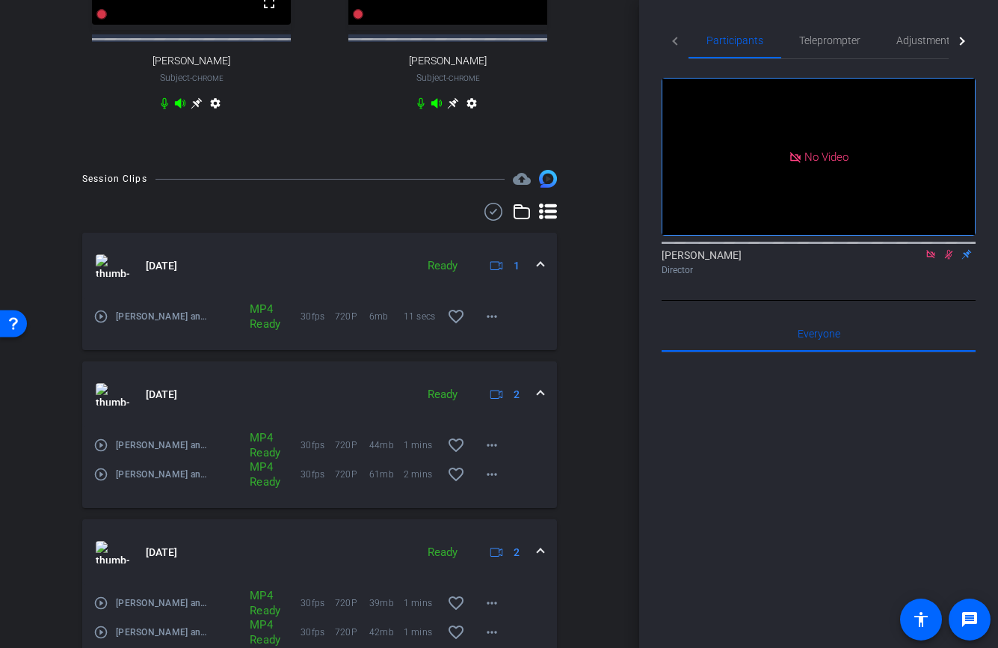
scroll to position [553, 0]
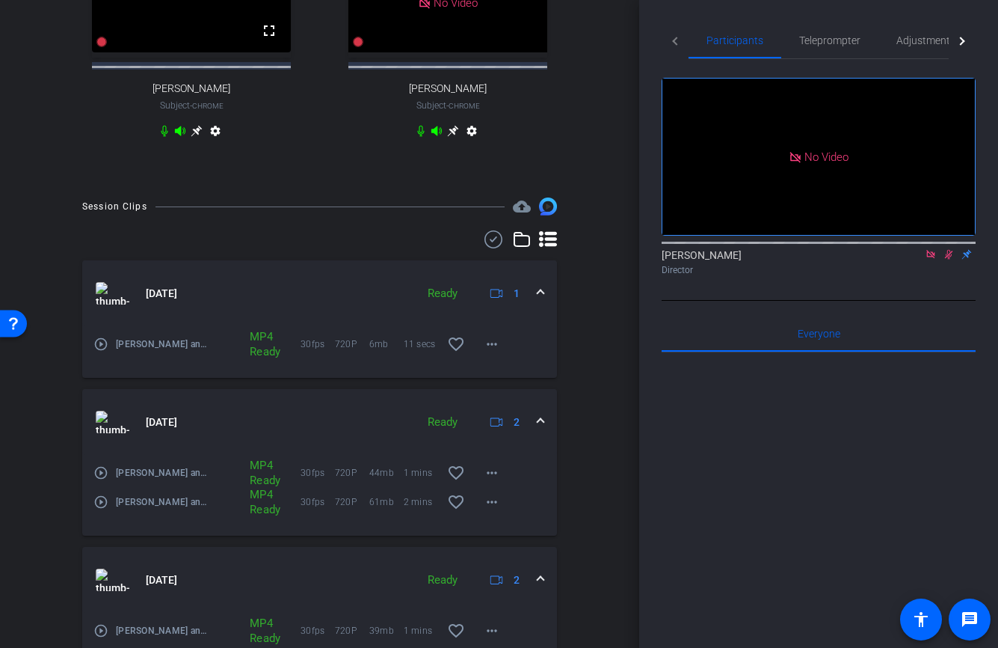
click at [949, 259] on icon at bounding box center [949, 254] width 12 height 10
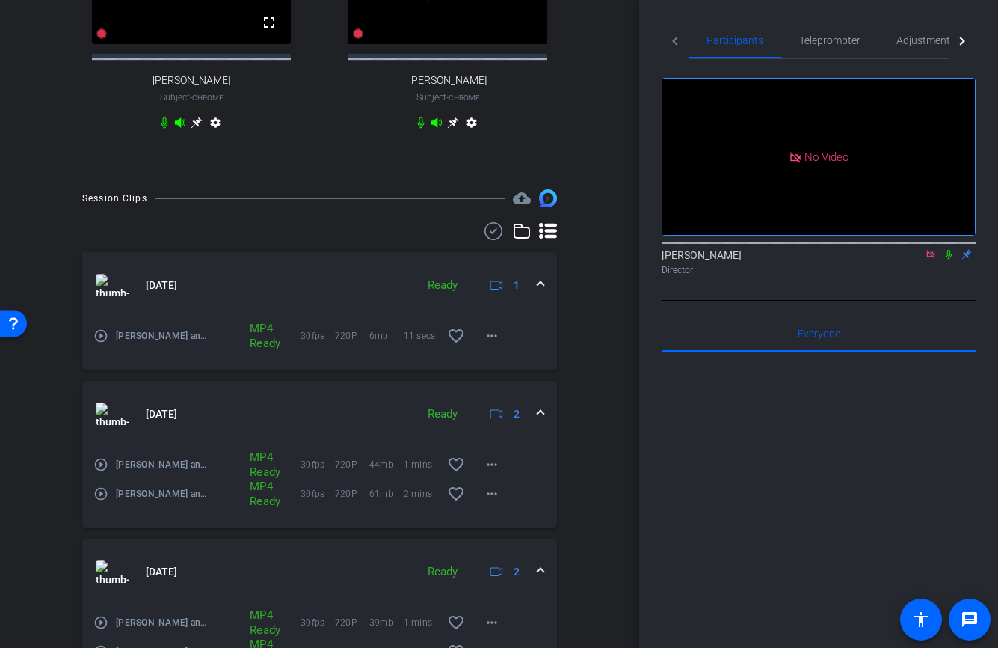
scroll to position [564, 0]
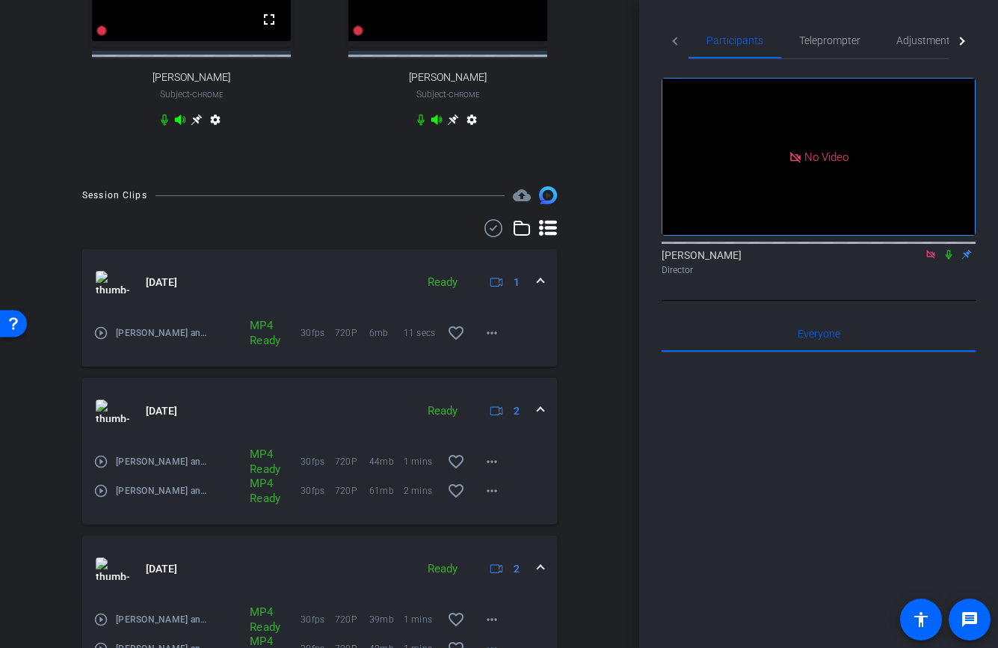
click at [543, 290] on span at bounding box center [541, 282] width 6 height 16
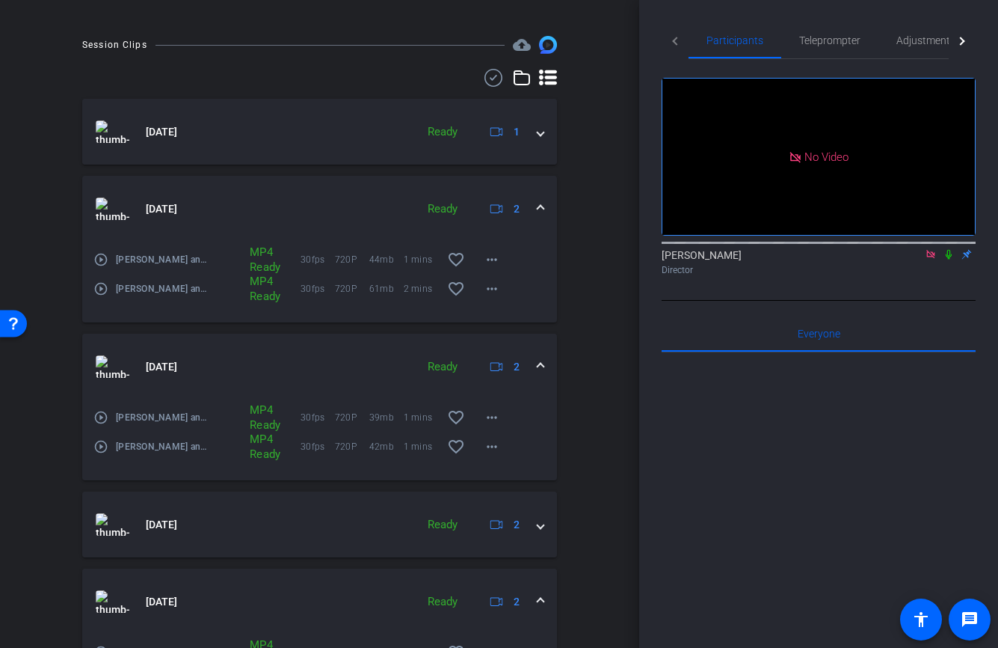
scroll to position [717, 0]
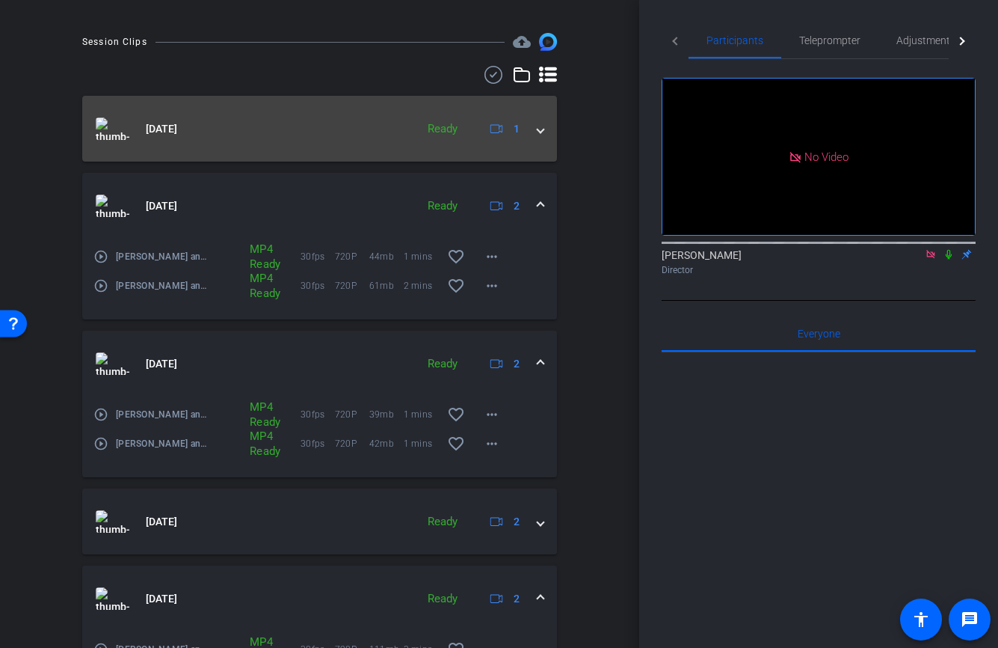
click at [544, 140] on mat-expansion-panel-header "[DATE] Ready 1" at bounding box center [319, 129] width 475 height 66
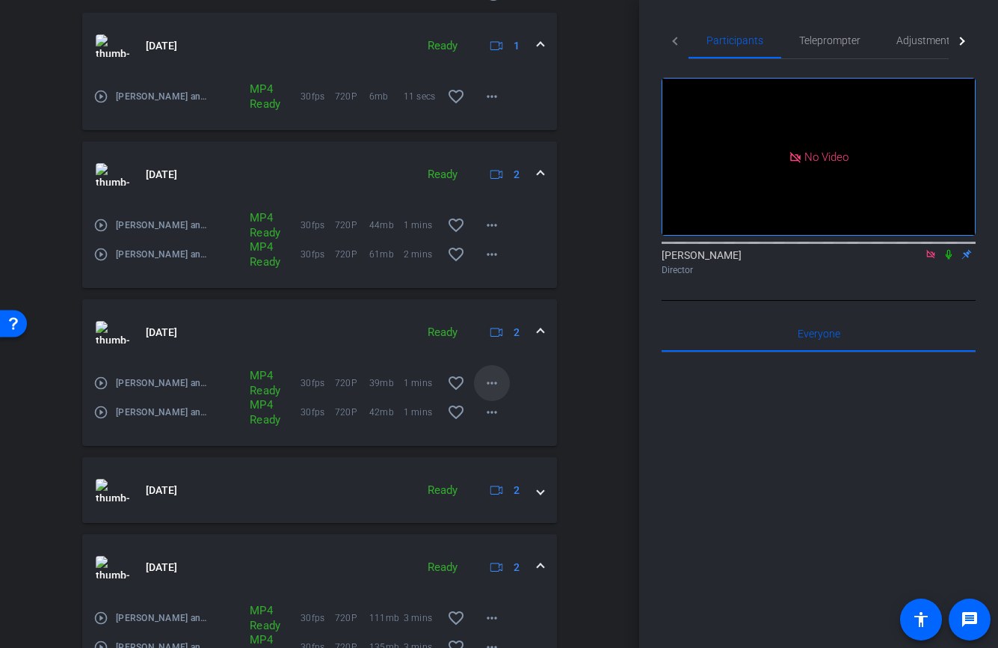
scroll to position [809, 0]
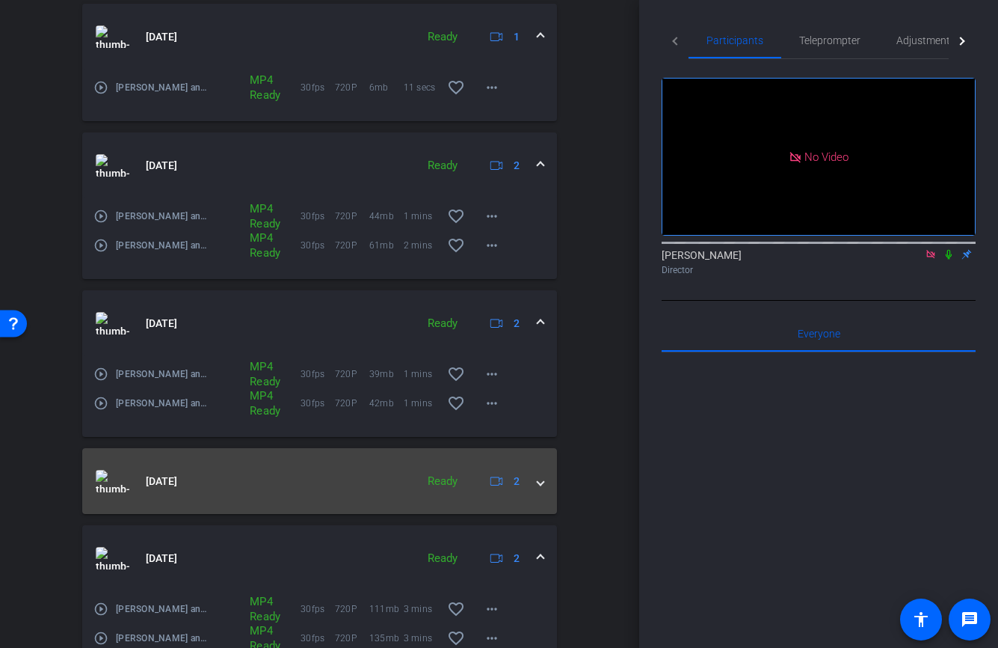
click at [541, 489] on span at bounding box center [541, 481] width 6 height 16
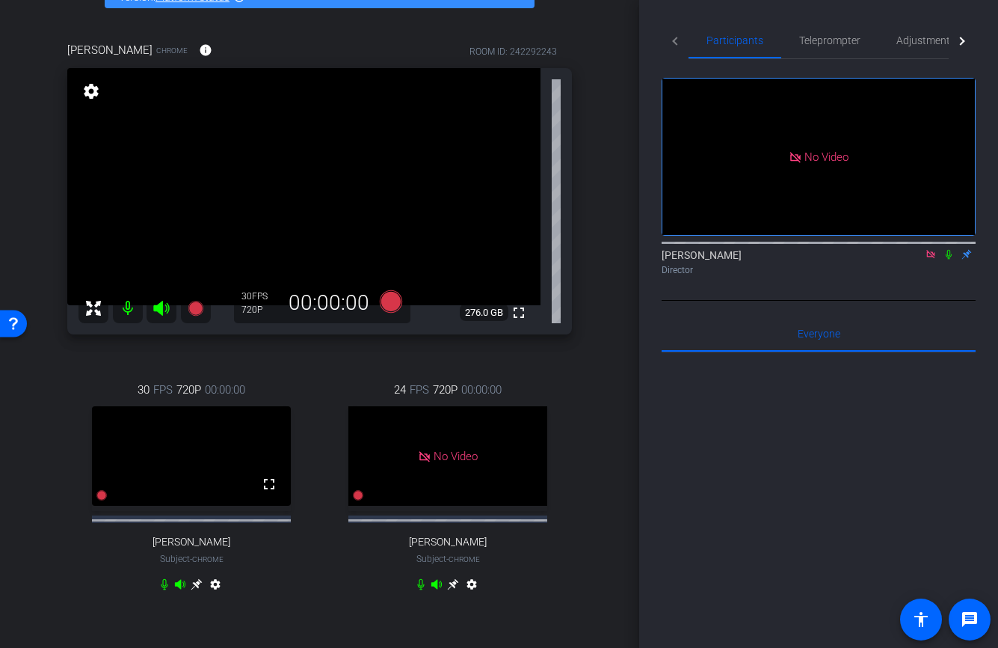
scroll to position [98, 0]
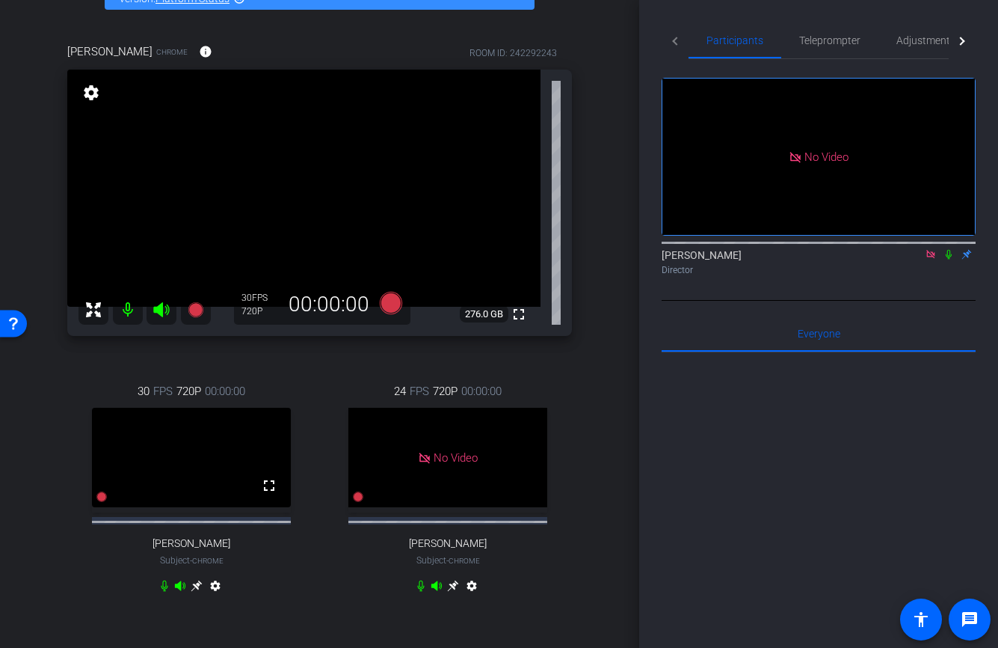
click at [952, 259] on icon at bounding box center [949, 254] width 12 height 10
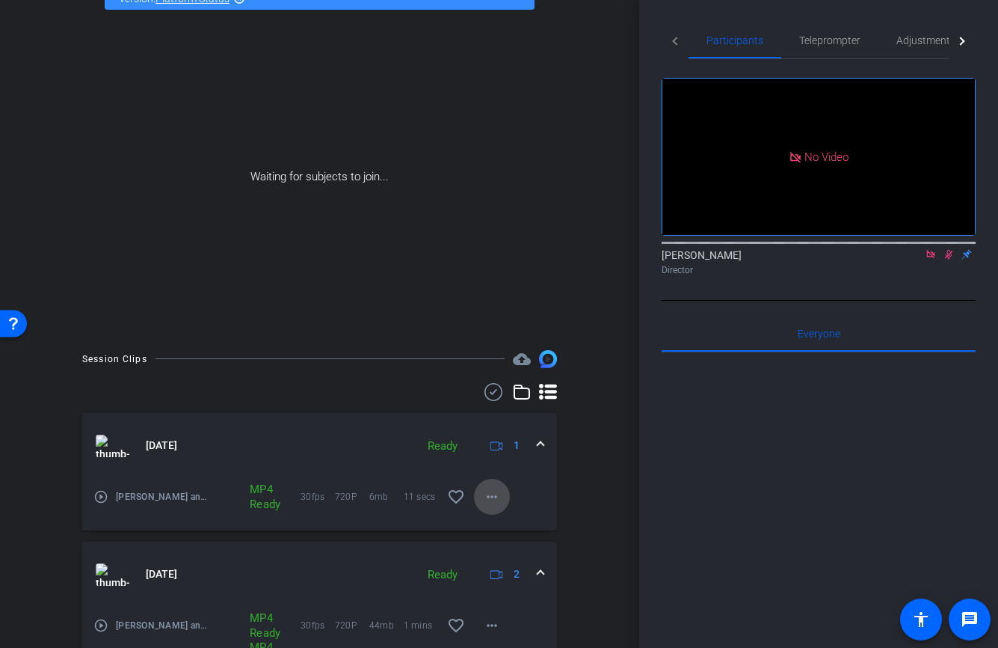
click at [489, 497] on mat-icon "more_horiz" at bounding box center [492, 497] width 18 height 18
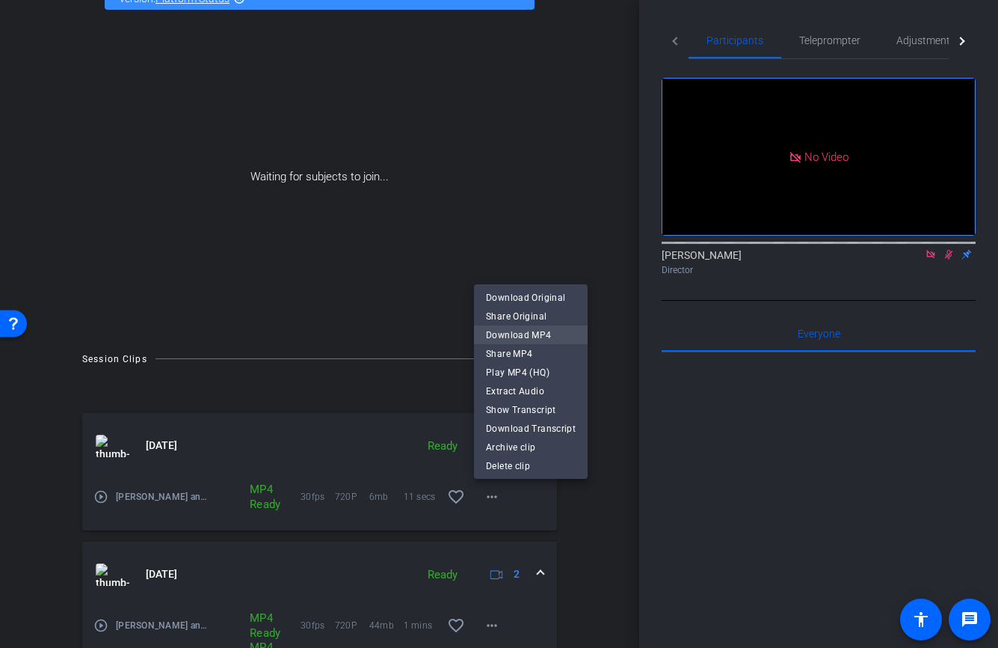
click at [523, 333] on span "Download MP4" at bounding box center [531, 335] width 90 height 18
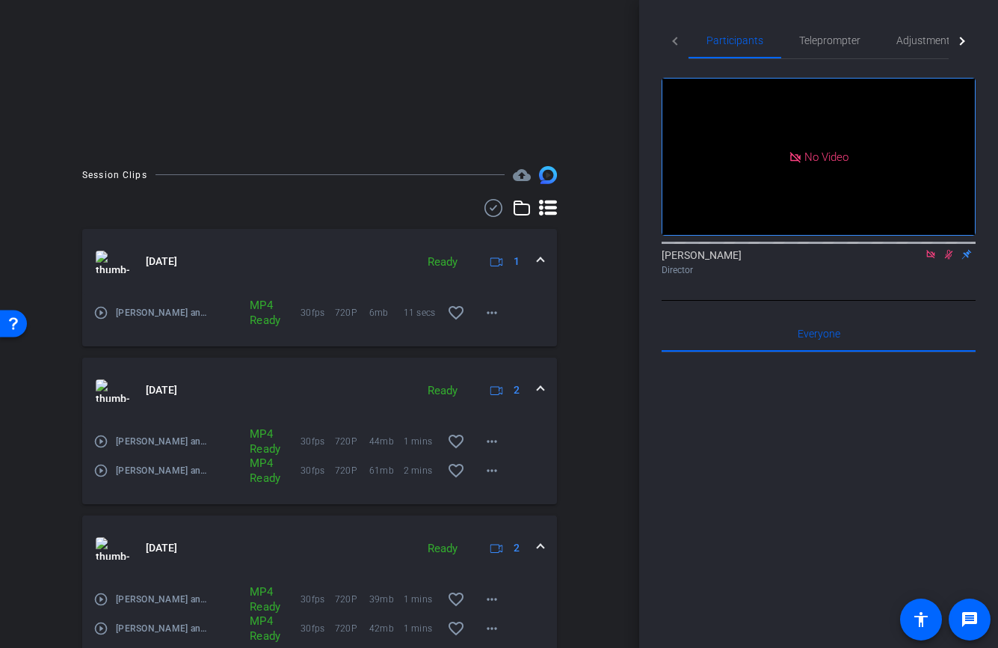
scroll to position [318, 0]
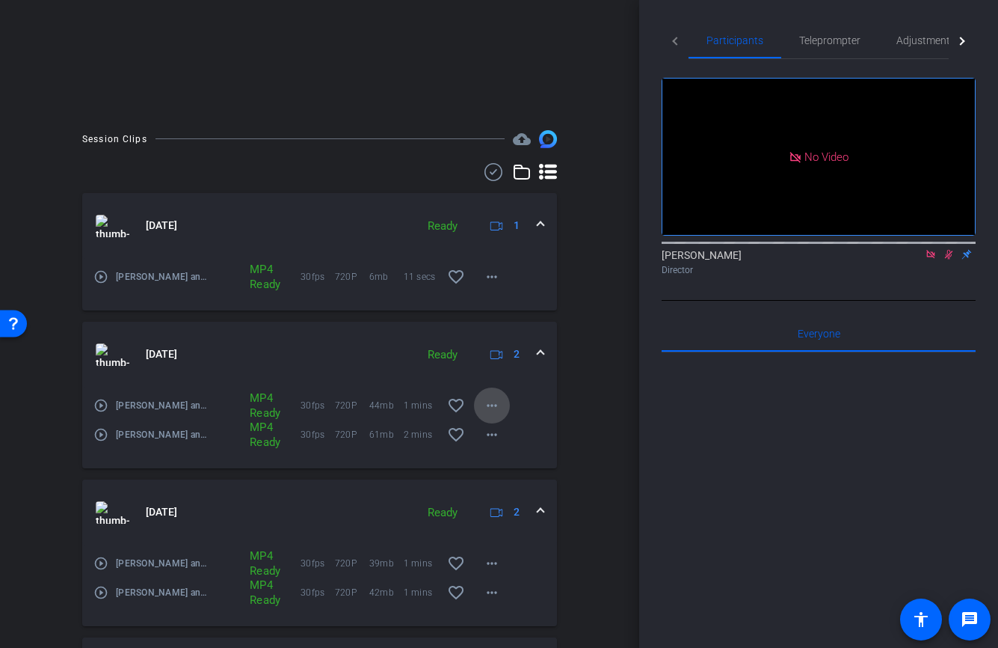
click at [496, 405] on mat-icon "more_horiz" at bounding box center [492, 405] width 18 height 18
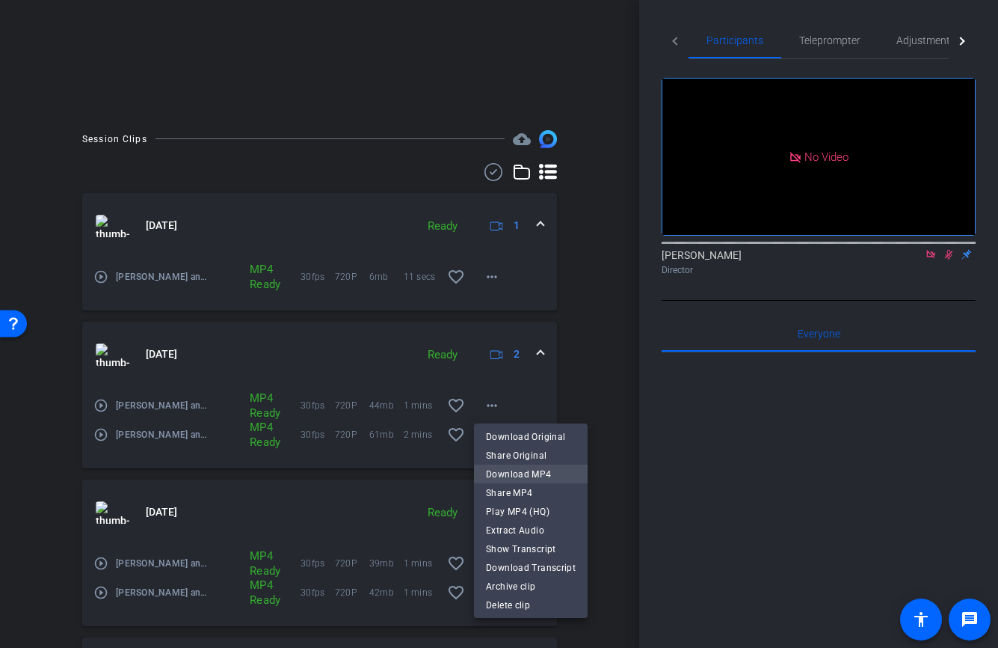
click at [508, 471] on span "Download MP4" at bounding box center [531, 474] width 90 height 18
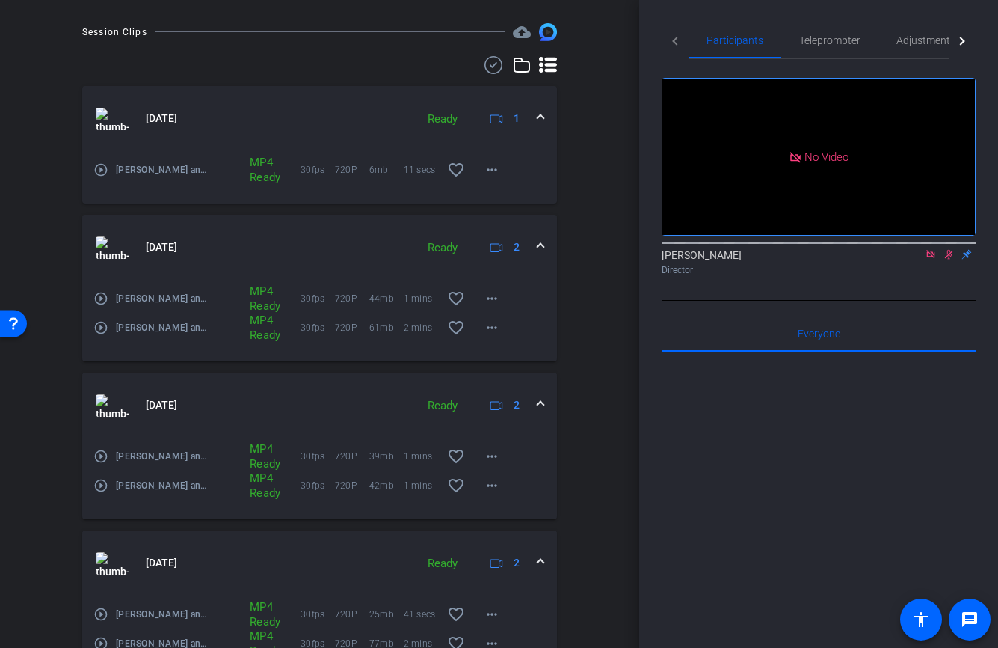
scroll to position [439, 0]
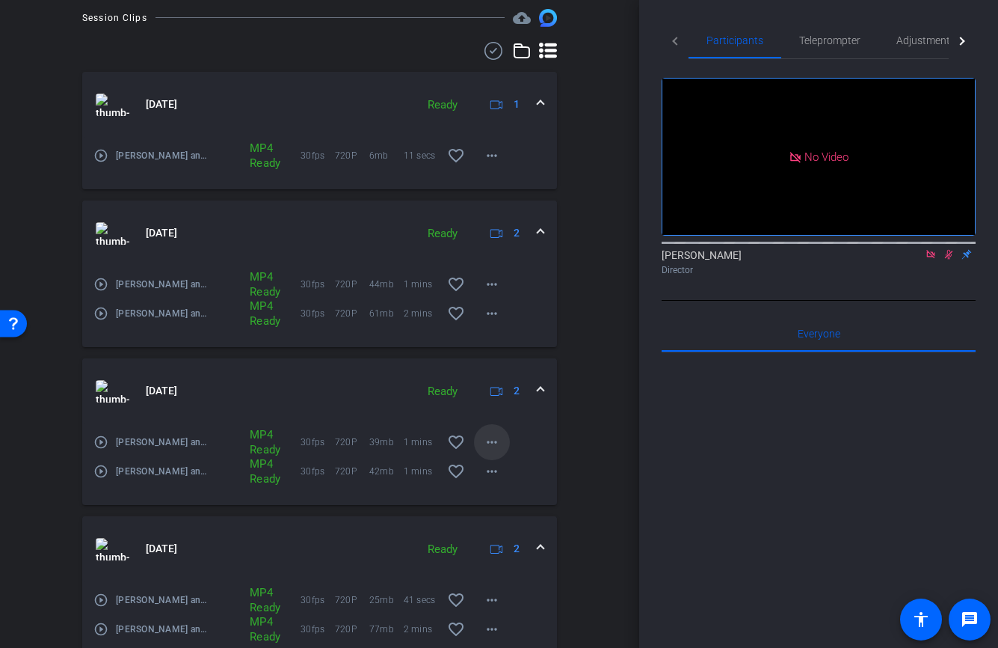
click at [497, 446] on mat-icon "more_horiz" at bounding box center [492, 442] width 18 height 18
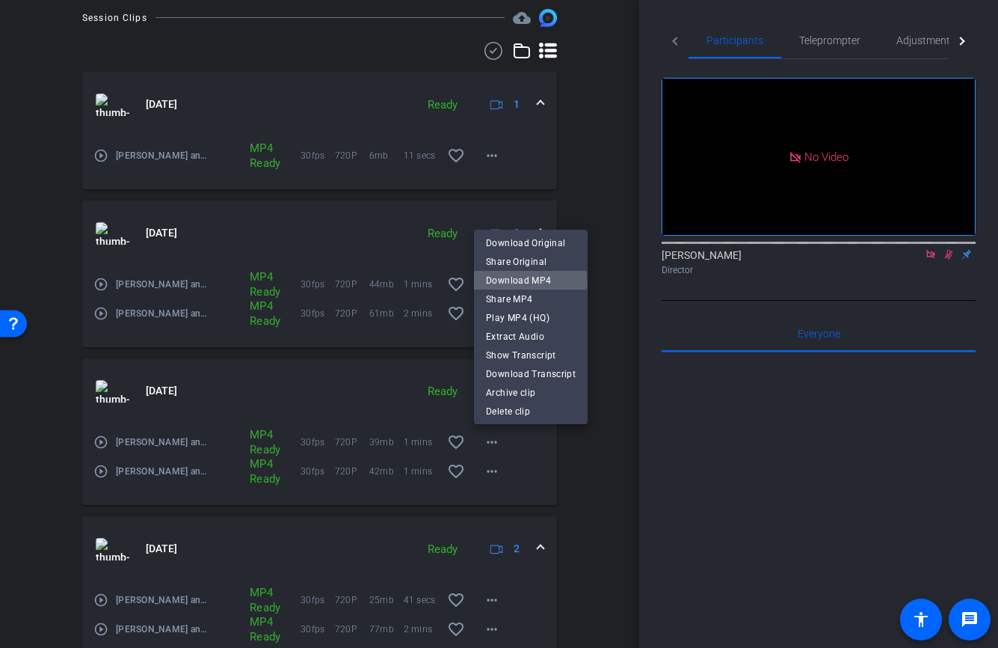
click at [527, 282] on span "Download MP4" at bounding box center [531, 280] width 90 height 18
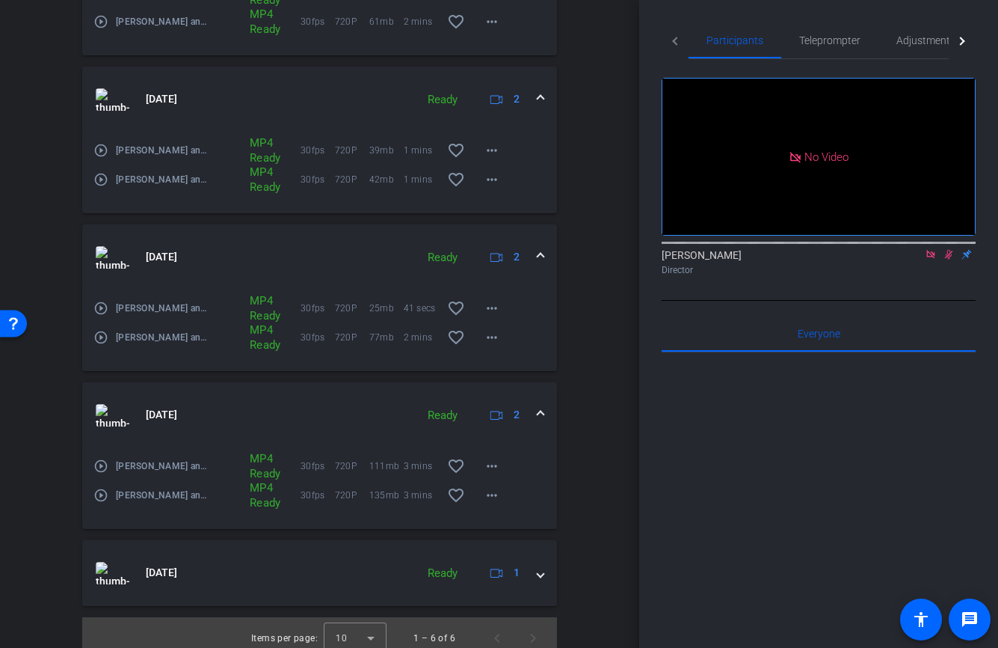
scroll to position [742, 0]
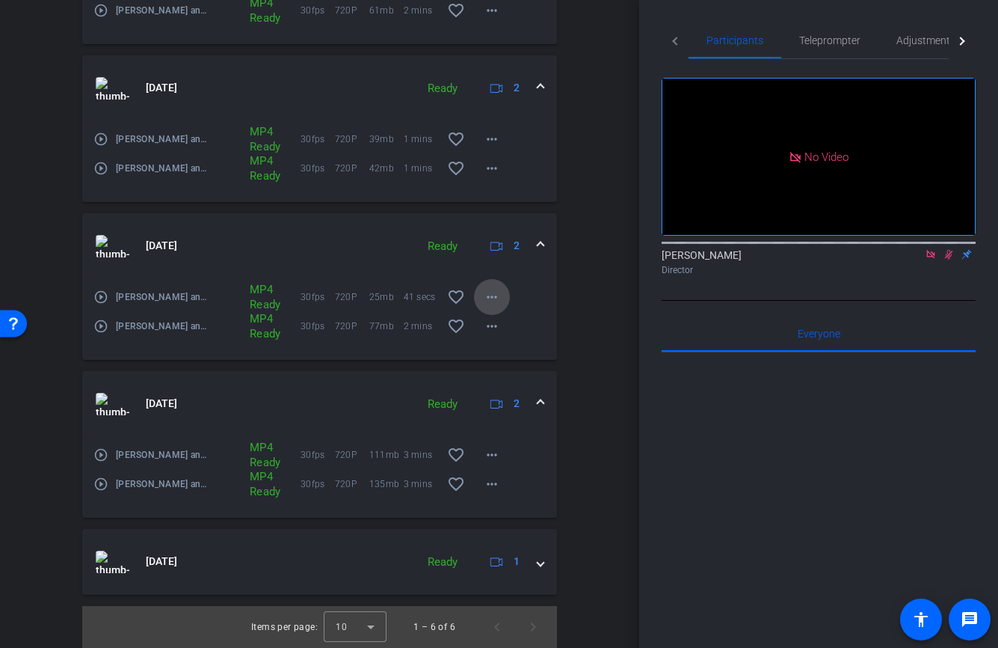
click at [491, 298] on mat-icon "more_horiz" at bounding box center [492, 297] width 18 height 18
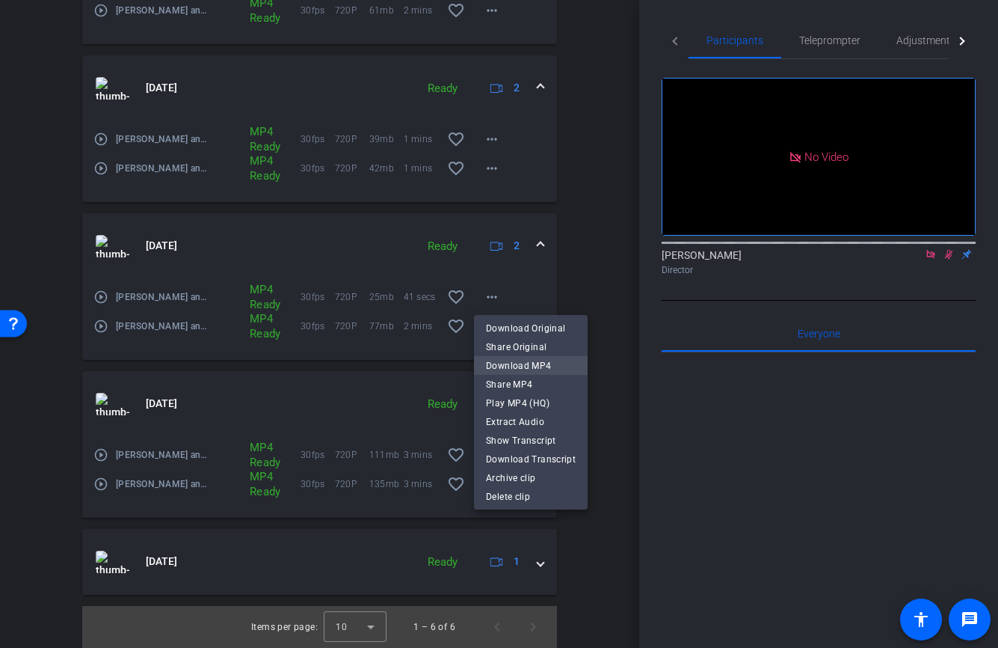
click at [513, 366] on span "Download MP4" at bounding box center [531, 366] width 90 height 18
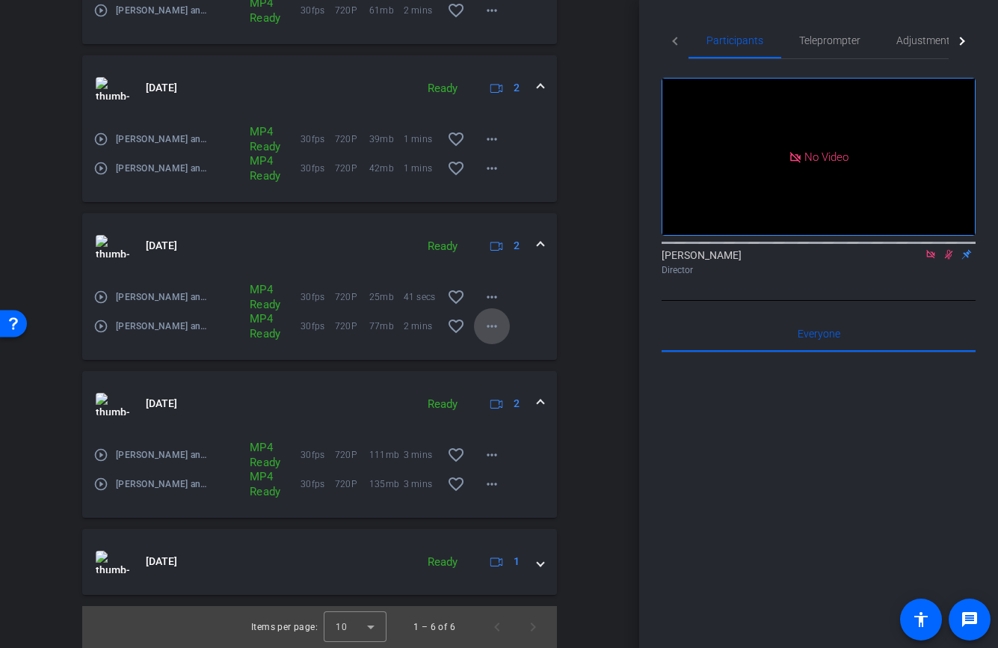
click at [494, 328] on mat-icon "more_horiz" at bounding box center [492, 326] width 18 height 18
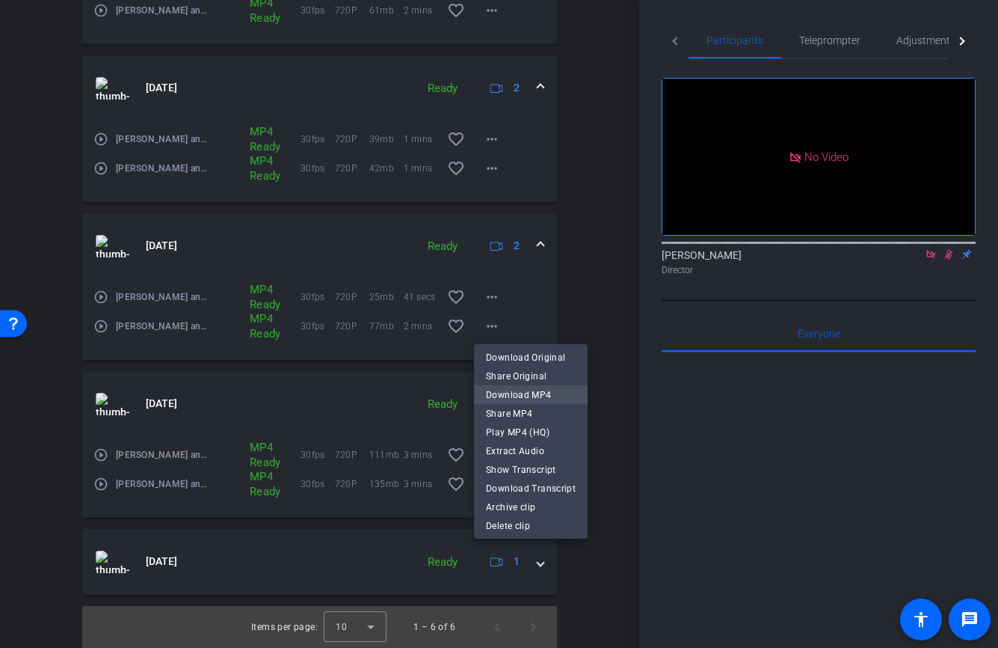
click at [511, 393] on span "Download MP4" at bounding box center [531, 395] width 90 height 18
